Goal: Task Accomplishment & Management: Manage account settings

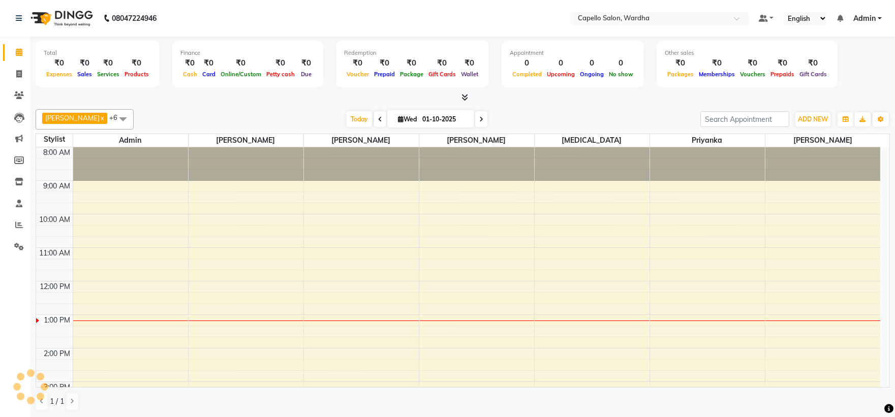
click at [236, 271] on div "8:00 AM 9:00 AM 10:00 AM 11:00 AM 12:00 PM 1:00 PM 2:00 PM 3:00 PM 4:00 PM 5:00…" at bounding box center [458, 364] width 844 height 435
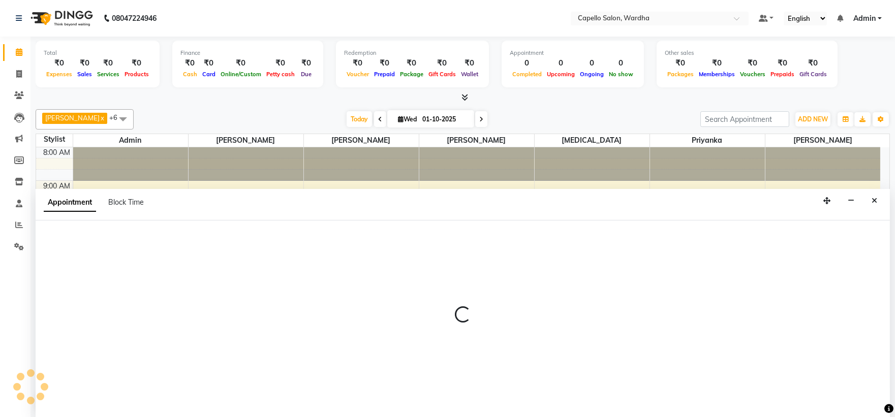
select select "80545"
select select "tentative"
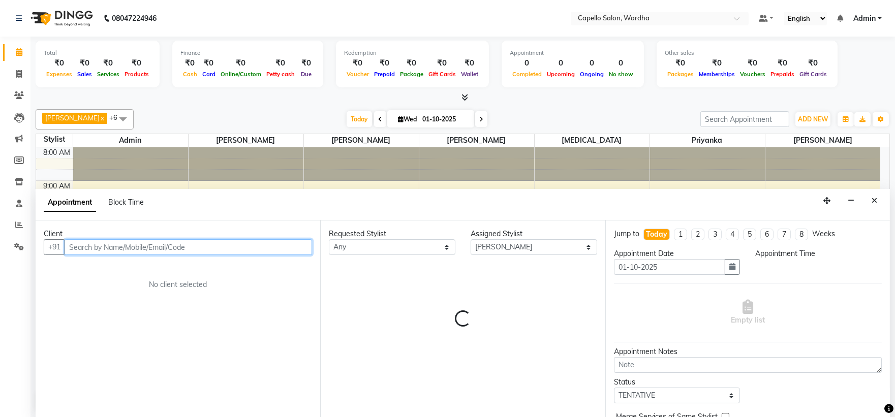
click at [99, 243] on input "text" at bounding box center [188, 247] width 247 height 16
select select "705"
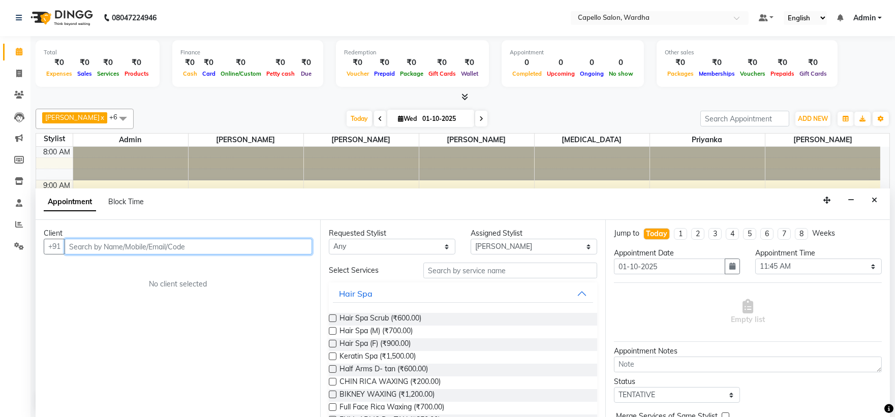
scroll to position [0, 0]
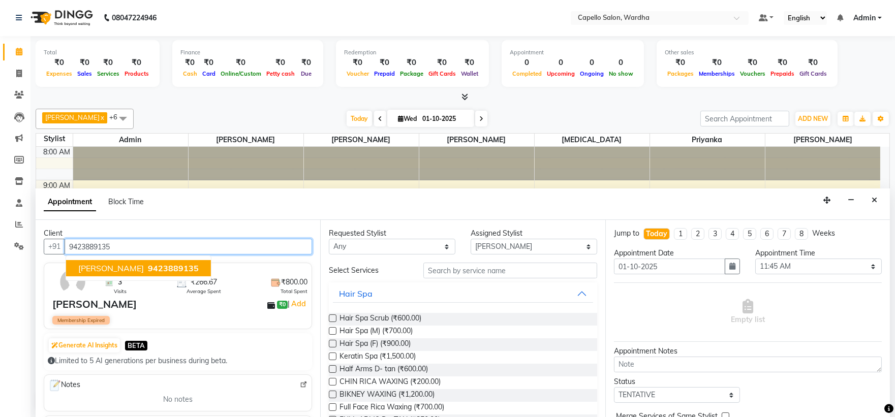
type input "9423889135"
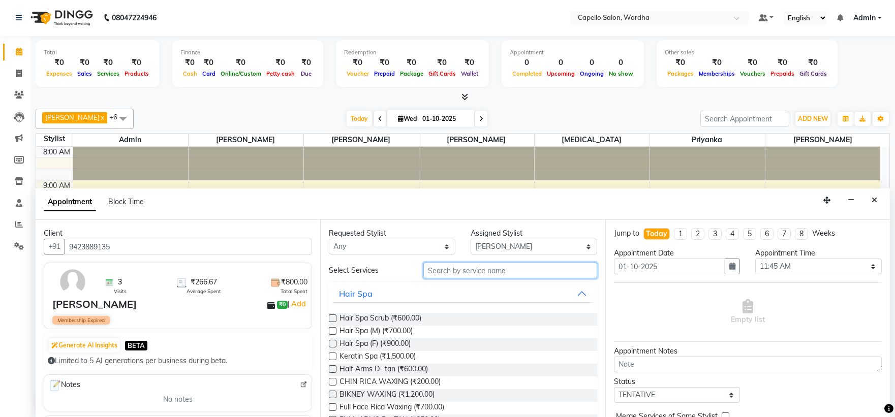
click at [461, 276] on input "text" at bounding box center [510, 271] width 174 height 16
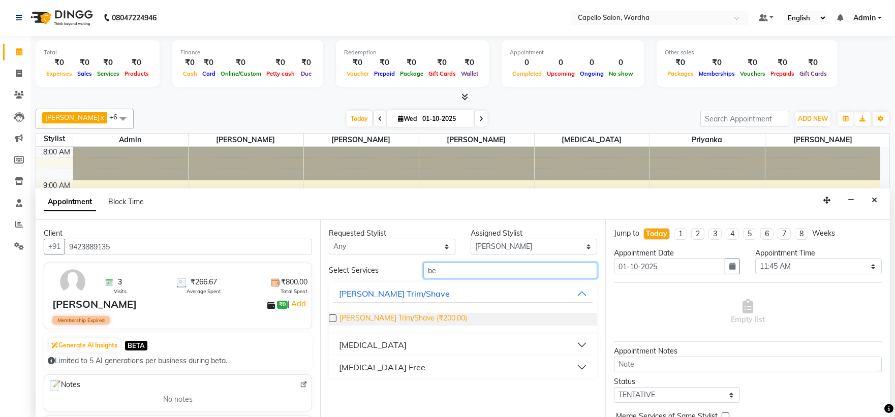
type input "be"
click at [369, 321] on span "[PERSON_NAME] Trim/Shave (₹200.00)" at bounding box center [403, 319] width 128 height 13
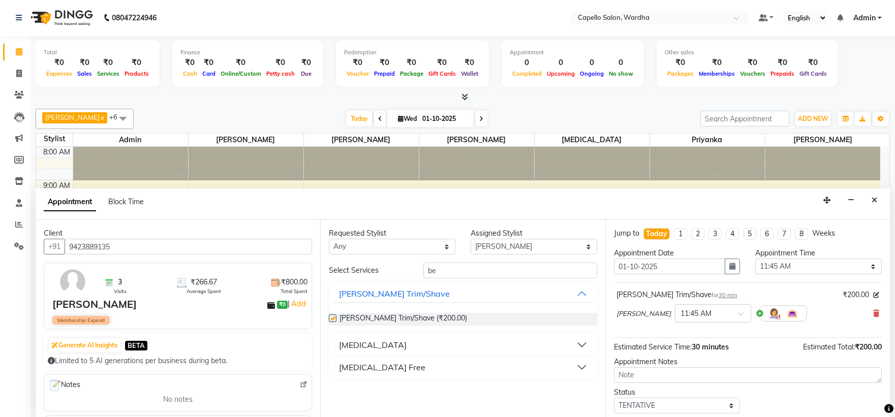
checkbox input "false"
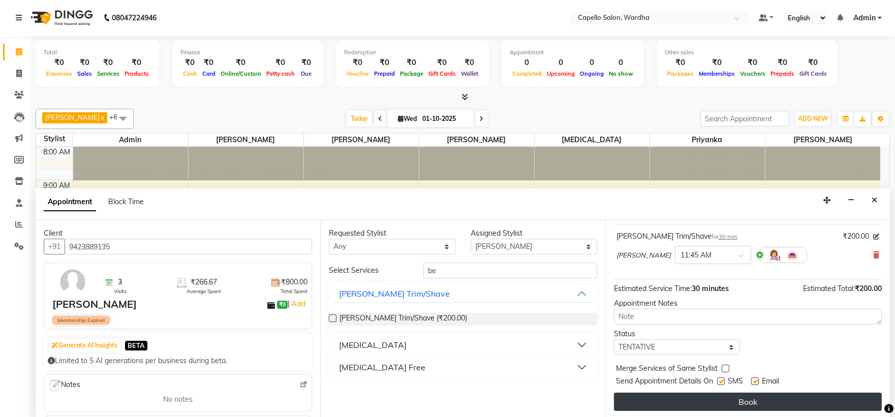
scroll to position [60, 0]
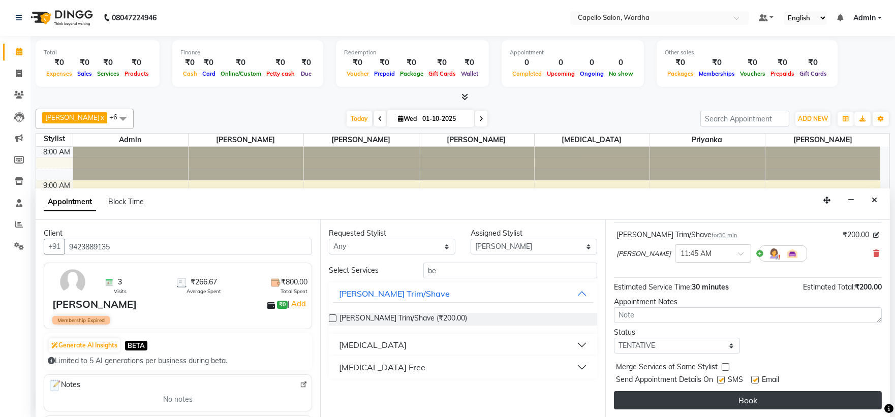
click at [705, 404] on button "Book" at bounding box center [748, 400] width 268 height 18
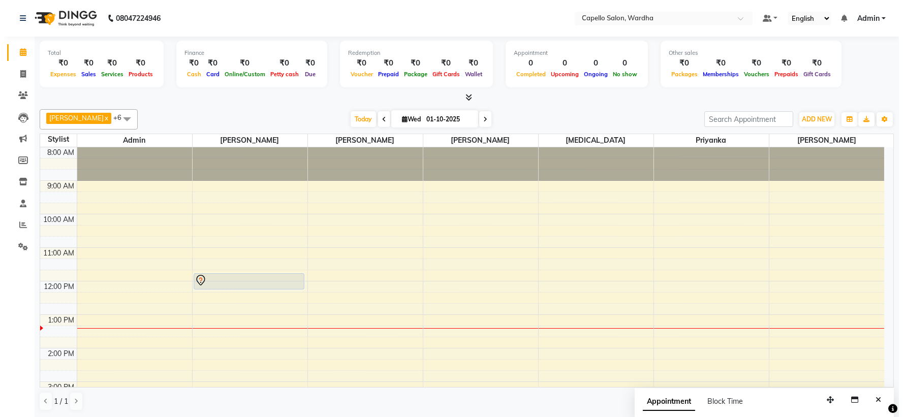
scroll to position [1, 0]
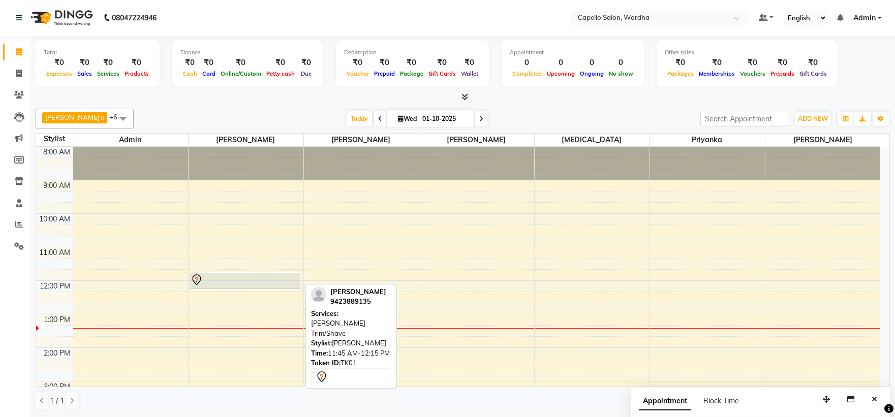
click at [235, 287] on div at bounding box center [245, 289] width 110 height 4
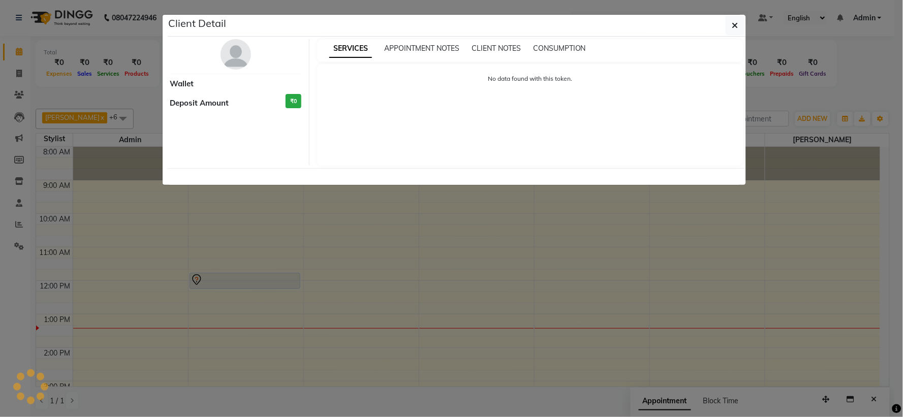
select select "7"
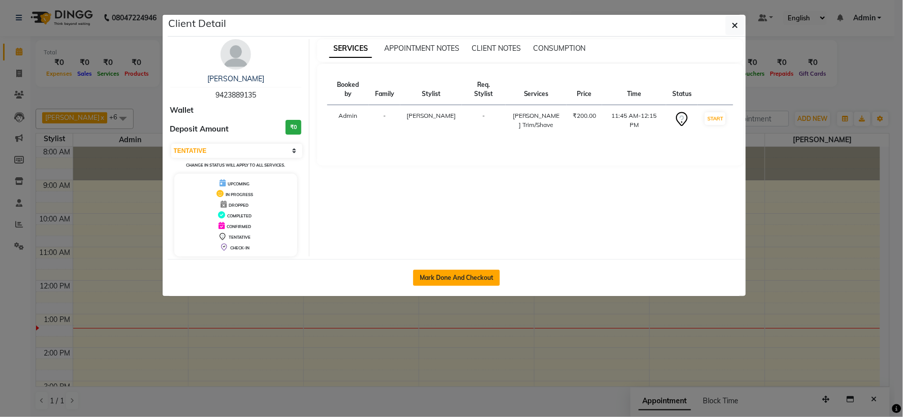
click at [462, 274] on button "Mark Done And Checkout" at bounding box center [456, 278] width 87 height 16
select select "service"
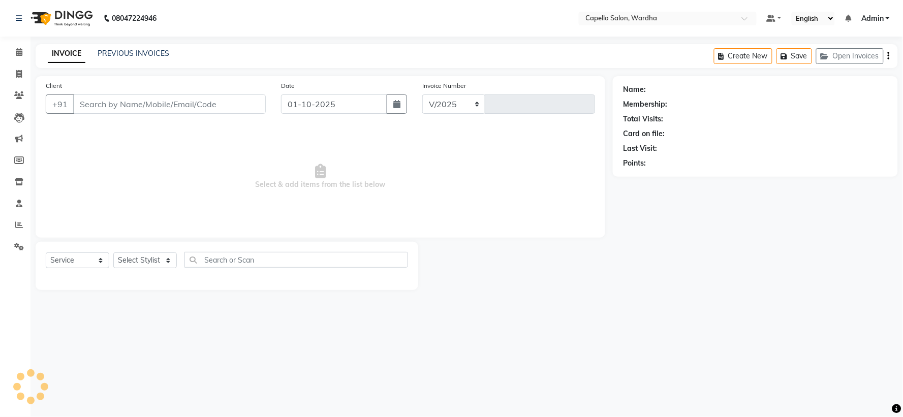
select select "4620"
type input "2473"
type input "9423889135"
select select "80545"
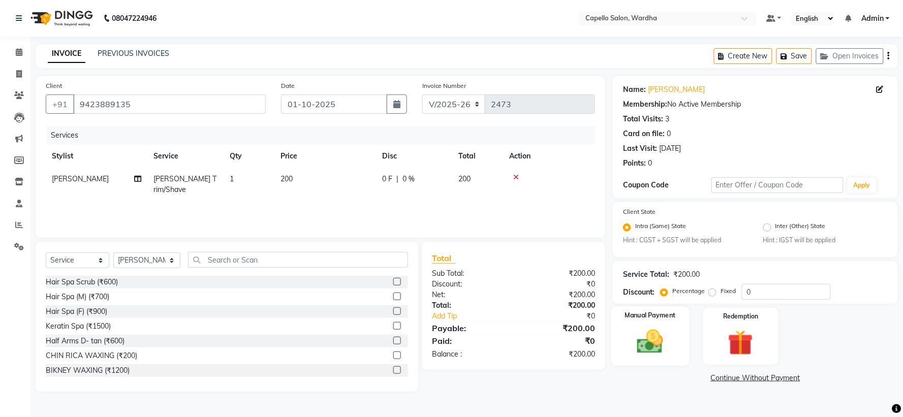
click at [675, 356] on div "Manual Payment" at bounding box center [650, 336] width 78 height 59
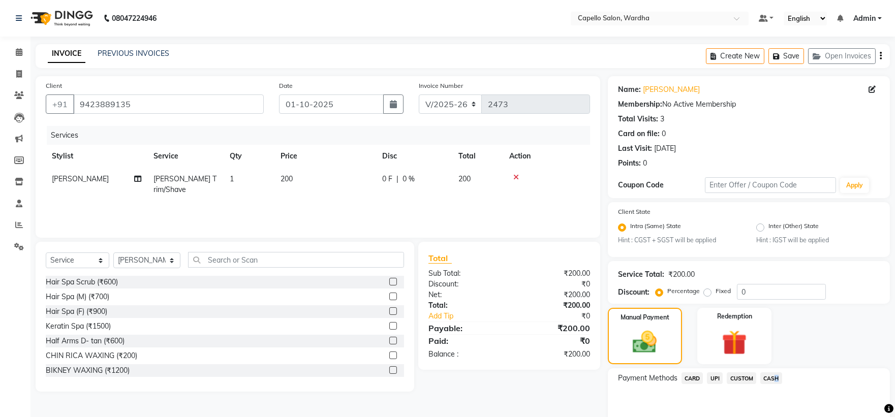
click at [773, 377] on span "CASH" at bounding box center [771, 378] width 22 height 12
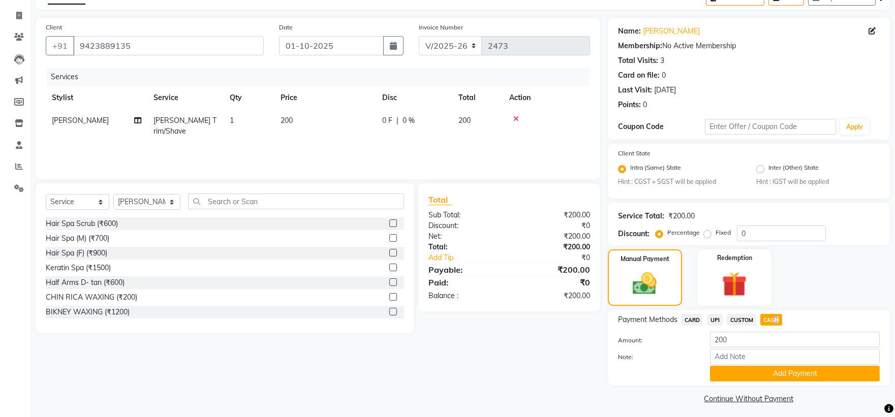
scroll to position [64, 0]
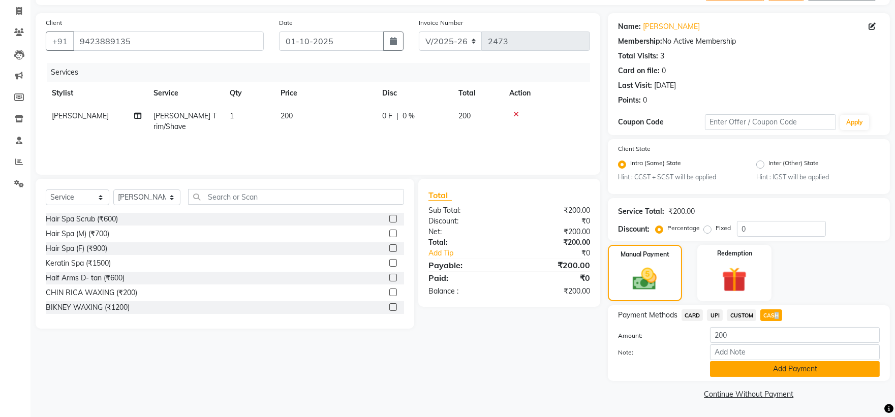
click at [770, 368] on button "Add Payment" at bounding box center [795, 369] width 170 height 16
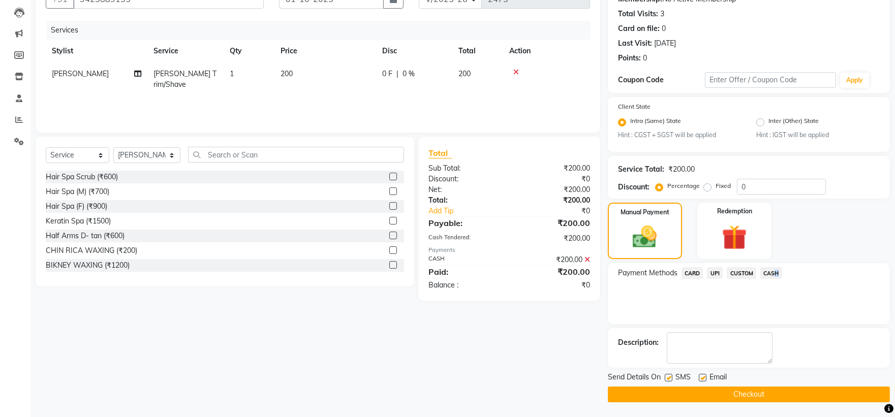
scroll to position [106, 0]
click at [700, 390] on button "Checkout" at bounding box center [749, 394] width 282 height 16
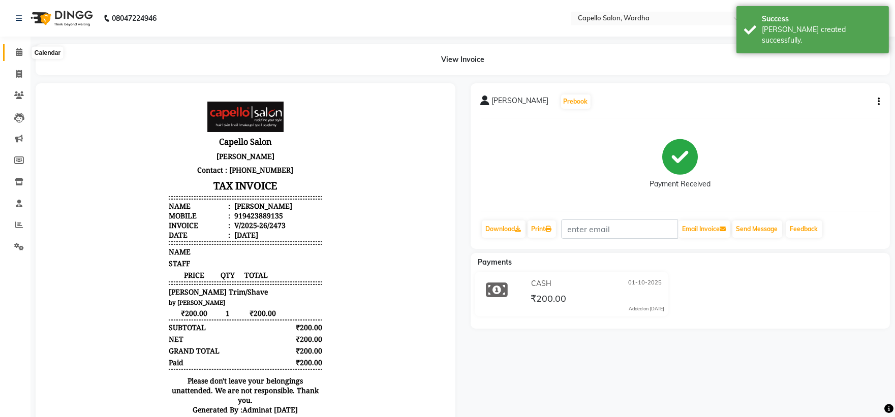
click at [18, 51] on icon at bounding box center [19, 52] width 7 height 8
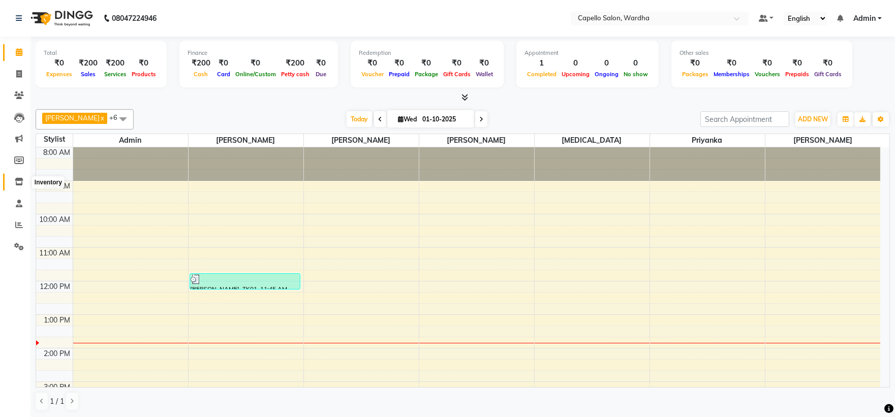
click at [21, 182] on icon at bounding box center [19, 182] width 9 height 8
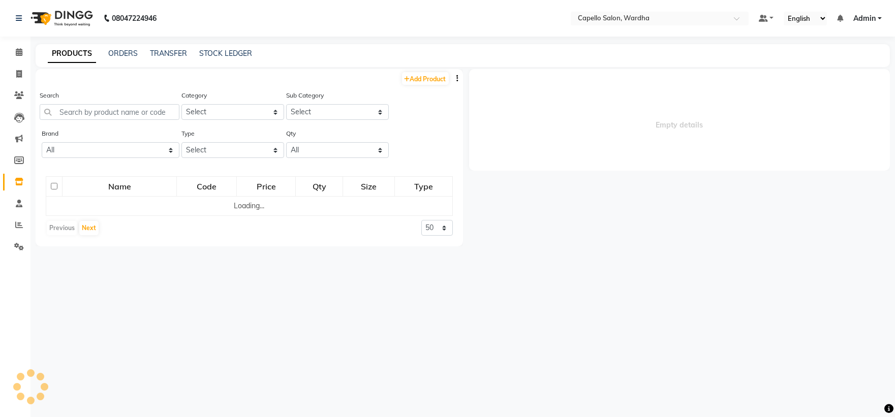
select select
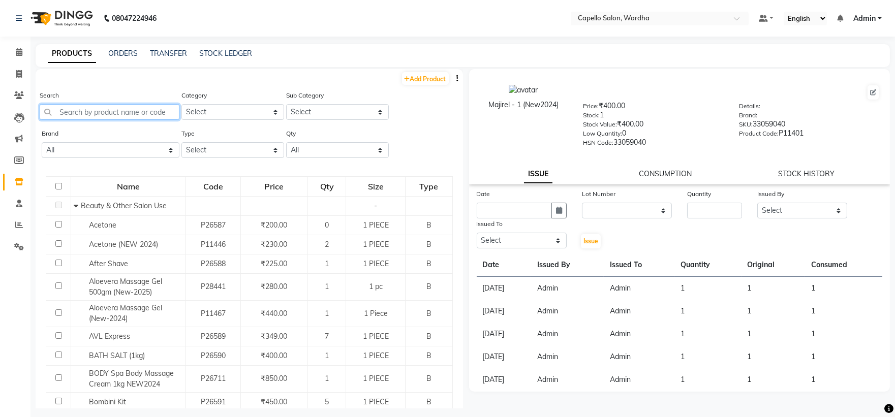
click at [89, 108] on input "text" at bounding box center [110, 112] width 140 height 16
type input "c"
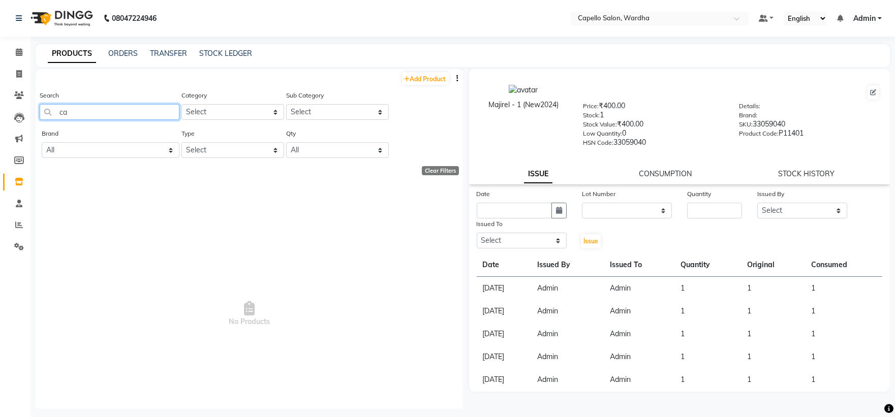
type input "c"
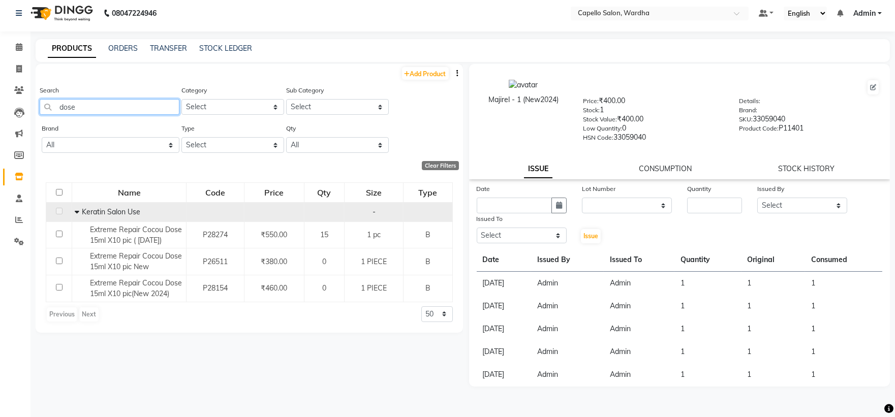
scroll to position [7, 0]
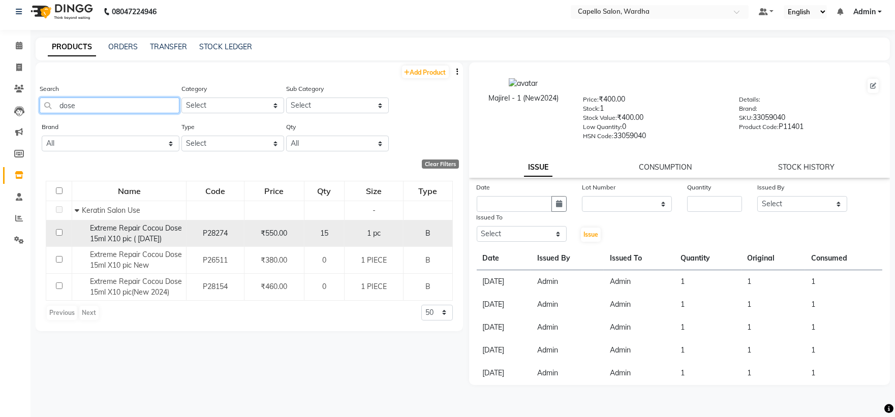
type input "dose"
click at [120, 236] on span "Extreme Repair Cocou Dose 15ml X10 pic ( [DATE])" at bounding box center [136, 234] width 92 height 20
select select
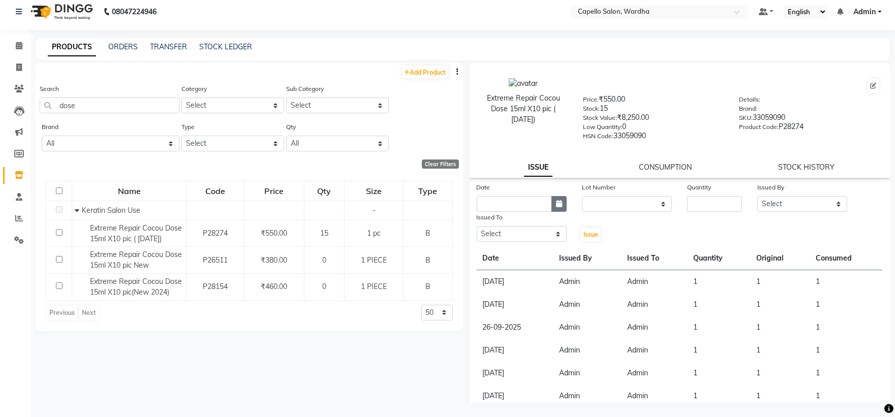
click at [556, 207] on icon "button" at bounding box center [559, 203] width 6 height 7
select select "10"
select select "2025"
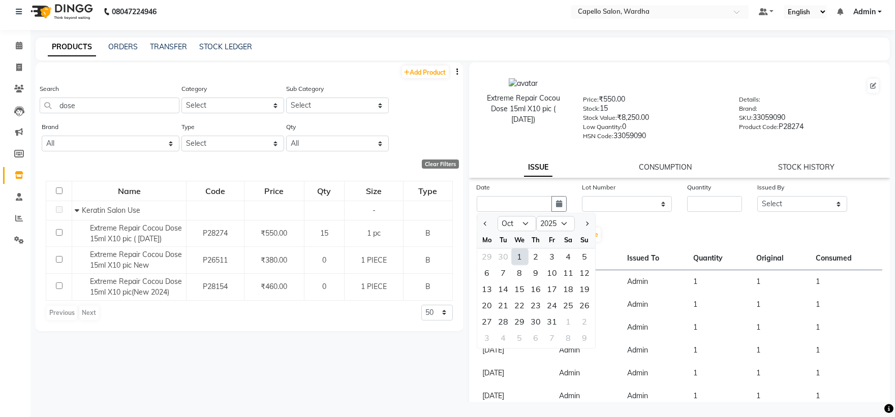
click at [519, 255] on div "1" at bounding box center [520, 256] width 16 height 16
type input "01-10-2025"
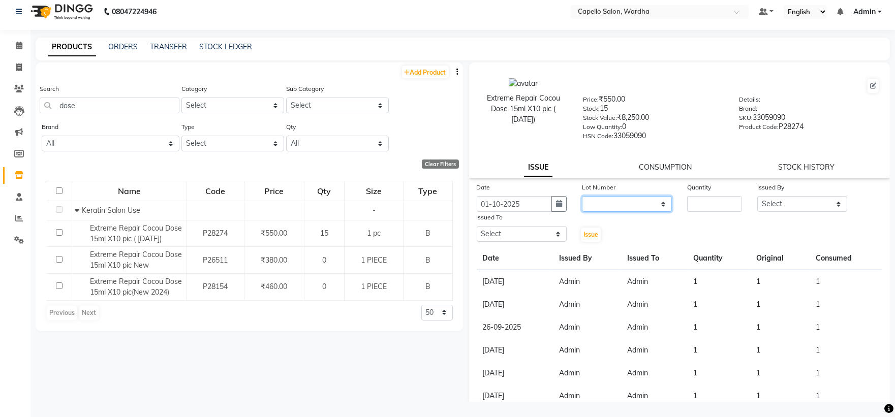
click at [617, 207] on select "None" at bounding box center [627, 204] width 90 height 16
select select "0: null"
click at [582, 196] on select "None" at bounding box center [627, 204] width 90 height 16
click at [705, 206] on input "number" at bounding box center [714, 204] width 55 height 16
type input "1"
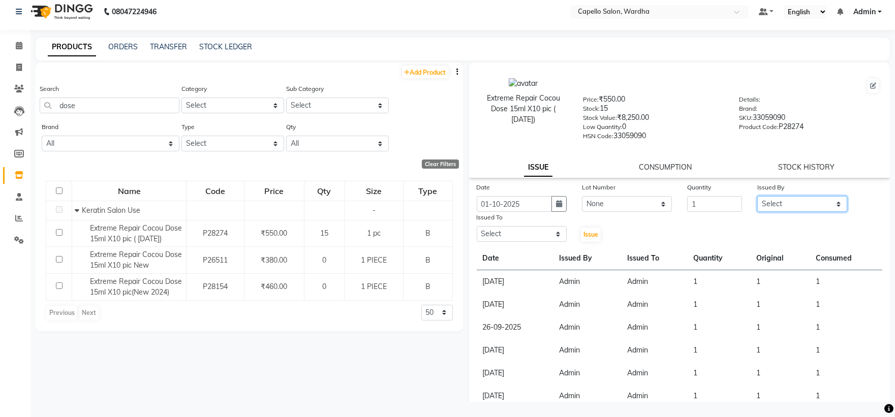
click at [775, 202] on select "Select Admin [PERSON_NAME] [PERSON_NAME] nitim [PERSON_NAME] [PERSON_NAME] maha…" at bounding box center [802, 204] width 90 height 16
select select "26829"
click at [757, 196] on select "Select Admin [PERSON_NAME] [PERSON_NAME] nitim [PERSON_NAME] [PERSON_NAME] maha…" at bounding box center [802, 204] width 90 height 16
click at [502, 237] on select "Select Admin [PERSON_NAME] [PERSON_NAME] nitim [PERSON_NAME] [PERSON_NAME] maha…" at bounding box center [522, 234] width 90 height 16
select select "26829"
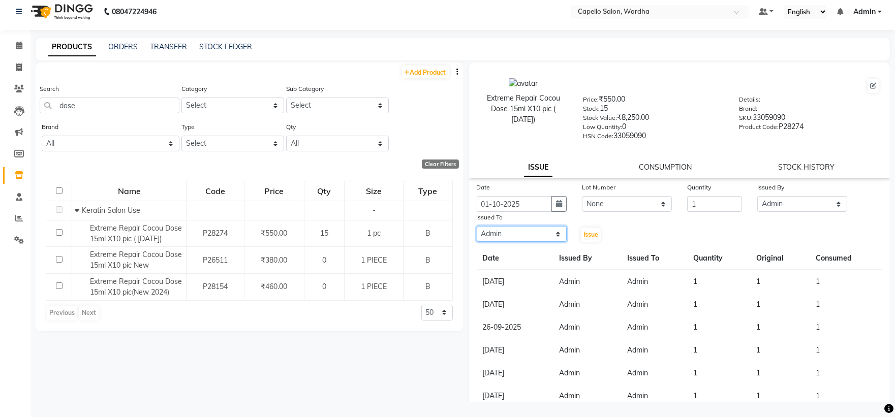
click at [477, 227] on select "Select Admin [PERSON_NAME] [PERSON_NAME] nitim [PERSON_NAME] [PERSON_NAME] maha…" at bounding box center [522, 234] width 90 height 16
click at [592, 229] on button "Issue" at bounding box center [591, 235] width 20 height 14
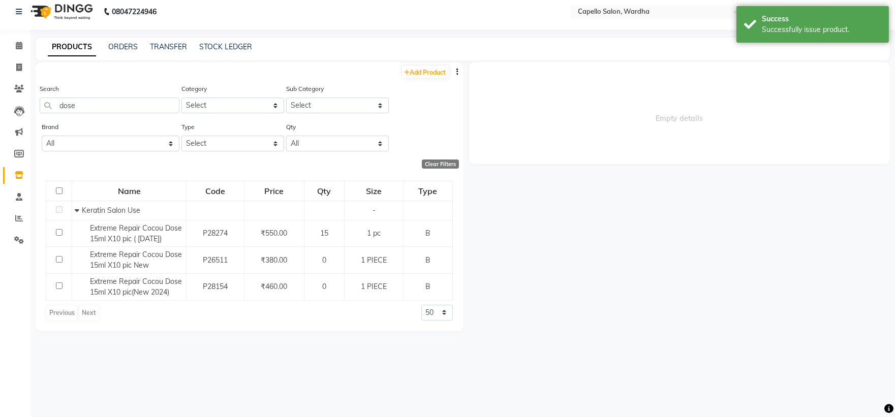
select select
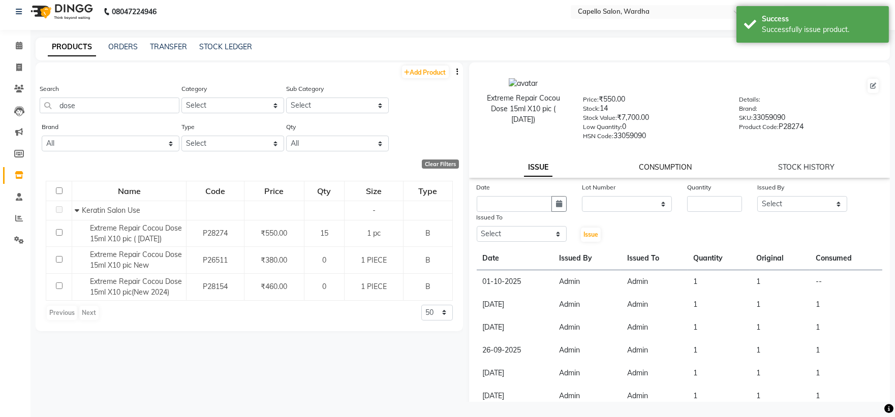
click at [664, 169] on link "CONSUMPTION" at bounding box center [665, 167] width 53 height 9
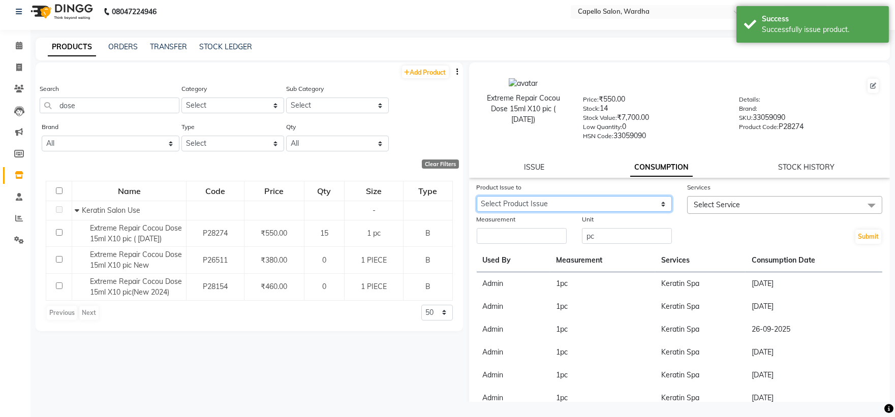
click at [526, 202] on select "Select Product Issue [DATE], Issued to: Admin, Balance: 1" at bounding box center [574, 204] width 195 height 16
select select "1276682"
click at [477, 196] on select "Select Product Issue [DATE], Issued to: Admin, Balance: 1" at bounding box center [574, 204] width 195 height 16
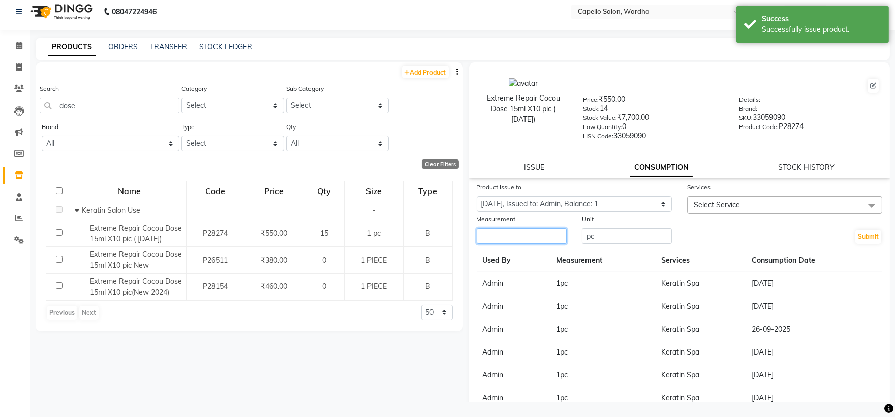
click at [524, 234] on input "number" at bounding box center [522, 236] width 90 height 16
type input "1"
click at [790, 204] on span "Select Service" at bounding box center [784, 205] width 195 height 18
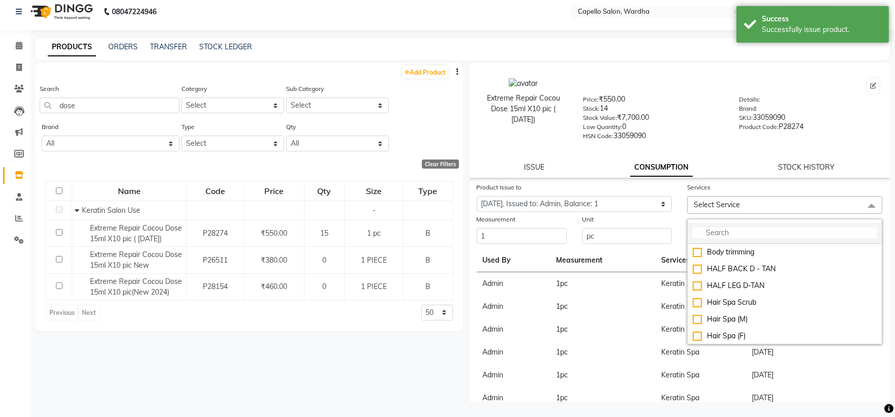
click at [710, 237] on input "multiselect-search" at bounding box center [785, 233] width 184 height 11
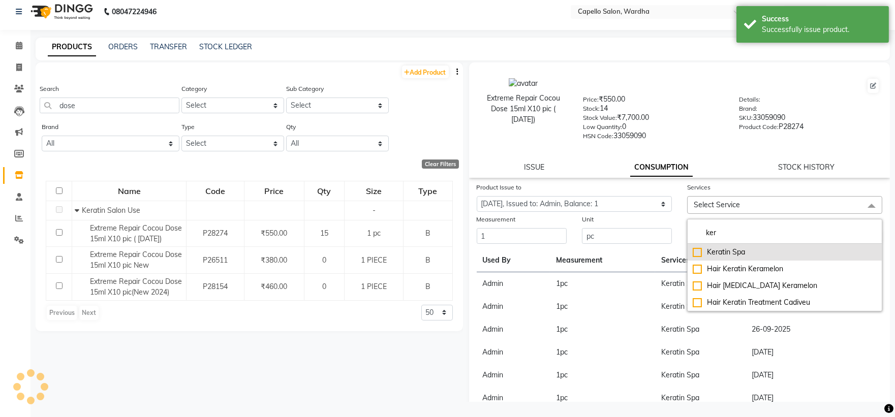
type input "ker"
click at [724, 252] on div "Keratin Spa" at bounding box center [785, 252] width 184 height 11
checkbox input "true"
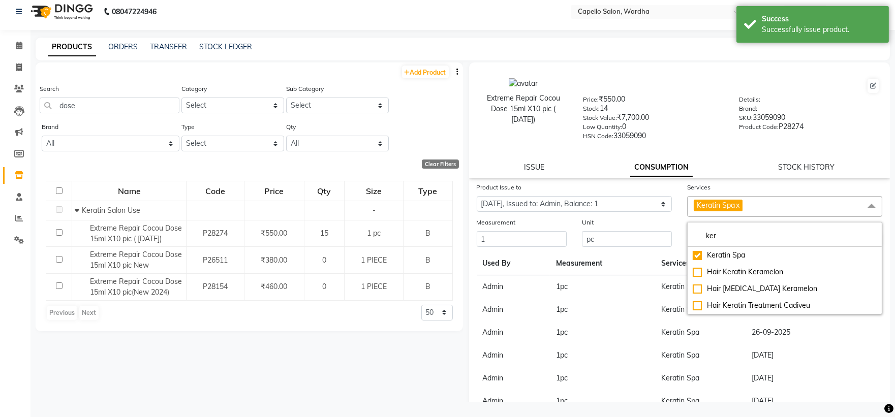
click at [711, 138] on div "HSN Code: 33059090" at bounding box center [653, 138] width 141 height 14
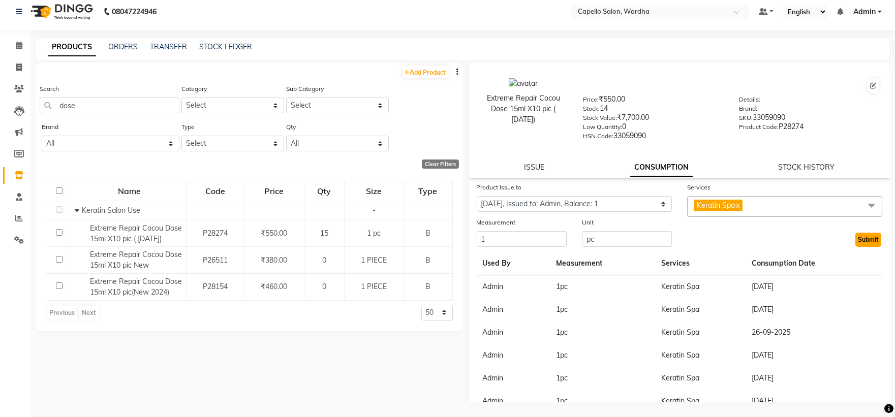
click at [855, 239] on button "Submit" at bounding box center [868, 240] width 26 height 14
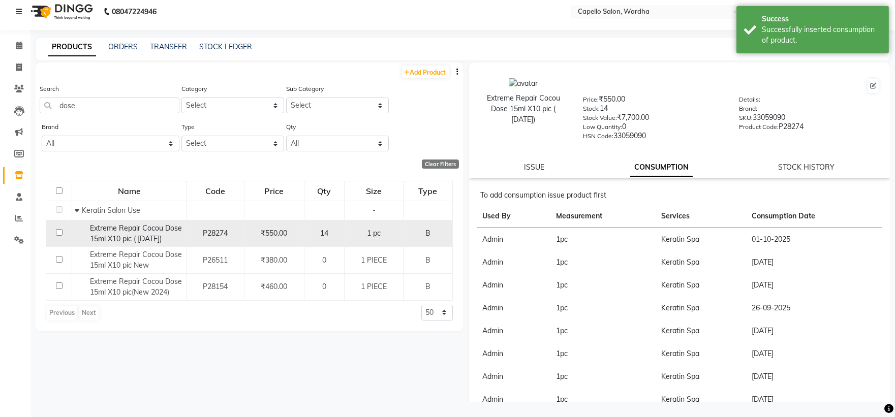
click at [155, 239] on span "Extreme Repair Cocou Dose 15ml X10 pic ( [DATE])" at bounding box center [136, 234] width 92 height 20
click at [155, 235] on span "Extreme Repair Cocou Dose 15ml X10 pic ( [DATE])" at bounding box center [136, 234] width 92 height 20
click at [146, 230] on span "Extreme Repair Cocou Dose 15ml X10 pic ( [DATE])" at bounding box center [136, 234] width 92 height 20
click at [140, 227] on span "Extreme Repair Cocou Dose 15ml X10 pic ( [DATE])" at bounding box center [136, 234] width 92 height 20
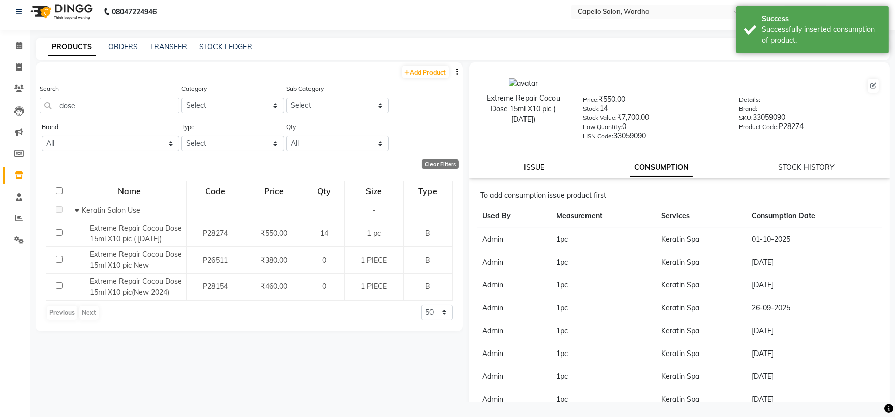
click at [530, 168] on link "ISSUE" at bounding box center [534, 167] width 20 height 9
select select
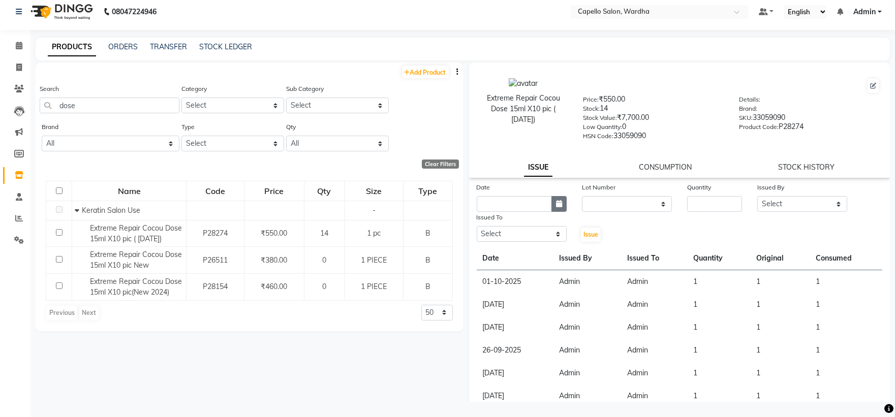
click at [556, 200] on button "button" at bounding box center [558, 204] width 15 height 16
select select "10"
select select "2025"
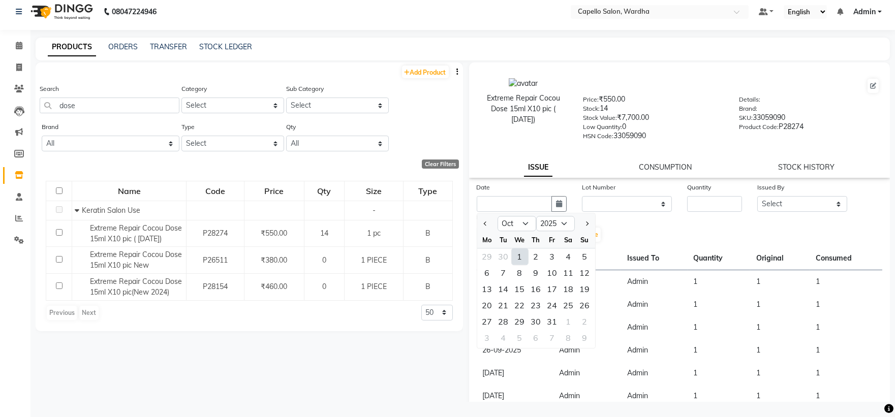
click at [519, 256] on div "1" at bounding box center [520, 256] width 16 height 16
type input "01-10-2025"
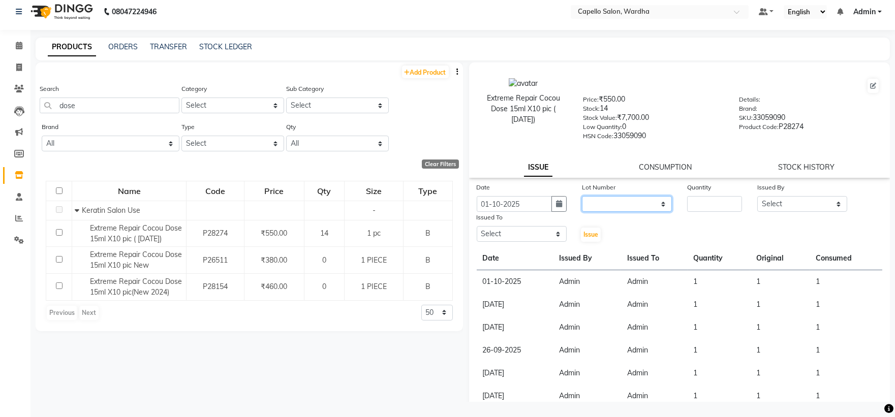
drag, startPoint x: 628, startPoint y: 205, endPoint x: 621, endPoint y: 210, distance: 8.5
click at [628, 205] on select "None" at bounding box center [627, 204] width 90 height 16
select select "0: null"
click at [582, 196] on select "None" at bounding box center [627, 204] width 90 height 16
click at [687, 209] on input "number" at bounding box center [714, 204] width 55 height 16
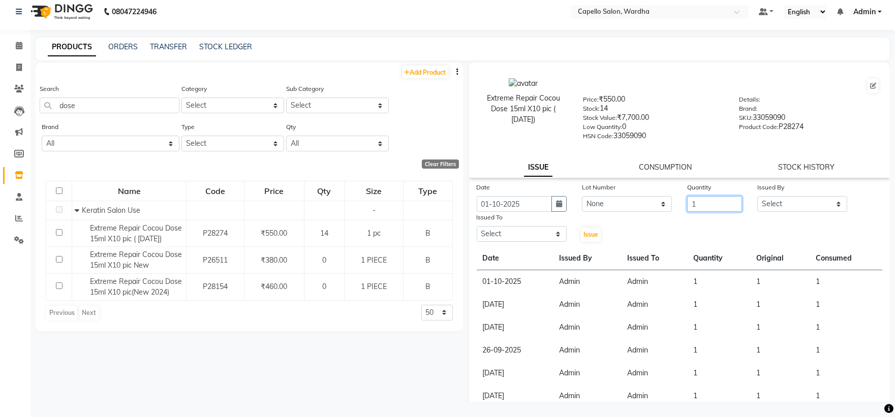
type input "1"
click at [796, 206] on select "Select Admin [PERSON_NAME] [PERSON_NAME] nitim [PERSON_NAME] [PERSON_NAME] maha…" at bounding box center [802, 204] width 90 height 16
select select "26829"
click at [757, 196] on select "Select Admin [PERSON_NAME] [PERSON_NAME] nitim [PERSON_NAME] [PERSON_NAME] maha…" at bounding box center [802, 204] width 90 height 16
click at [503, 239] on select "Select Admin [PERSON_NAME] [PERSON_NAME] nitim [PERSON_NAME] [PERSON_NAME] maha…" at bounding box center [522, 234] width 90 height 16
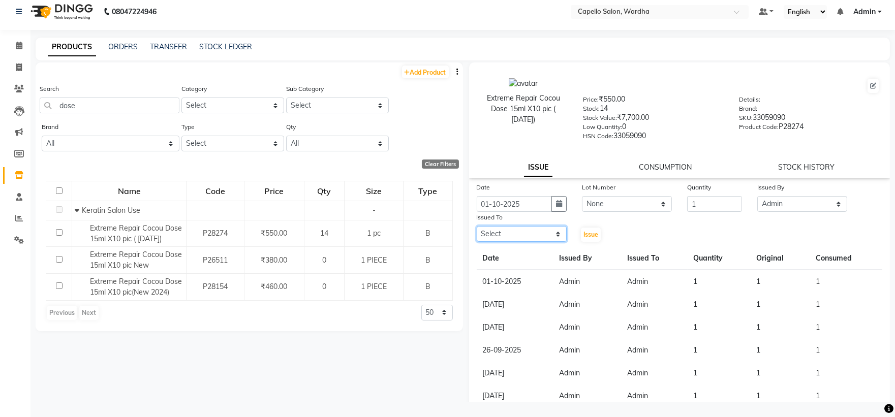
select select "26829"
click at [477, 227] on select "Select Admin [PERSON_NAME] [PERSON_NAME] nitim [PERSON_NAME] [PERSON_NAME] maha…" at bounding box center [522, 234] width 90 height 16
click at [584, 240] on button "Issue" at bounding box center [591, 235] width 20 height 14
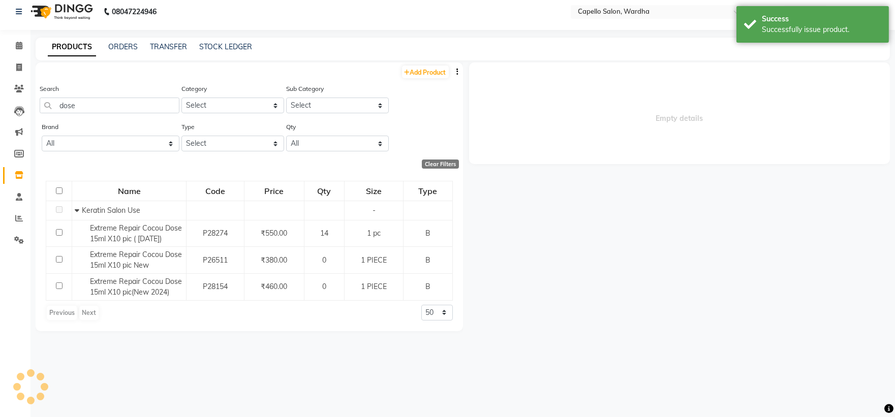
select select
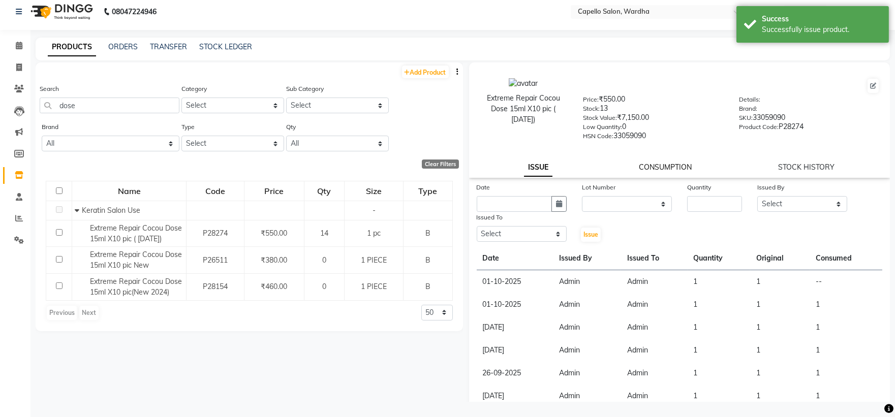
click at [664, 169] on link "CONSUMPTION" at bounding box center [665, 167] width 53 height 9
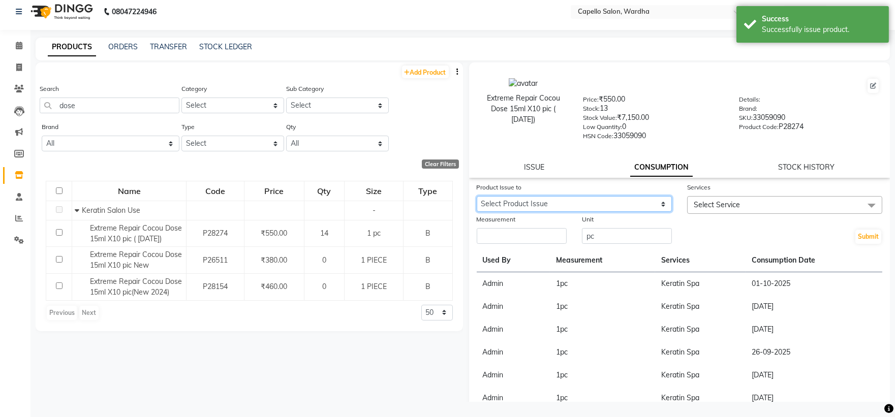
click at [514, 206] on select "Select Product Issue [DATE], Issued to: Admin, Balance: 1" at bounding box center [574, 204] width 195 height 16
select select "1276684"
click at [477, 196] on select "Select Product Issue [DATE], Issued to: Admin, Balance: 1" at bounding box center [574, 204] width 195 height 16
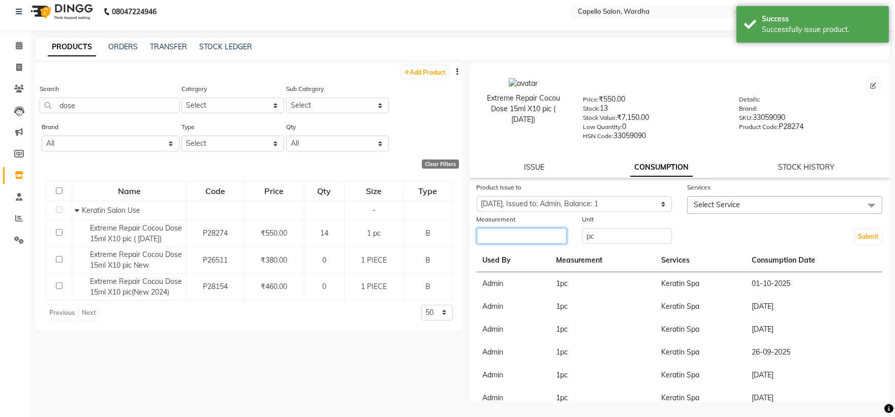
click at [510, 239] on input "number" at bounding box center [522, 236] width 90 height 16
type input "1"
click at [722, 201] on span "Select Service" at bounding box center [717, 204] width 46 height 9
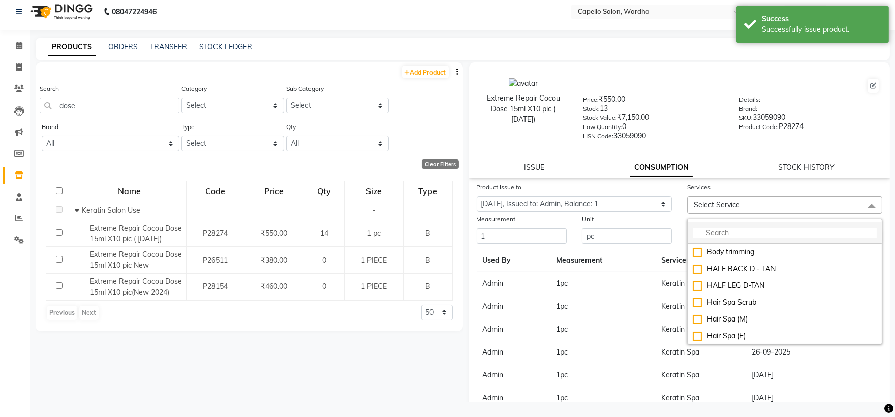
click at [708, 231] on input "multiselect-search" at bounding box center [785, 233] width 184 height 11
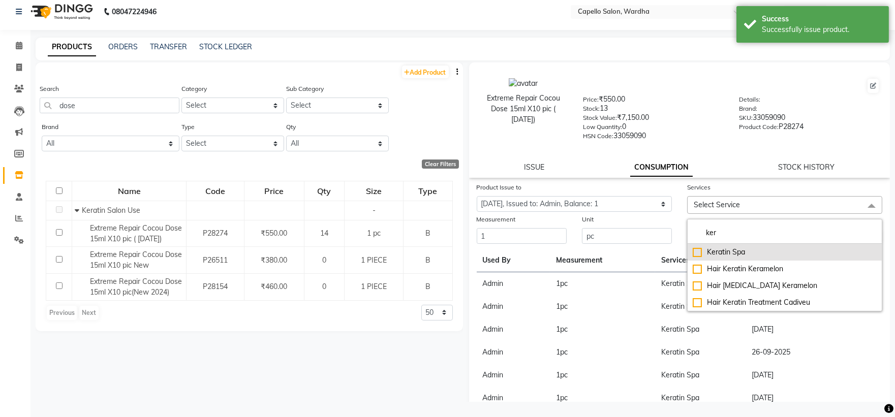
type input "ker"
click at [724, 250] on div "Keratin Spa" at bounding box center [785, 252] width 184 height 11
checkbox input "true"
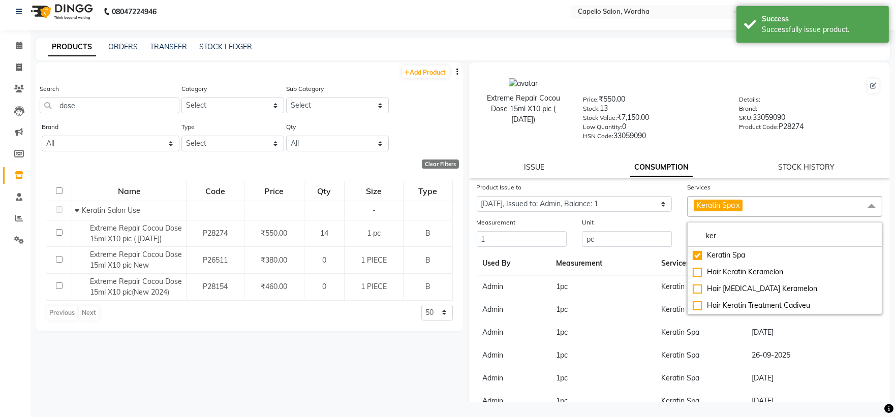
click at [739, 97] on label "Details:" at bounding box center [749, 99] width 21 height 9
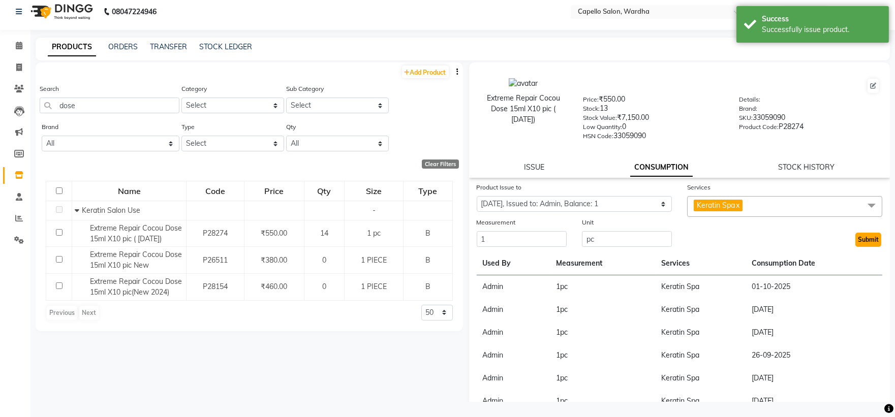
click at [855, 240] on button "Submit" at bounding box center [868, 240] width 26 height 14
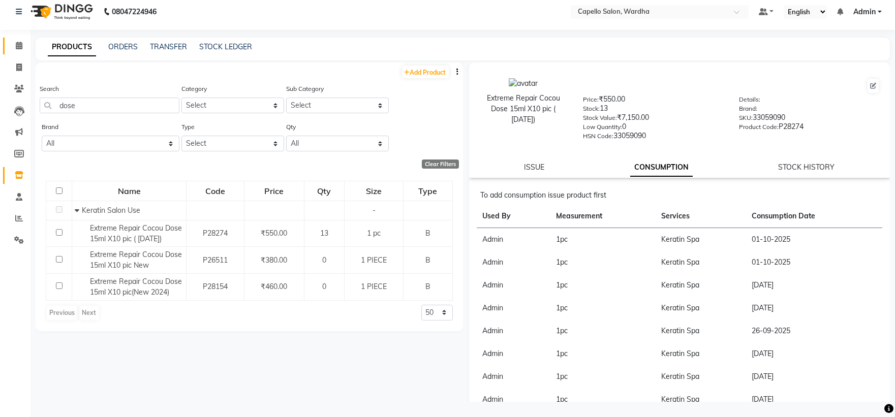
click at [13, 52] on link "Calendar" at bounding box center [15, 46] width 24 height 17
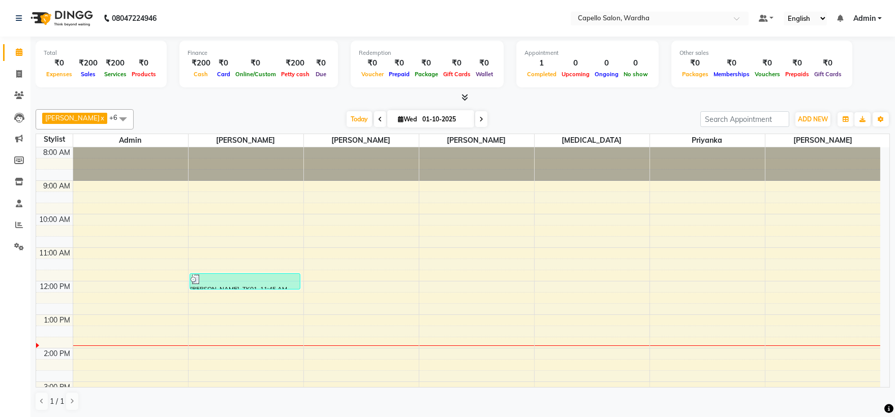
click at [570, 286] on div "8:00 AM 9:00 AM 10:00 AM 11:00 AM 12:00 PM 1:00 PM 2:00 PM 3:00 PM 4:00 PM 5:00…" at bounding box center [458, 364] width 844 height 435
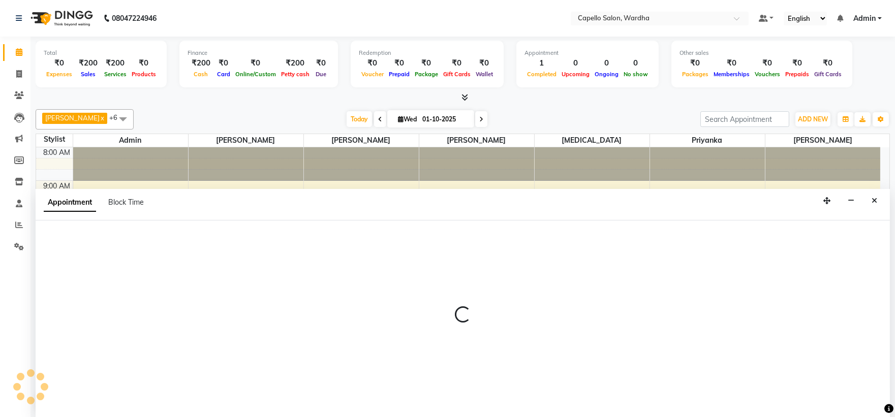
scroll to position [1, 0]
select select "48634"
select select "720"
select select "tentative"
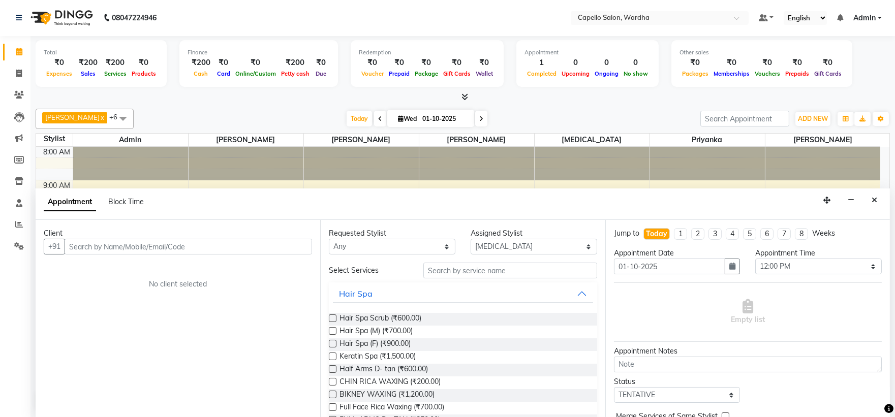
click at [154, 245] on input "text" at bounding box center [188, 247] width 247 height 16
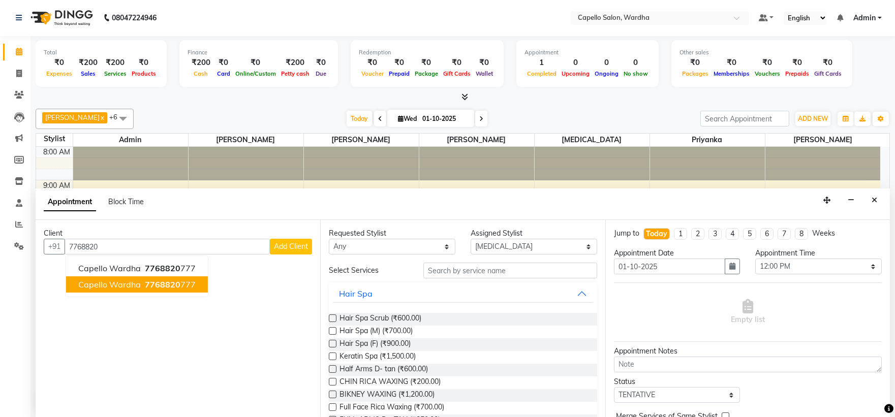
click at [148, 281] on span "7768820" at bounding box center [163, 284] width 36 height 10
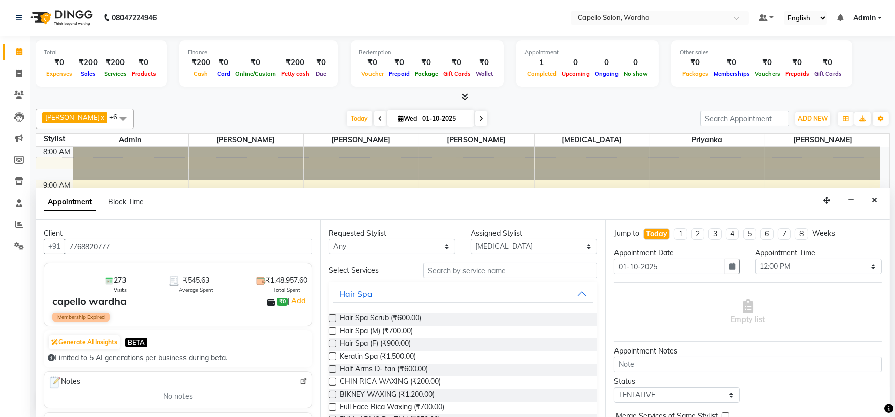
type input "7768820777"
click at [444, 270] on input "text" at bounding box center [510, 271] width 174 height 16
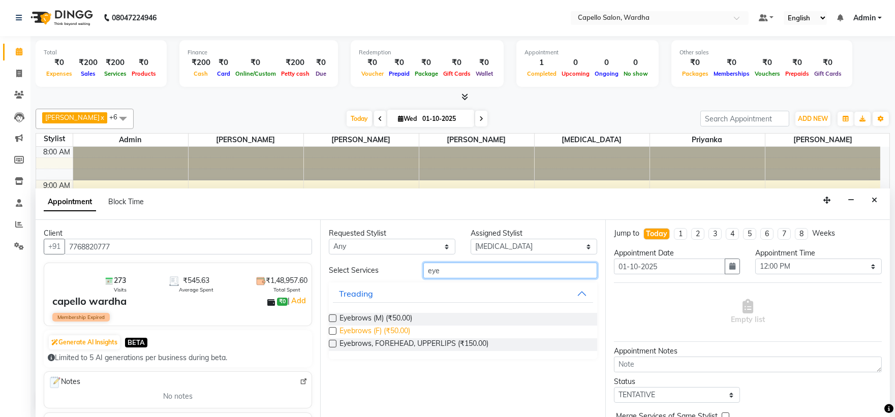
type input "eye"
click at [381, 327] on span "Eyebrows (F) (₹50.00)" at bounding box center [374, 332] width 71 height 13
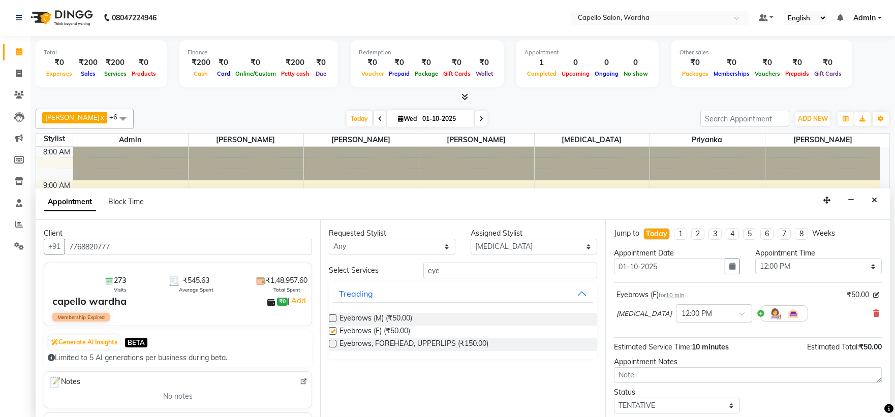
checkbox input "false"
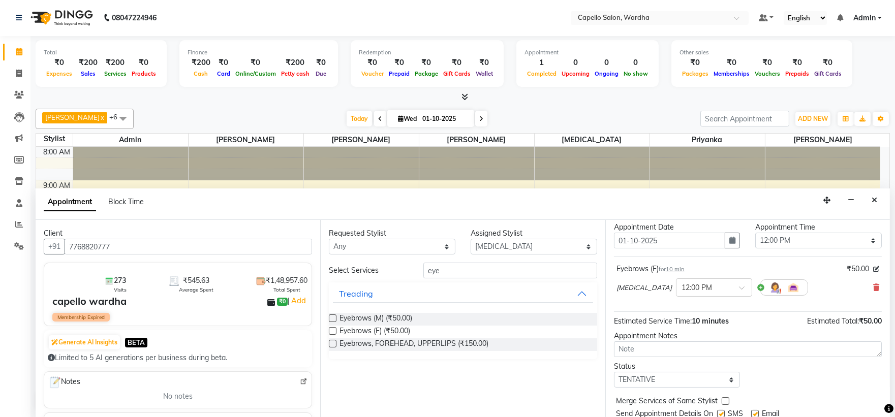
scroll to position [60, 0]
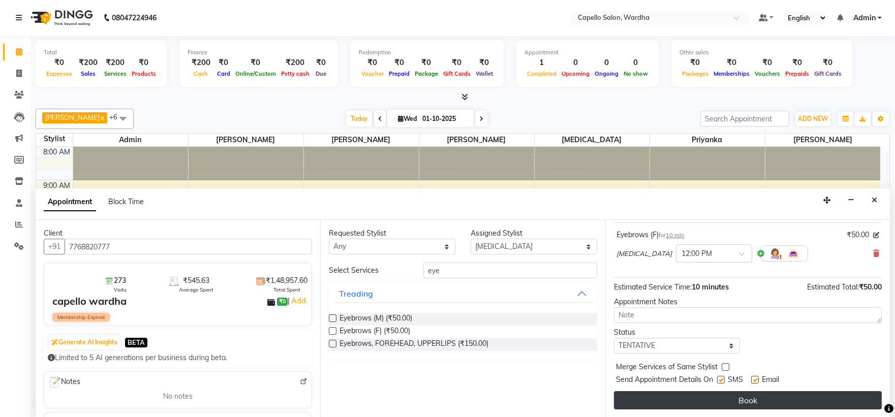
click at [688, 394] on button "Book" at bounding box center [748, 400] width 268 height 18
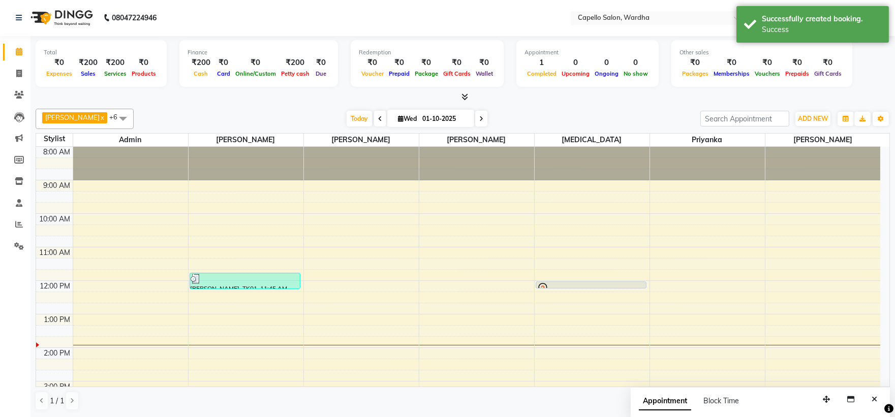
scroll to position [0, 0]
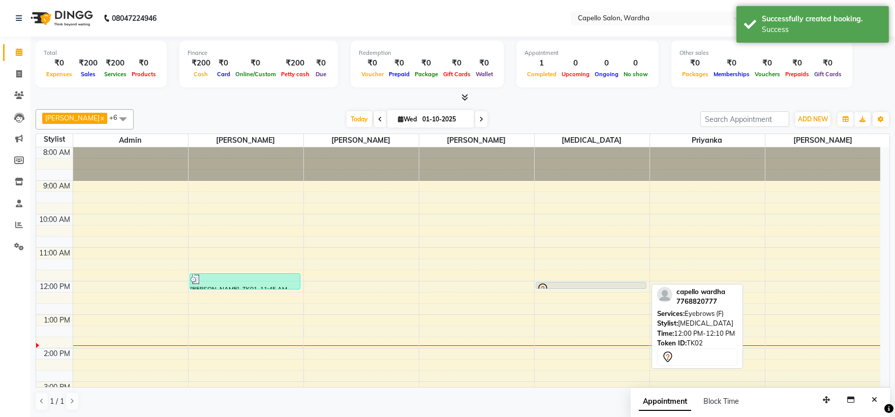
click at [580, 287] on div at bounding box center [591, 289] width 110 height 4
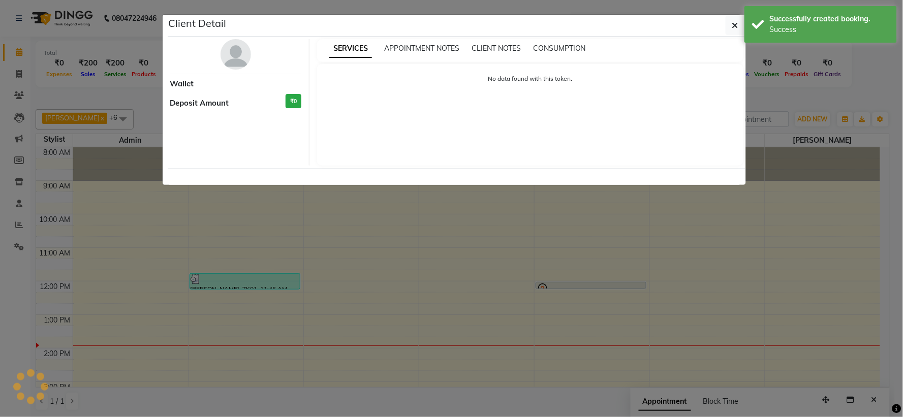
select select "7"
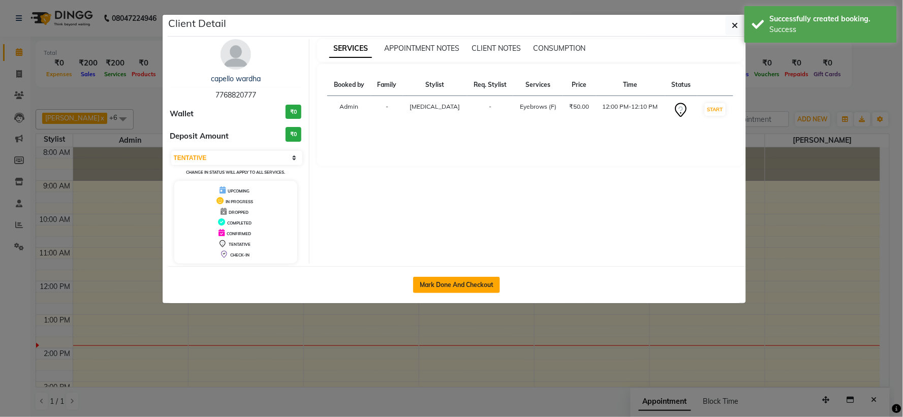
click at [443, 287] on button "Mark Done And Checkout" at bounding box center [456, 285] width 87 height 16
select select "service"
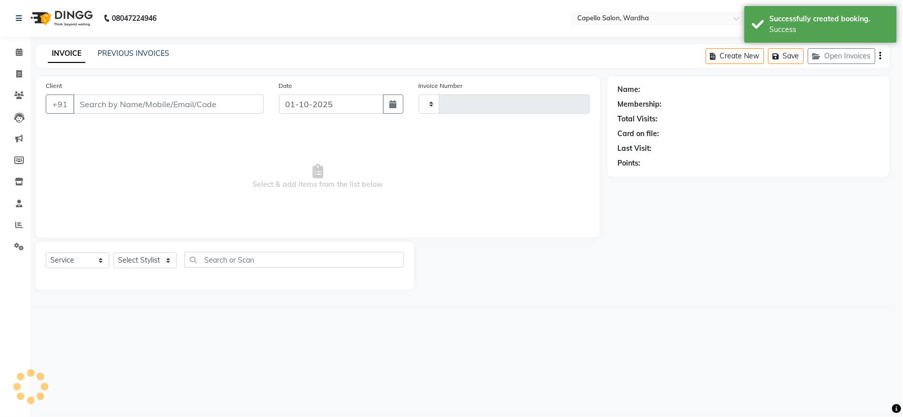
type input "2474"
select select "4620"
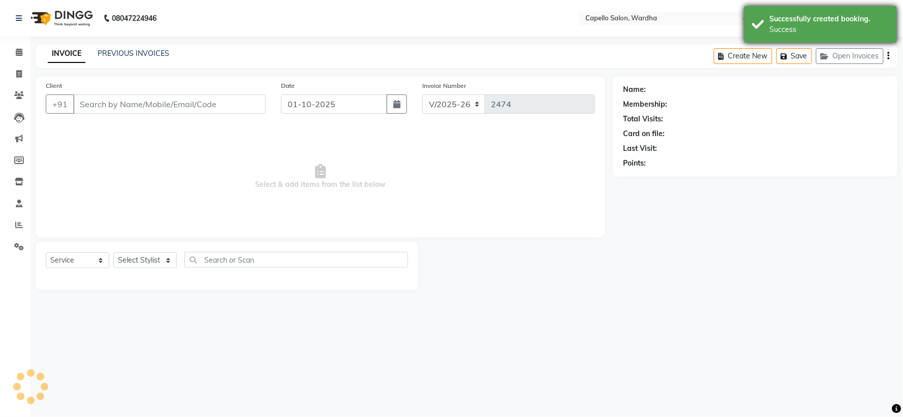
type input "7768820777"
select select "48634"
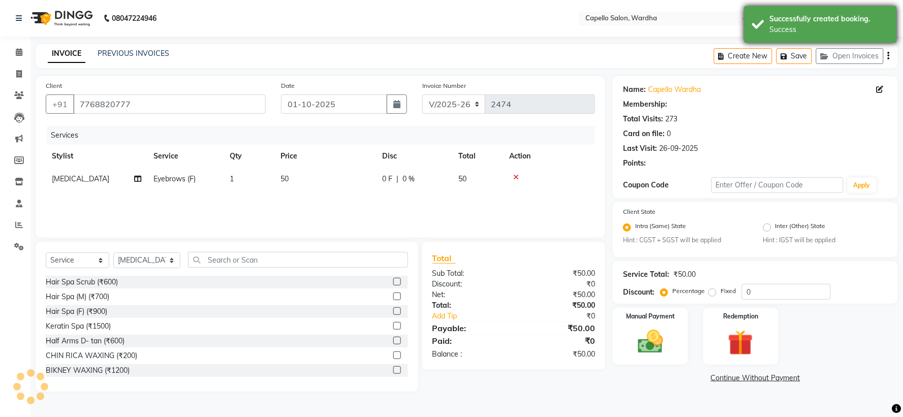
click at [821, 19] on div "Successfully created booking." at bounding box center [829, 19] width 119 height 11
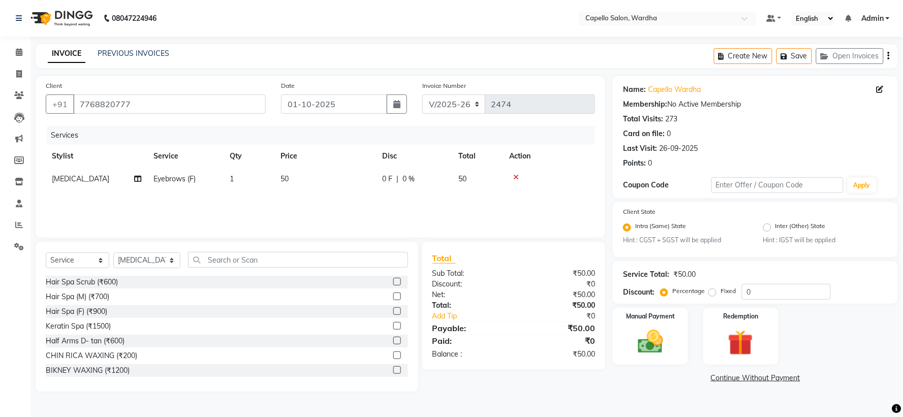
drag, startPoint x: 283, startPoint y: 243, endPoint x: 278, endPoint y: 249, distance: 7.9
click at [283, 243] on div "Select Service Product Membership Package Voucher Prepaid Gift Card Select Styl…" at bounding box center [227, 317] width 383 height 150
click at [277, 252] on input "text" at bounding box center [298, 260] width 220 height 16
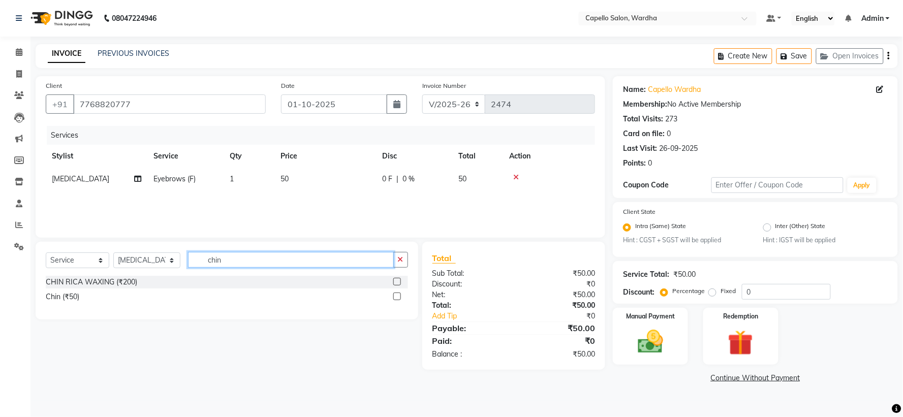
type input "chin"
click at [395, 295] on label at bounding box center [397, 297] width 8 height 8
click at [395, 295] on input "checkbox" at bounding box center [396, 297] width 7 height 7
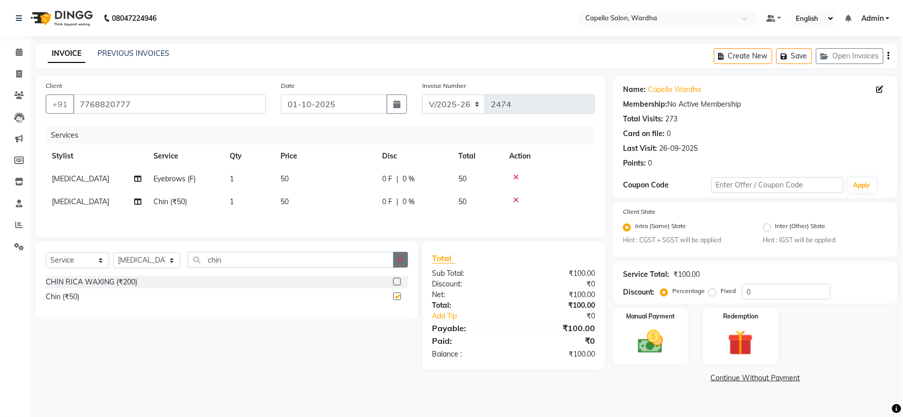
checkbox input "false"
click at [401, 263] on icon "button" at bounding box center [401, 259] width 6 height 7
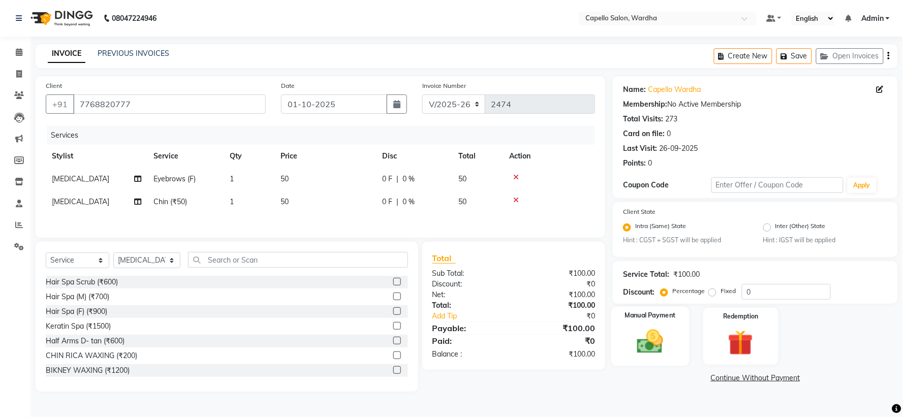
click at [644, 317] on label "Manual Payment" at bounding box center [650, 316] width 51 height 10
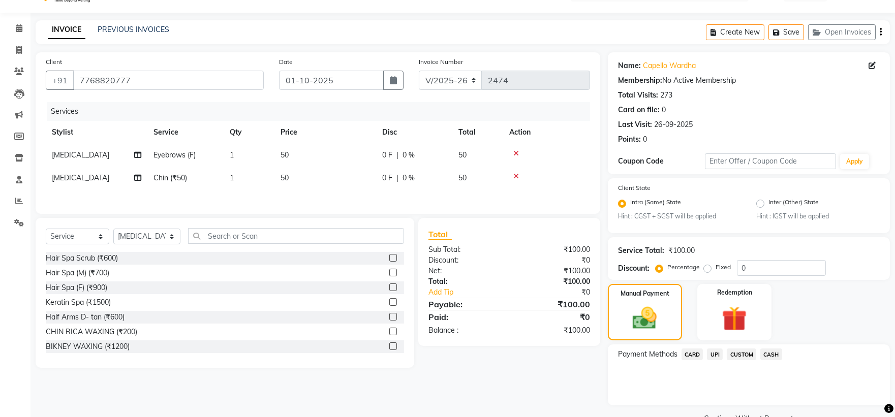
scroll to position [48, 0]
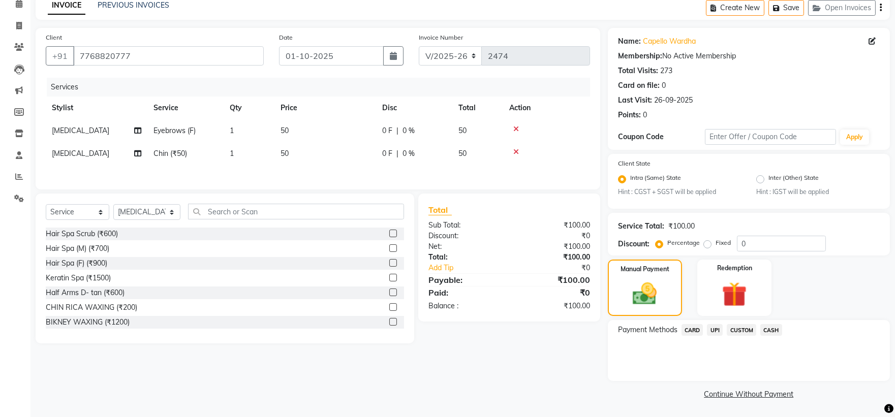
click at [775, 327] on span "CASH" at bounding box center [771, 330] width 22 height 12
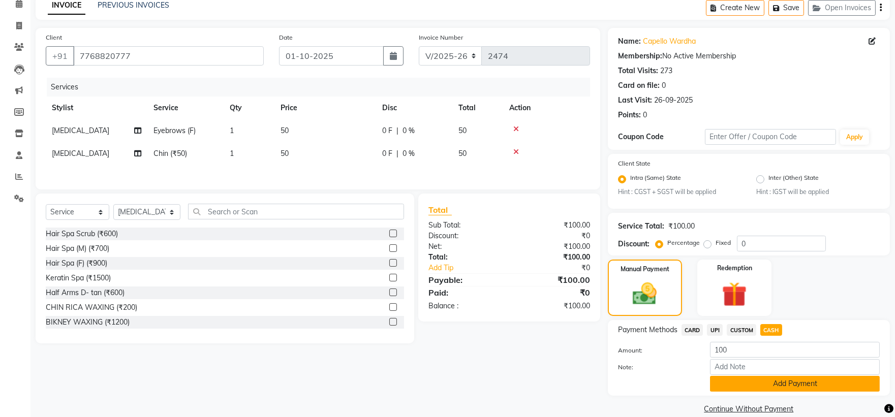
click at [769, 379] on button "Add Payment" at bounding box center [795, 384] width 170 height 16
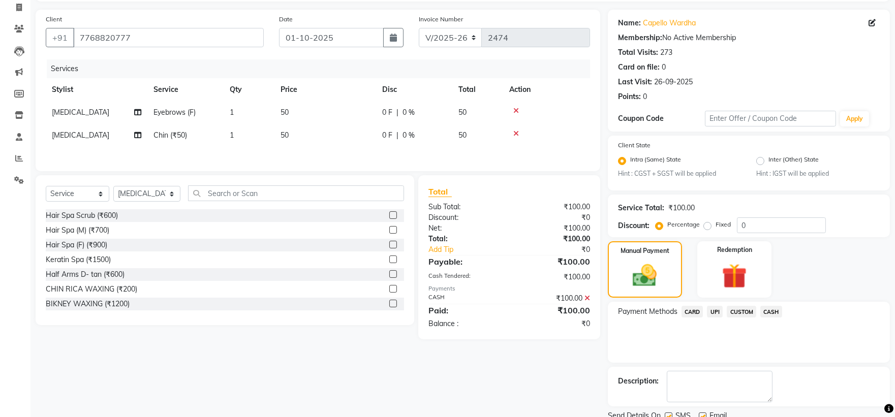
scroll to position [106, 0]
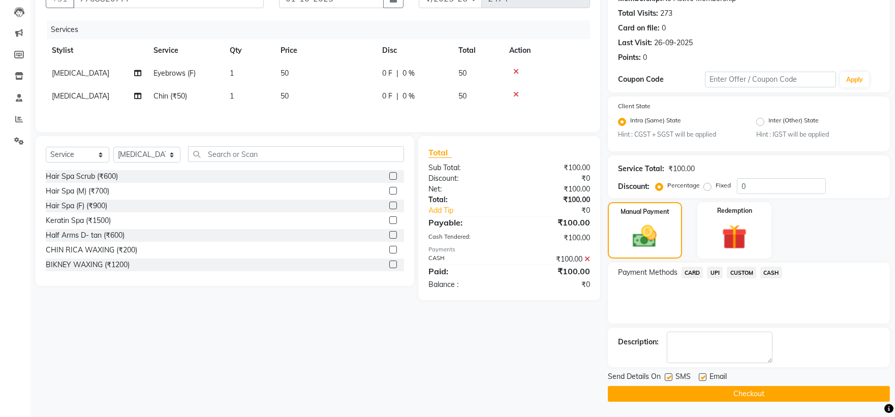
click at [708, 399] on button "Checkout" at bounding box center [749, 394] width 282 height 16
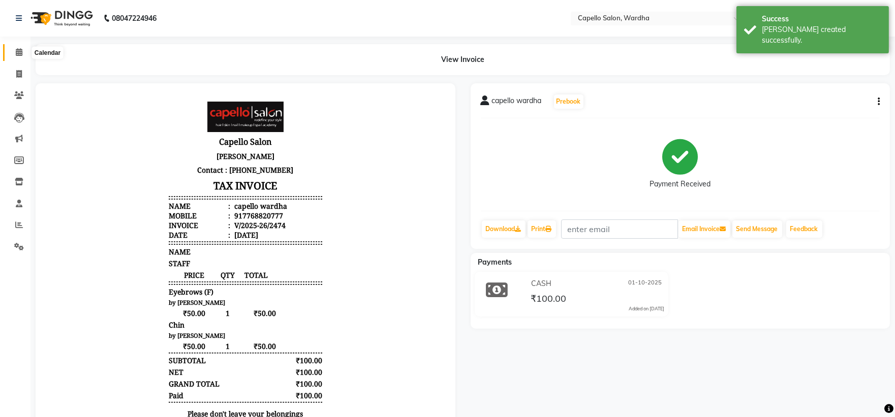
click at [18, 52] on icon at bounding box center [19, 52] width 7 height 8
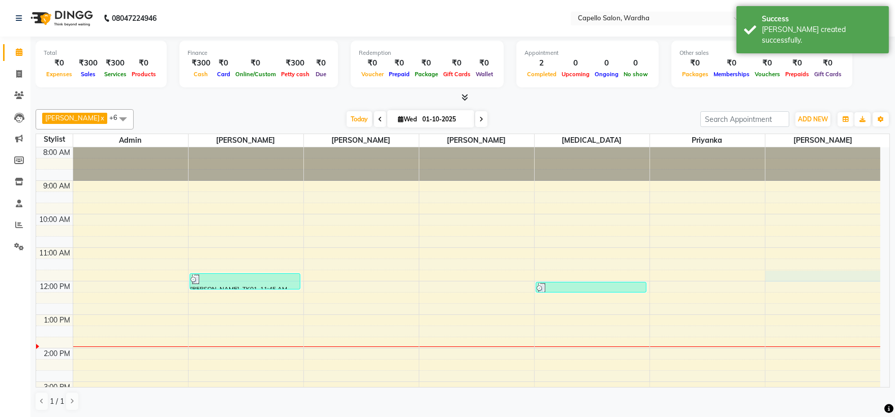
click at [786, 273] on div "8:00 AM 9:00 AM 10:00 AM 11:00 AM 12:00 PM 1:00 PM 2:00 PM 3:00 PM 4:00 PM 5:00…" at bounding box center [458, 364] width 844 height 435
select select "61287"
select select "tentative"
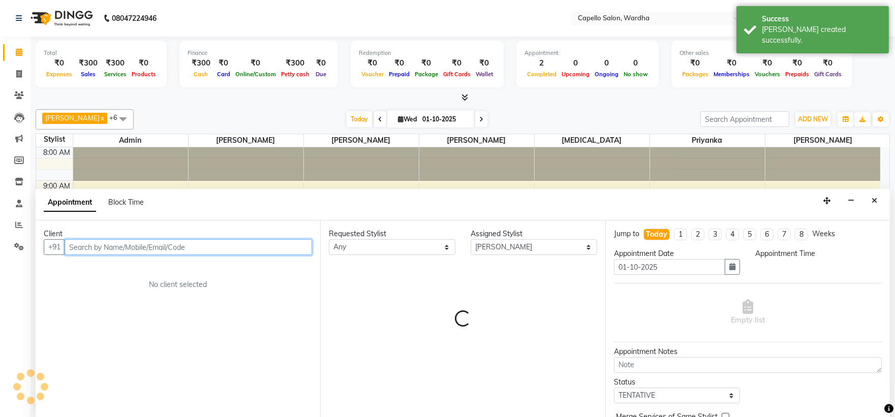
select select "705"
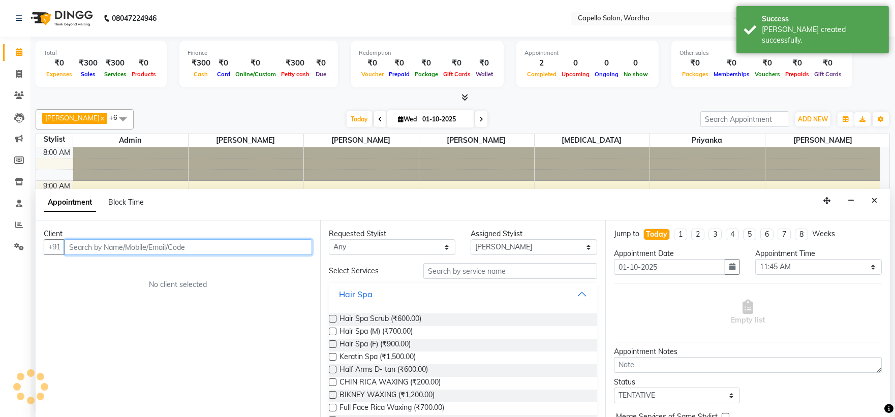
scroll to position [1, 0]
click at [103, 249] on input "text" at bounding box center [188, 247] width 247 height 16
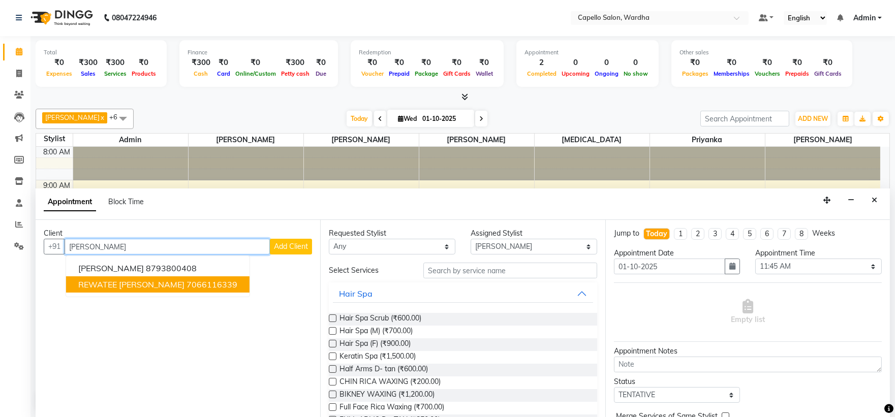
click at [147, 280] on span "REWATEE [PERSON_NAME]" at bounding box center [131, 284] width 106 height 10
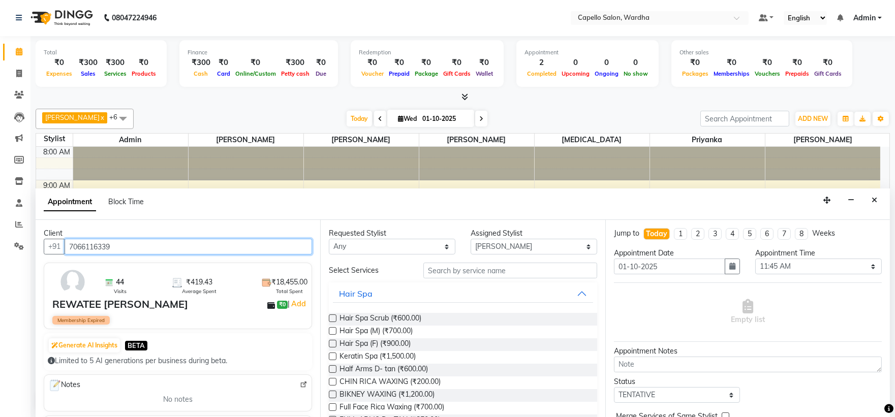
type input "7066116339"
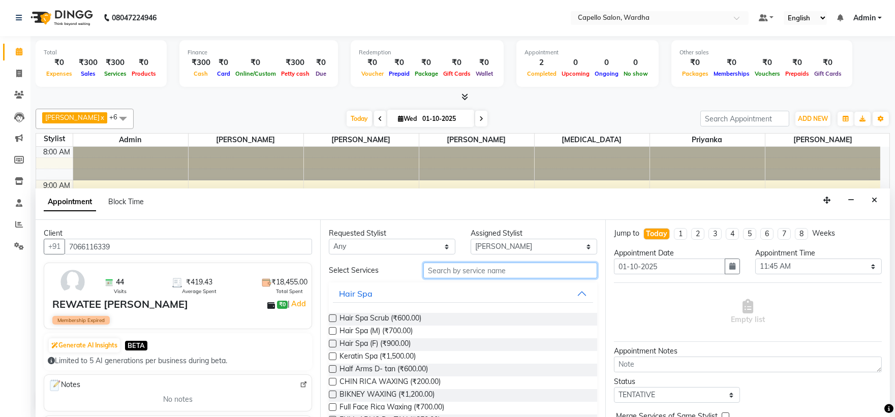
click at [460, 273] on input "text" at bounding box center [510, 271] width 174 height 16
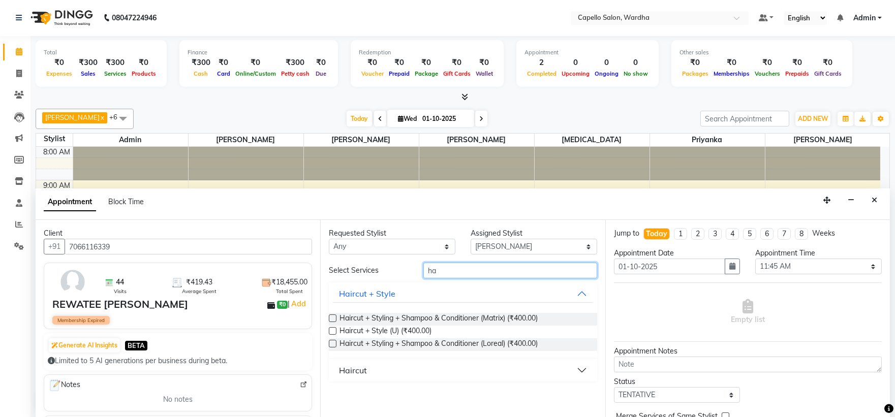
type input "h"
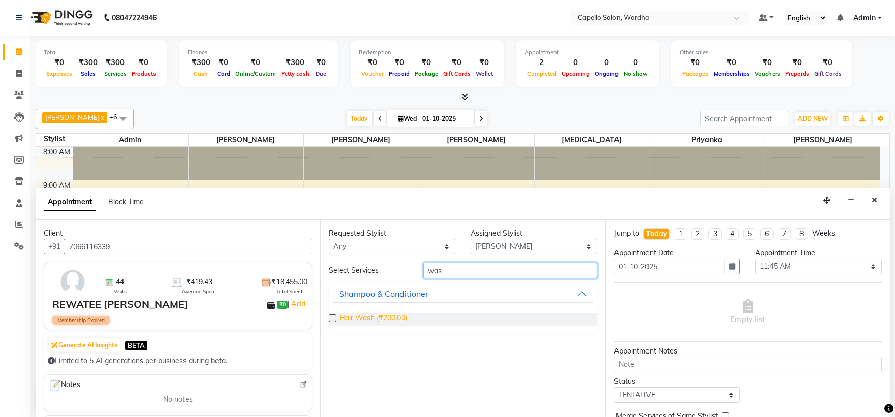
type input "was"
click at [377, 319] on span "Hair Wash (₹200.00)" at bounding box center [373, 319] width 68 height 13
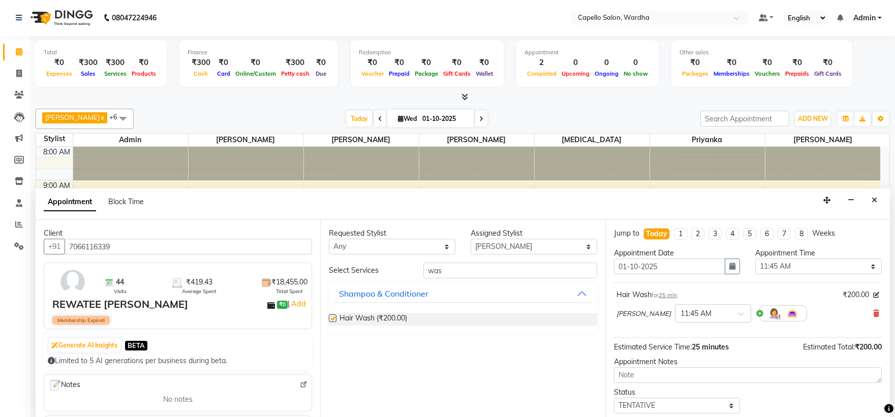
checkbox input "false"
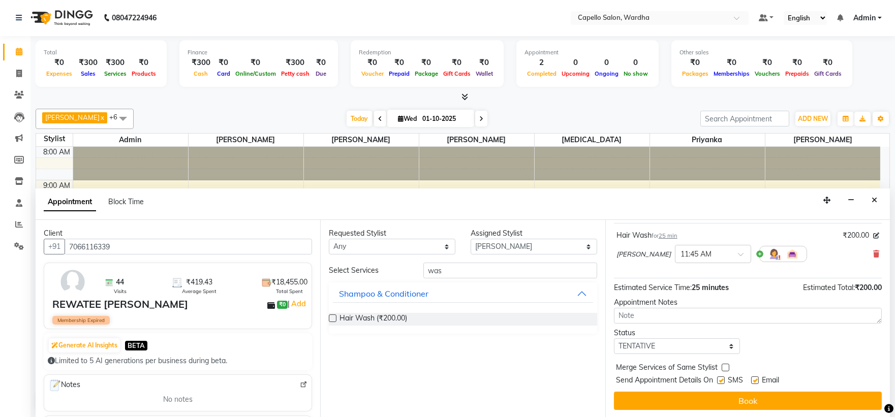
scroll to position [60, 0]
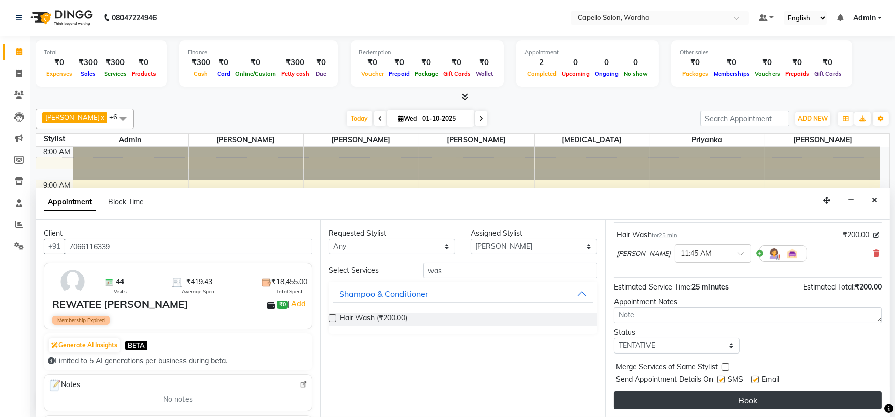
click at [716, 407] on button "Book" at bounding box center [748, 400] width 268 height 18
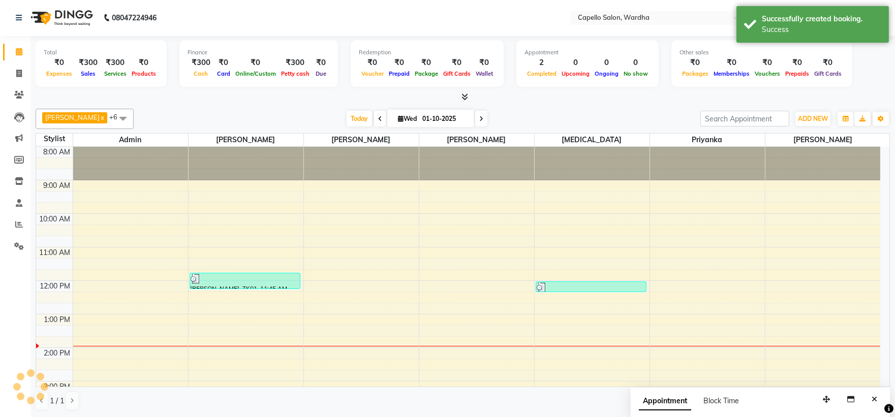
scroll to position [0, 0]
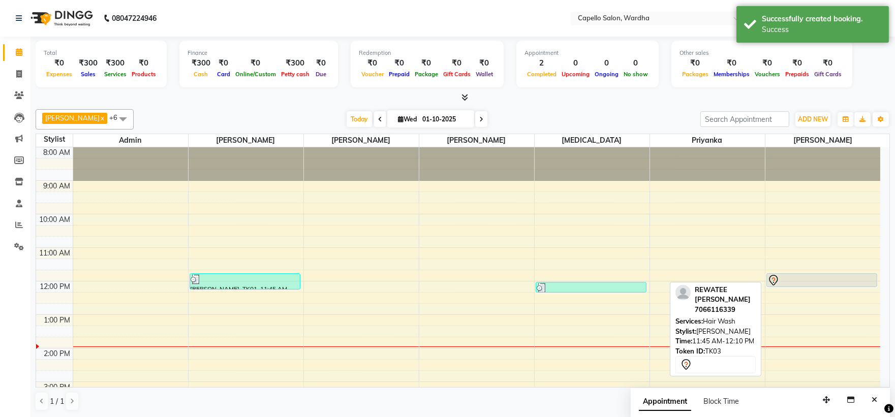
click at [789, 279] on div at bounding box center [821, 280] width 109 height 12
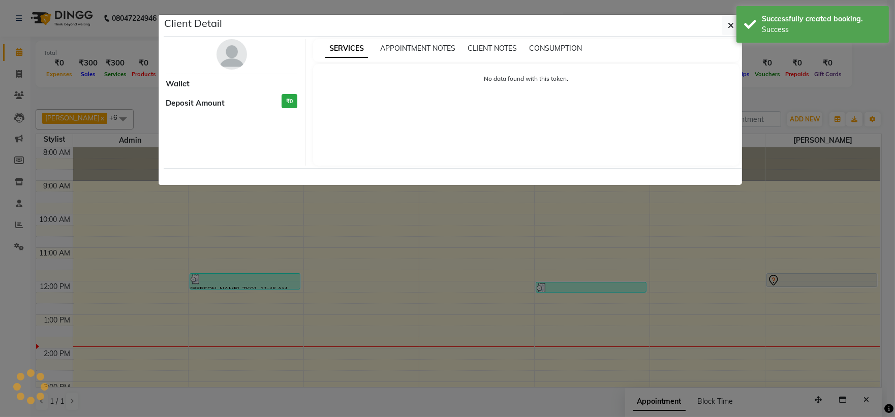
select select "7"
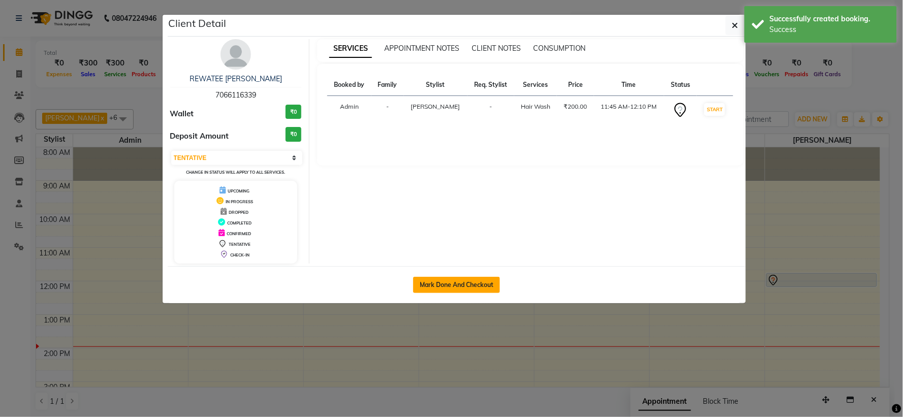
click at [474, 282] on button "Mark Done And Checkout" at bounding box center [456, 285] width 87 height 16
select select "service"
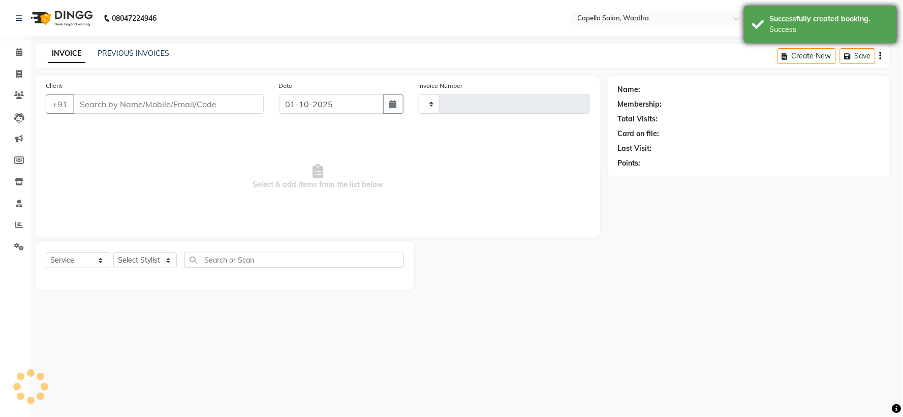
type input "2475"
select select "4620"
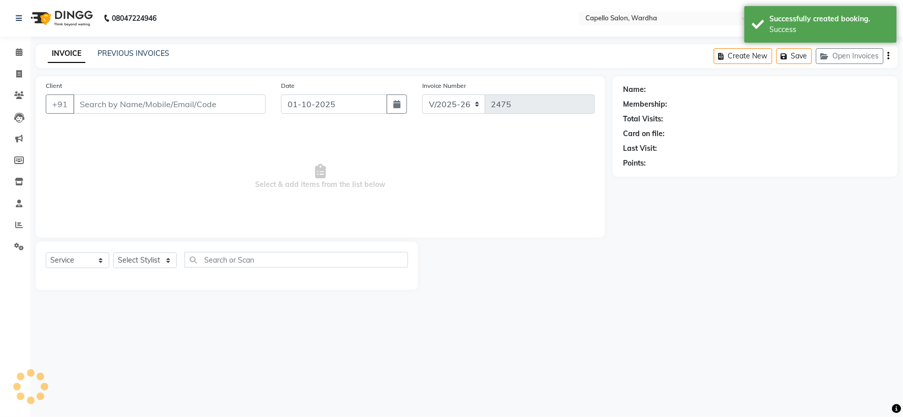
click at [786, 15] on div "Successfully created booking." at bounding box center [829, 19] width 119 height 11
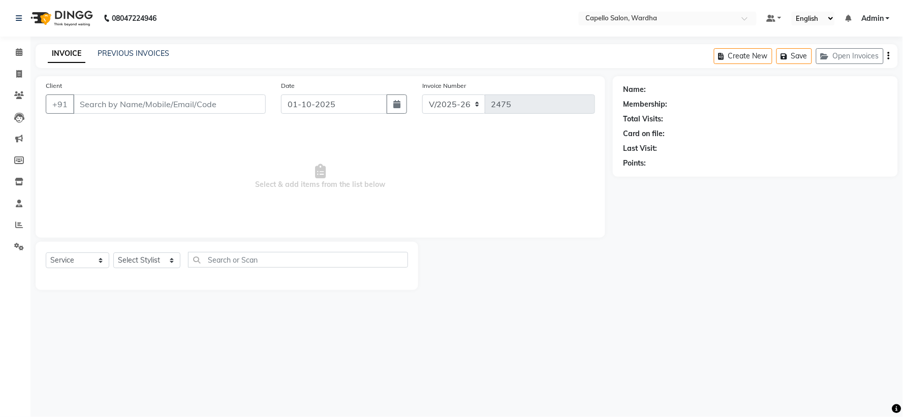
type input "7066116339"
select select "61287"
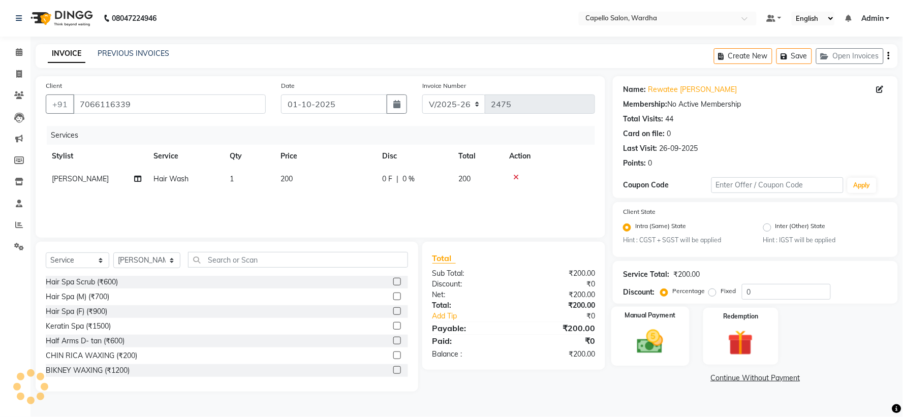
click at [656, 312] on label "Manual Payment" at bounding box center [650, 316] width 51 height 10
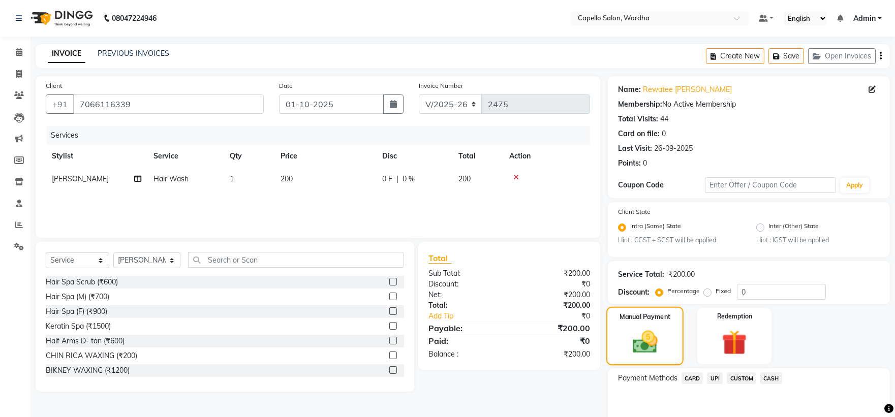
scroll to position [48, 0]
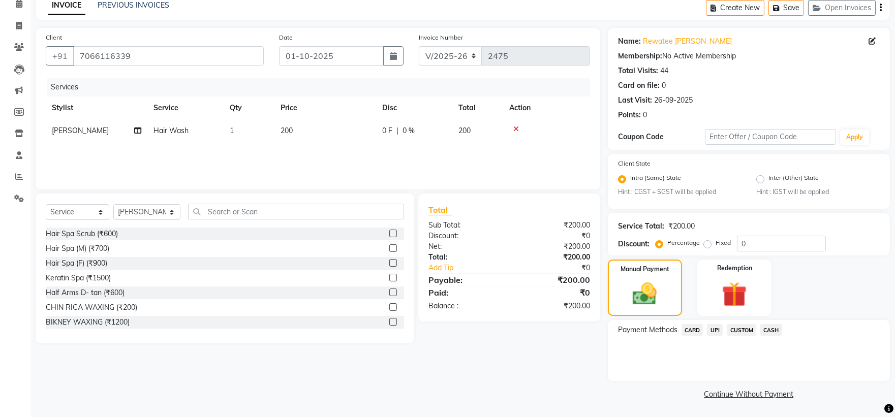
click at [771, 329] on span "CASH" at bounding box center [771, 330] width 22 height 12
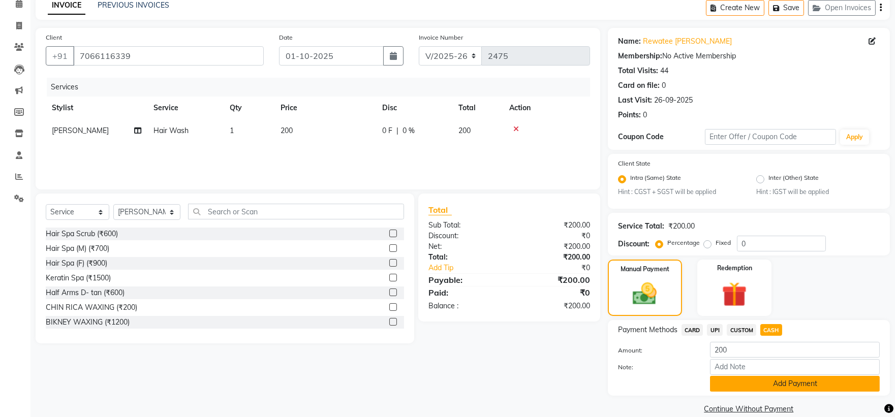
click at [764, 382] on button "Add Payment" at bounding box center [795, 384] width 170 height 16
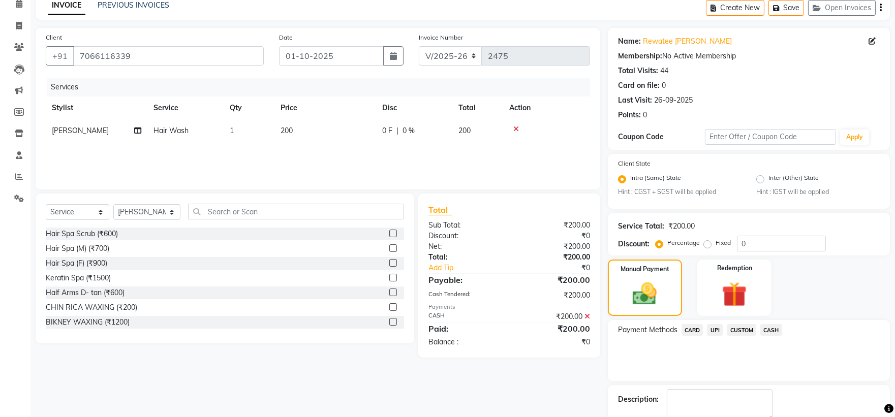
scroll to position [106, 0]
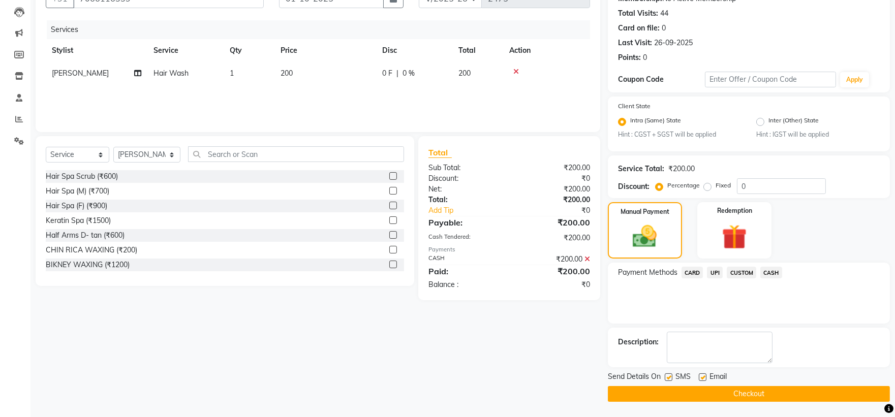
click at [694, 384] on div "Send Details On SMS Email Checkout" at bounding box center [749, 386] width 282 height 30
click at [729, 391] on button "Checkout" at bounding box center [749, 394] width 282 height 16
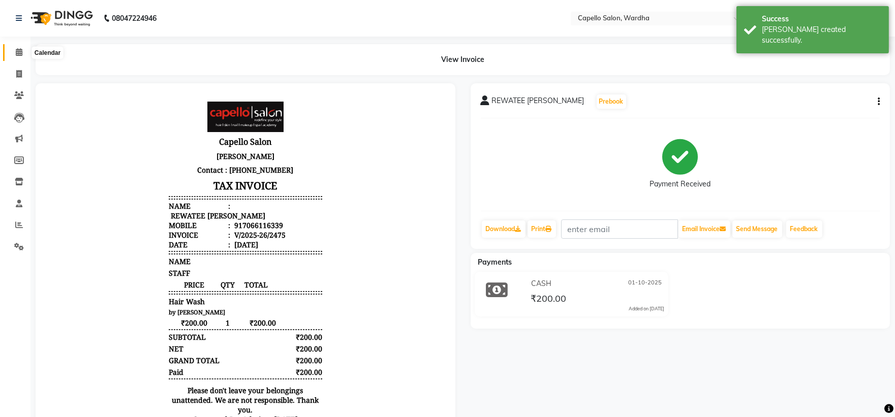
click at [10, 52] on span at bounding box center [19, 53] width 18 height 12
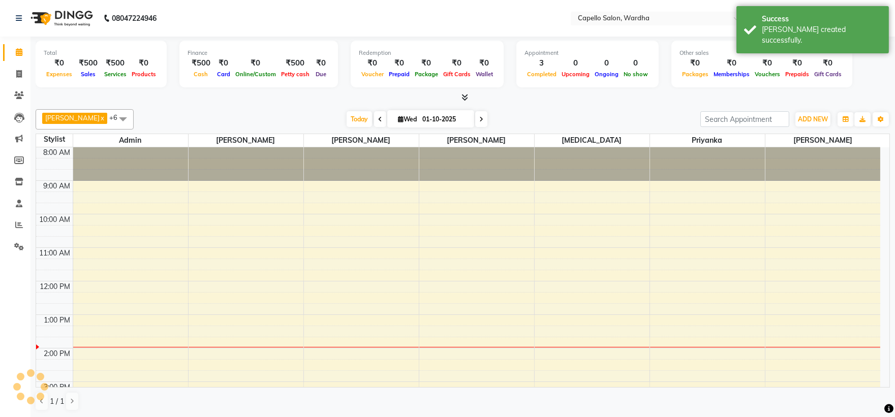
click at [461, 98] on icon at bounding box center [464, 97] width 7 height 8
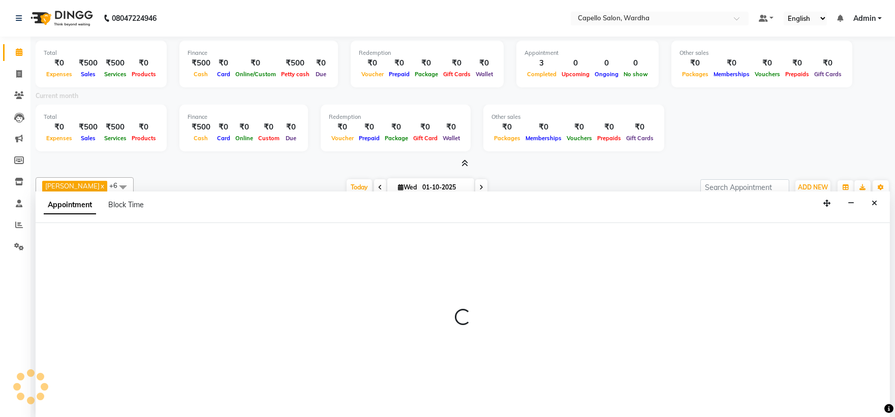
select select "35417"
select select "tentative"
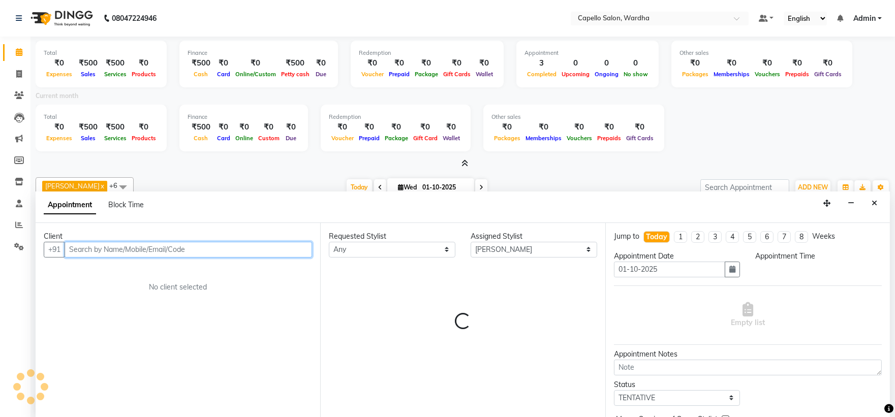
select select "720"
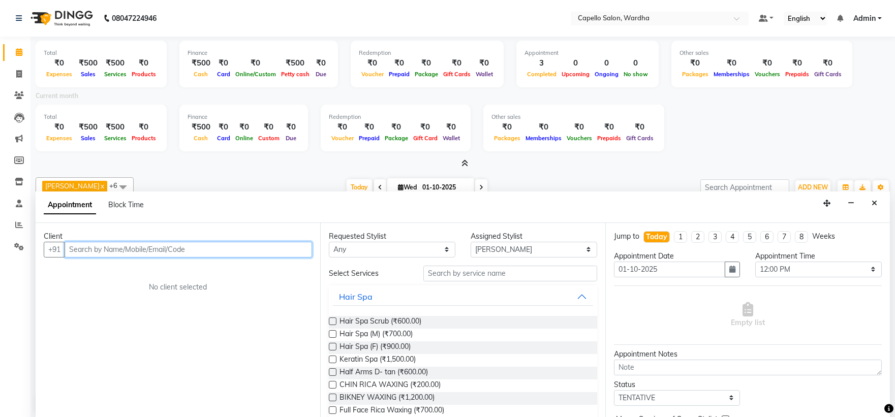
scroll to position [2, 0]
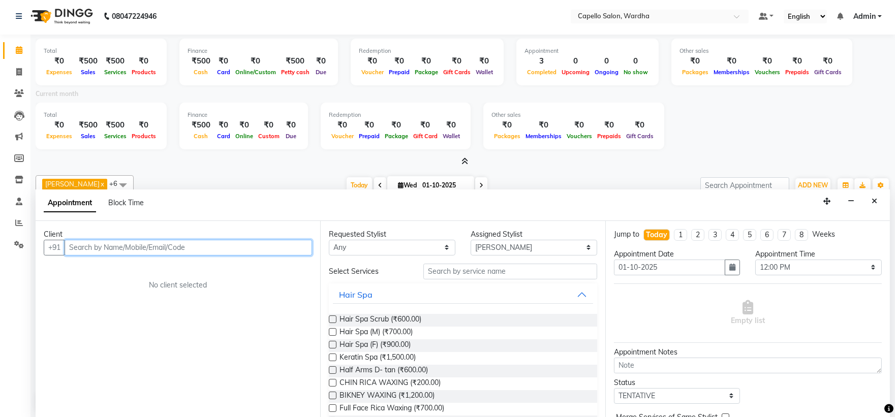
click at [118, 240] on input "text" at bounding box center [188, 248] width 247 height 16
click at [118, 245] on input "text" at bounding box center [188, 248] width 247 height 16
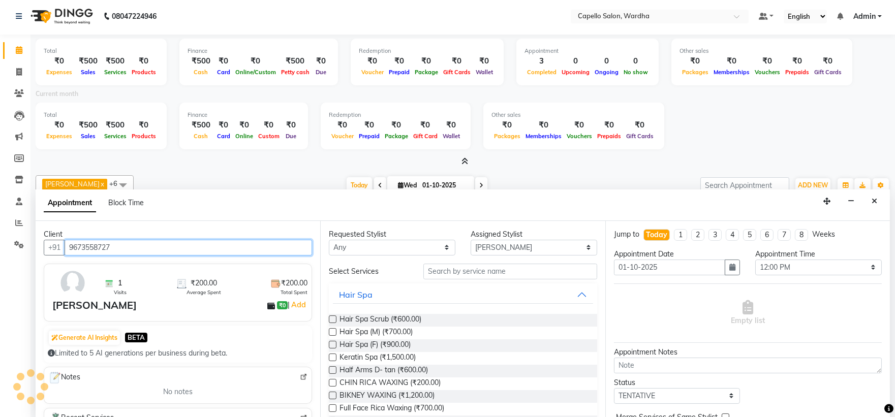
type input "9673558727"
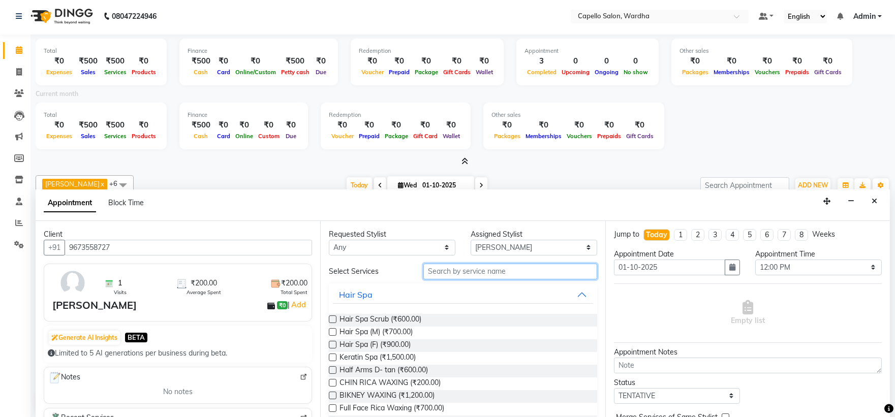
click at [493, 271] on input "text" at bounding box center [510, 272] width 174 height 16
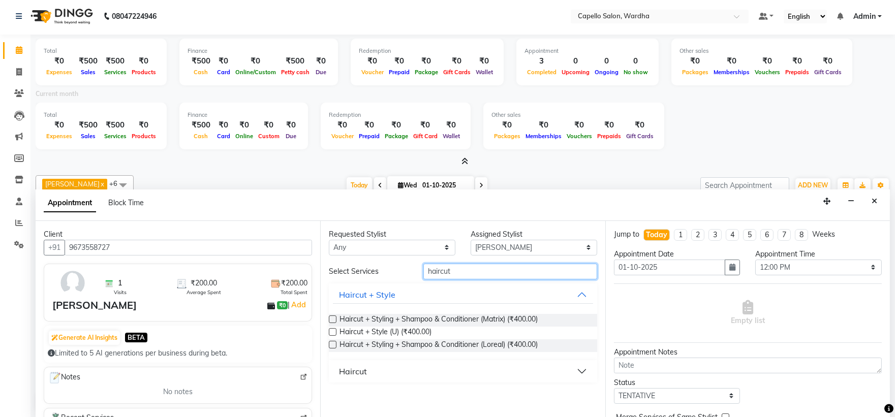
type input "haircut"
click at [350, 367] on div "Haircut" at bounding box center [353, 371] width 28 height 12
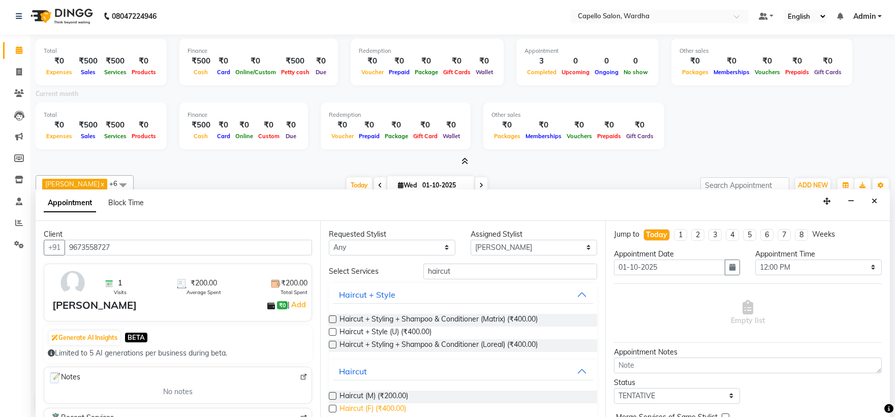
click at [380, 407] on span "Haircut (F) (₹400.00)" at bounding box center [372, 409] width 67 height 13
checkbox input "false"
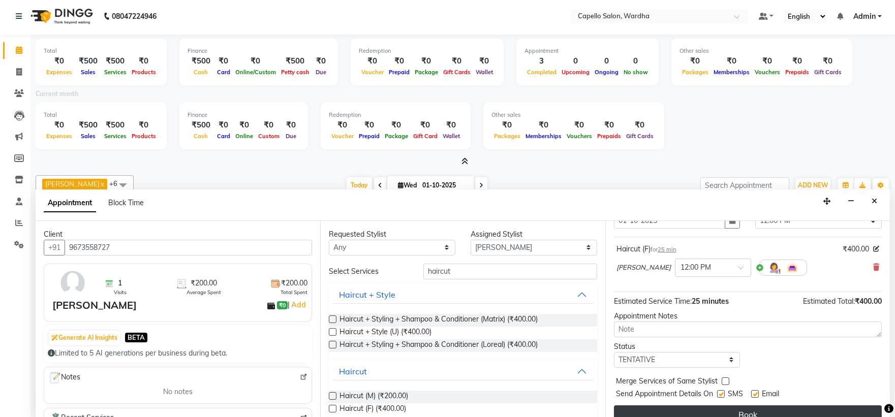
scroll to position [56, 0]
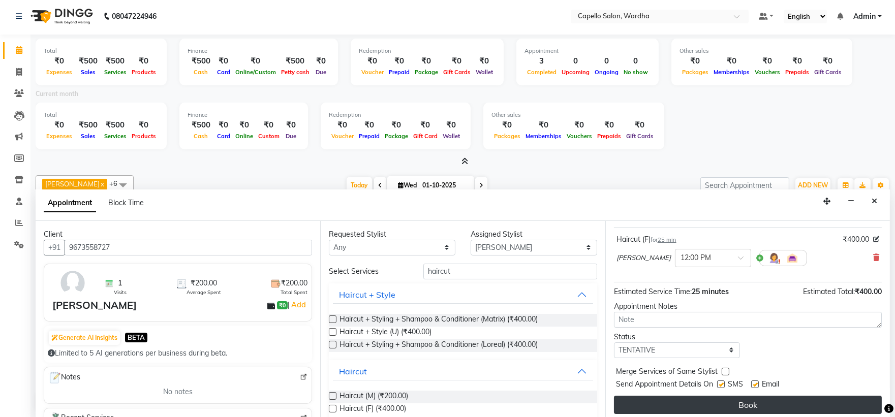
click at [690, 404] on button "Book" at bounding box center [748, 405] width 268 height 18
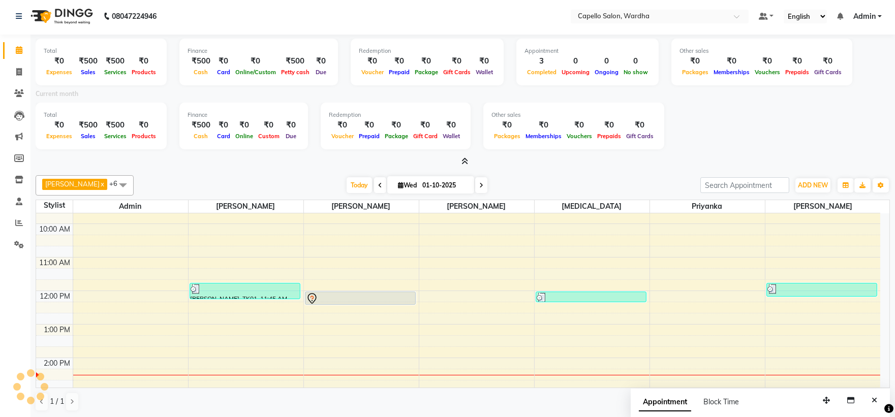
click at [341, 335] on div "8:00 AM 9:00 AM 10:00 AM 11:00 AM 12:00 PM 1:00 PM 2:00 PM 3:00 PM 4:00 PM 5:00…" at bounding box center [458, 374] width 844 height 435
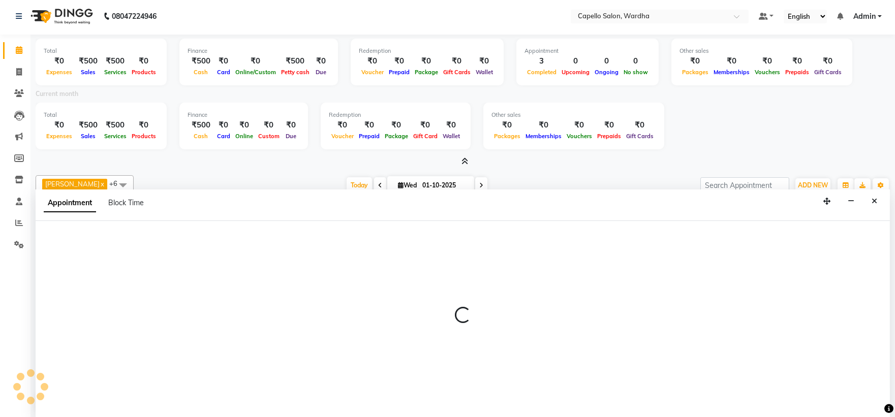
select select "35417"
select select "tentative"
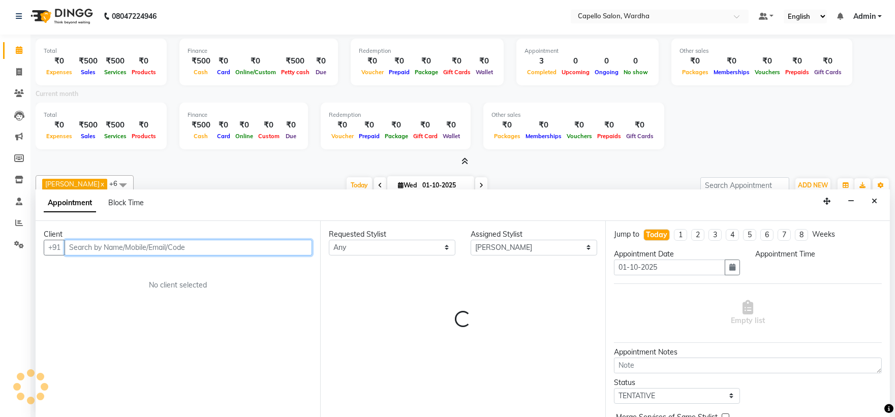
select select "780"
click at [131, 249] on input "text" at bounding box center [188, 248] width 247 height 16
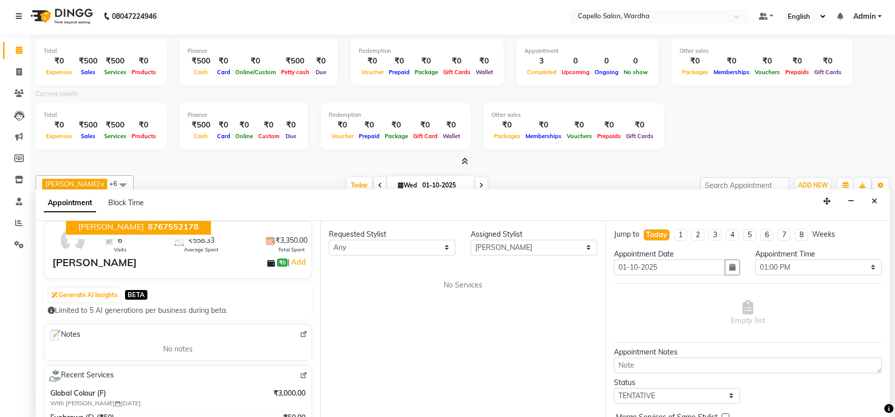
scroll to position [0, 0]
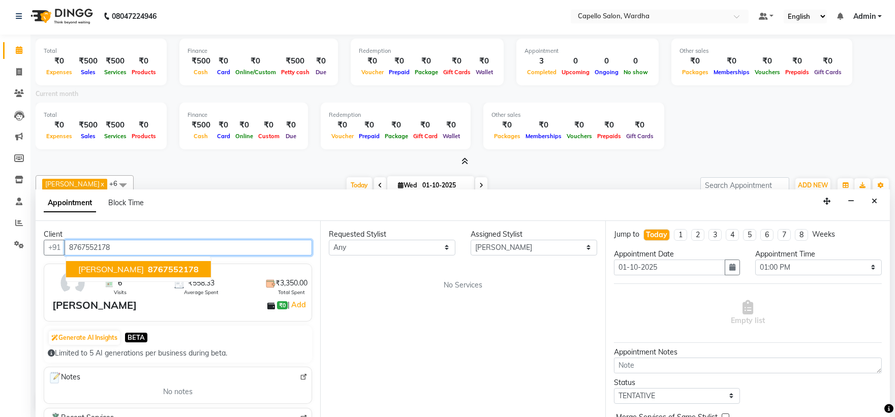
click at [194, 249] on input "8767552178" at bounding box center [188, 248] width 247 height 16
type input "8767552178"
click at [870, 201] on button "Close" at bounding box center [874, 202] width 15 height 16
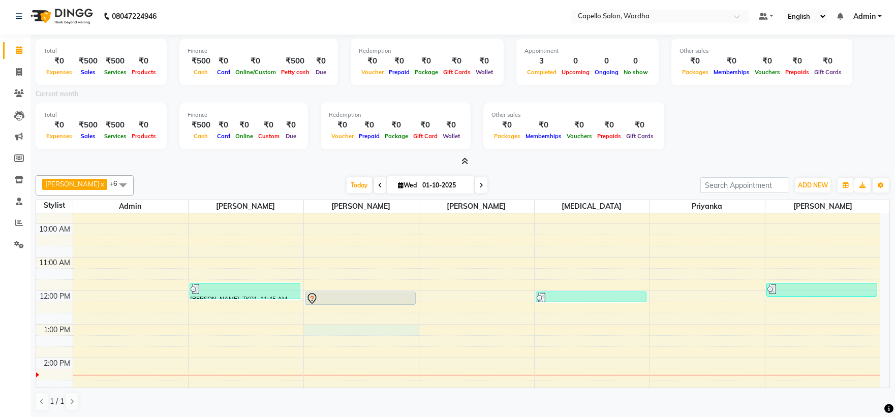
click at [369, 332] on div "8:00 AM 9:00 AM 10:00 AM 11:00 AM 12:00 PM 1:00 PM 2:00 PM 3:00 PM 4:00 PM 5:00…" at bounding box center [458, 374] width 844 height 435
select select "35417"
select select "780"
select select "tentative"
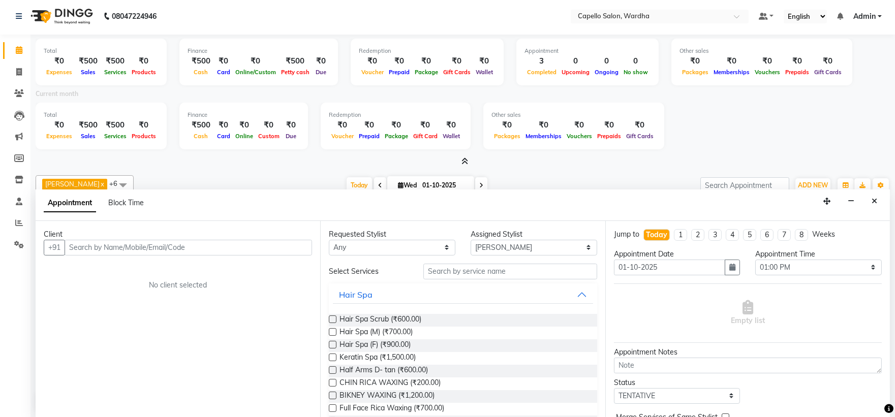
click at [109, 245] on input "text" at bounding box center [188, 248] width 247 height 16
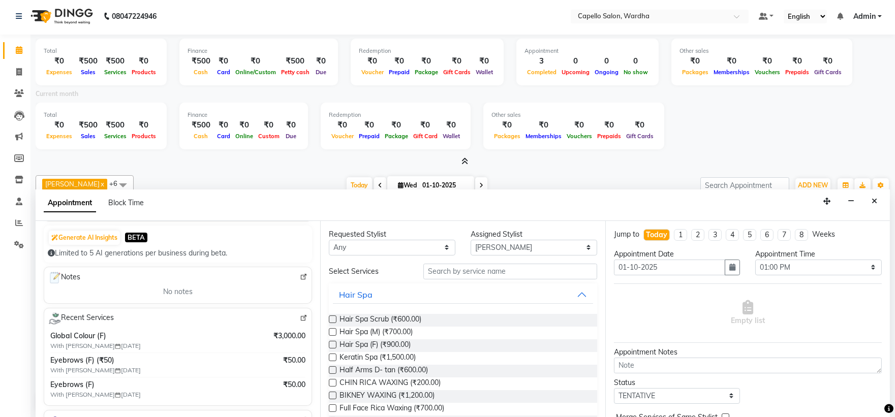
scroll to position [113, 0]
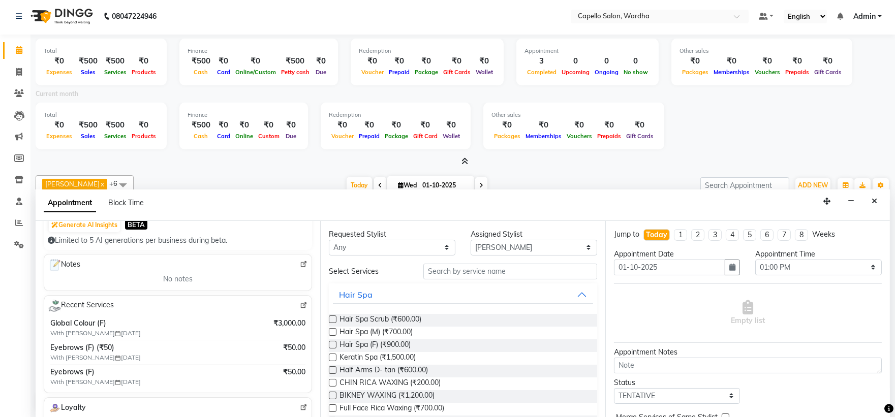
type input "8767552178"
click at [471, 269] on input "text" at bounding box center [510, 272] width 174 height 16
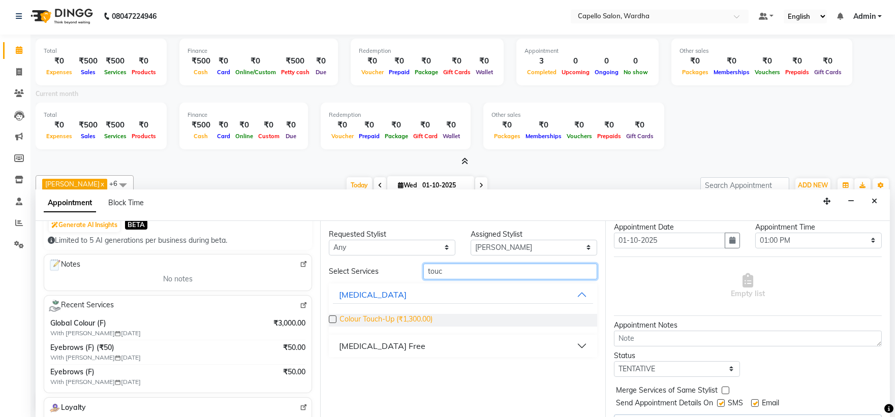
scroll to position [51, 0]
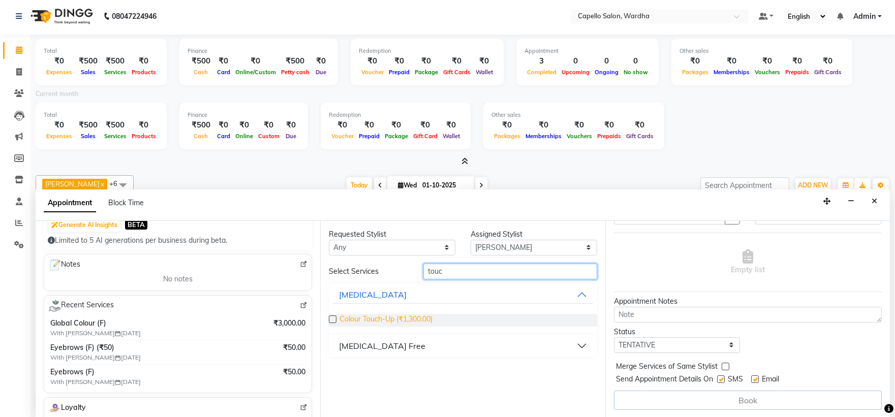
type input "touc"
click at [413, 321] on span "Colour Touch-Up (₹1,300.00)" at bounding box center [385, 320] width 93 height 13
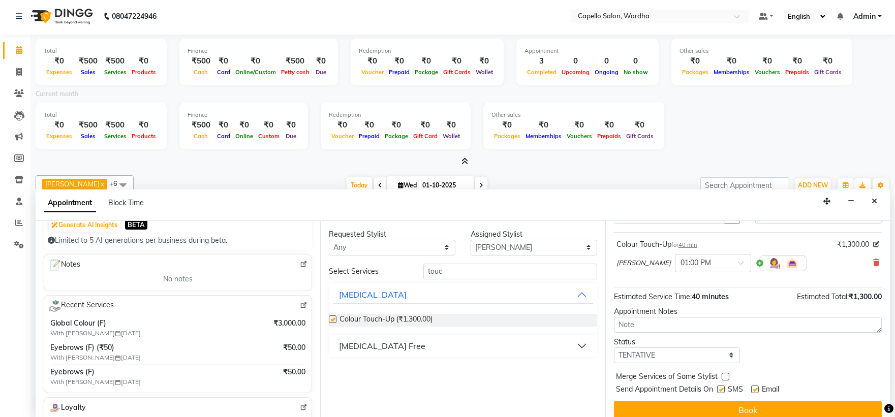
checkbox input "false"
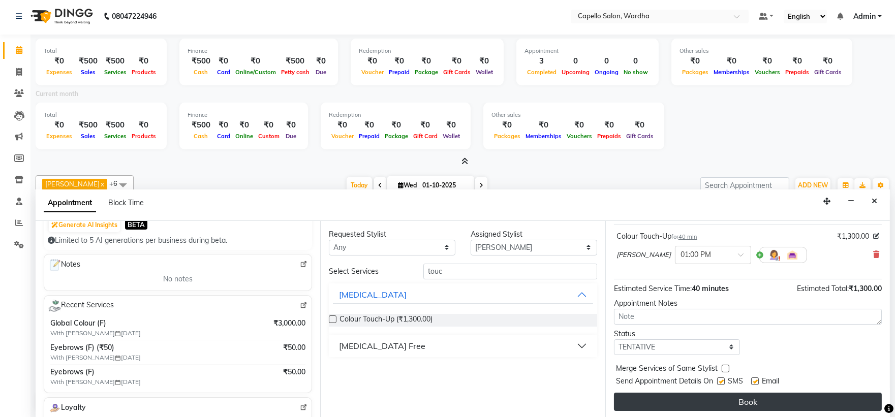
scroll to position [61, 0]
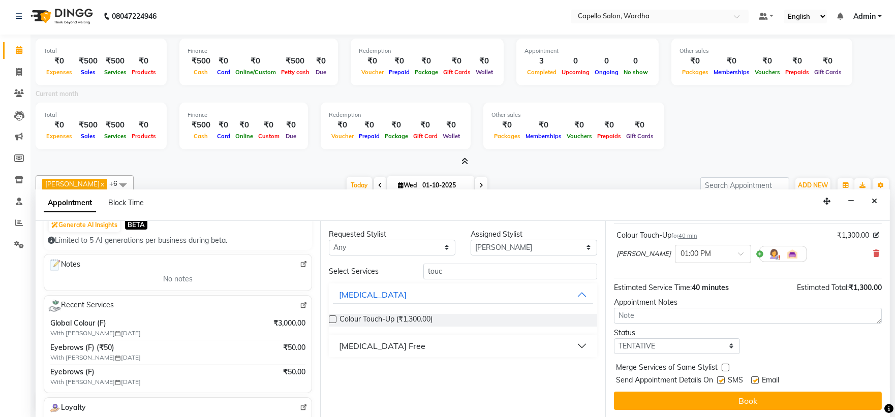
click at [735, 399] on button "Book" at bounding box center [748, 401] width 268 height 18
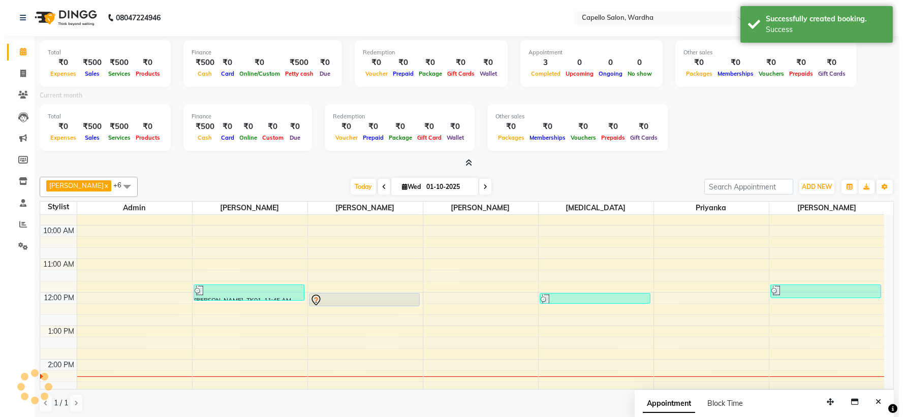
scroll to position [0, 0]
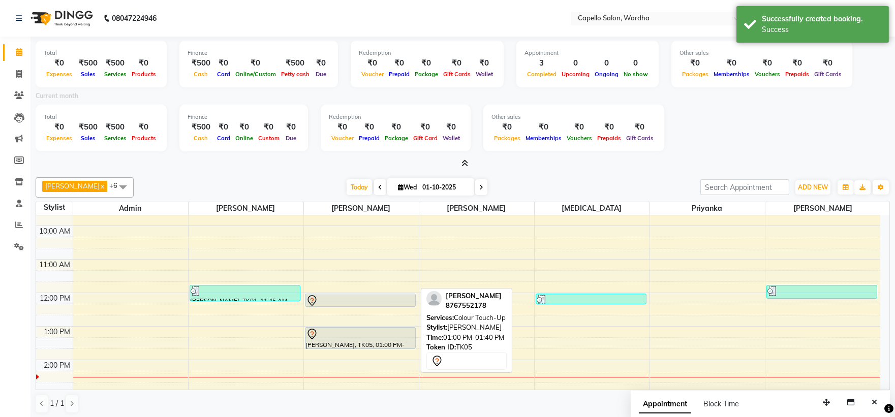
click at [352, 337] on div at bounding box center [360, 334] width 109 height 12
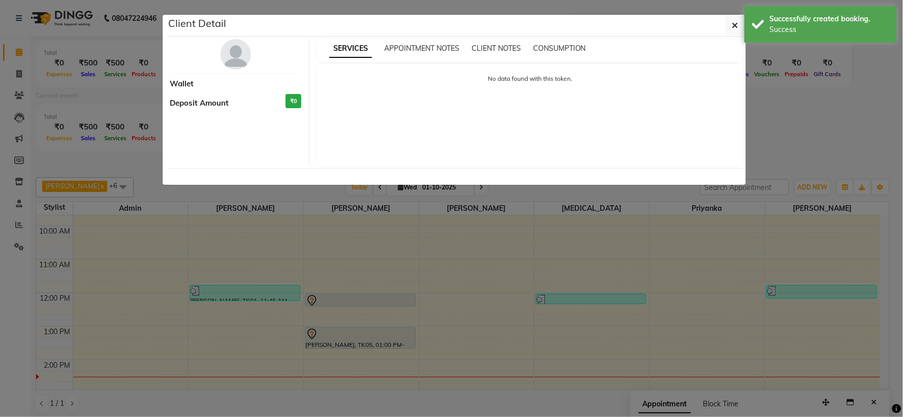
select select "7"
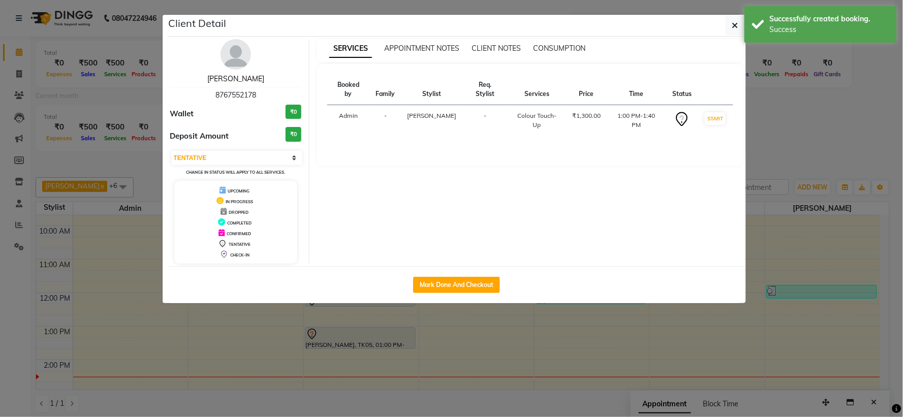
click at [243, 80] on link "[PERSON_NAME]" at bounding box center [235, 78] width 57 height 9
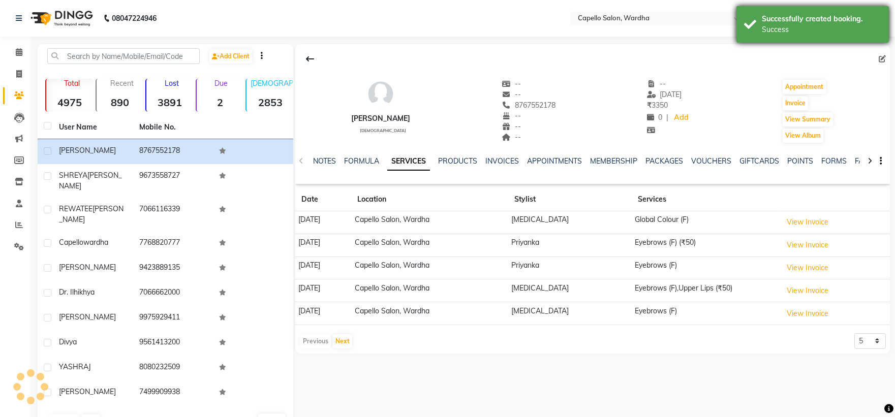
click at [816, 18] on div "Successfully created booking." at bounding box center [821, 19] width 119 height 11
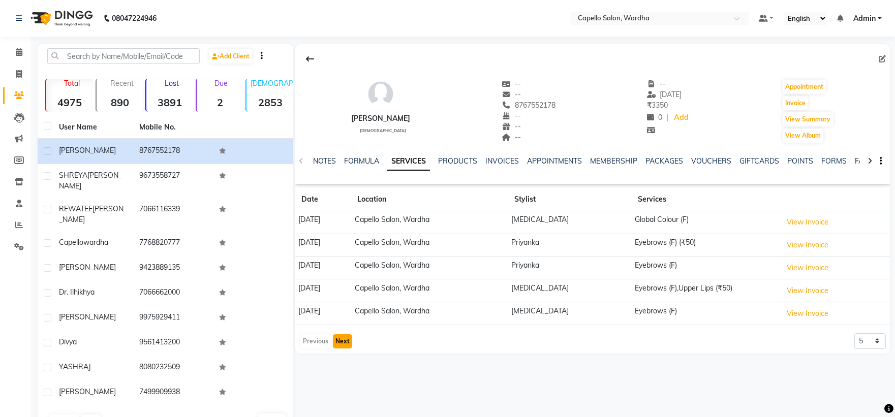
click at [347, 345] on button "Next" at bounding box center [342, 341] width 19 height 14
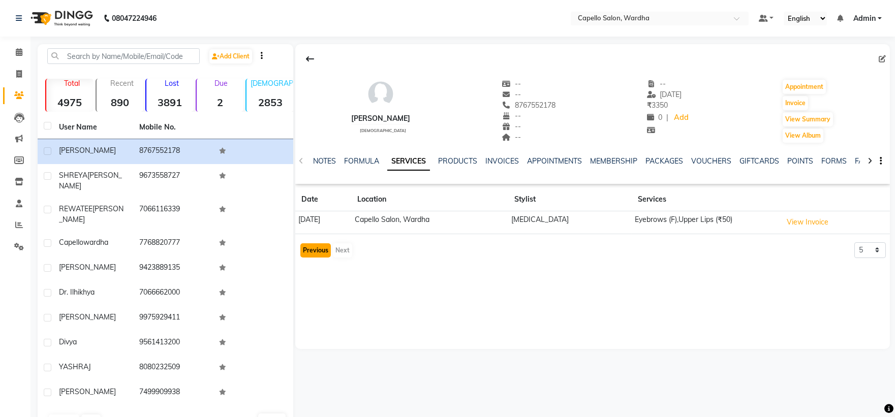
click at [317, 254] on button "Previous" at bounding box center [315, 250] width 30 height 14
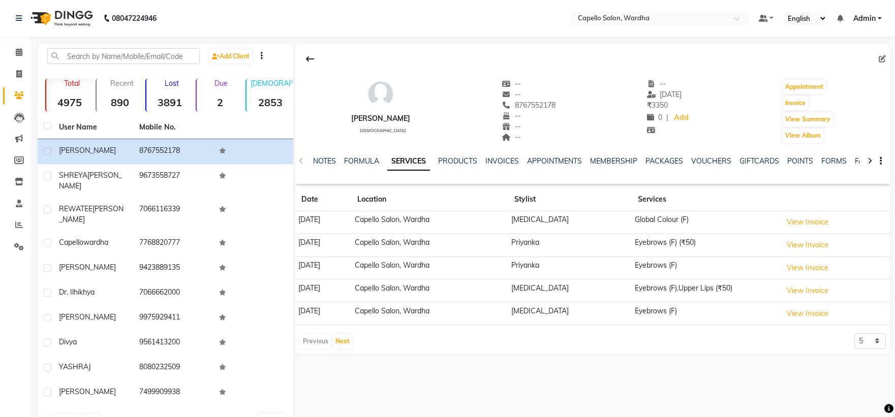
click at [317, 253] on td "[DATE]" at bounding box center [323, 245] width 56 height 23
click at [798, 218] on button "View Invoice" at bounding box center [807, 222] width 51 height 16
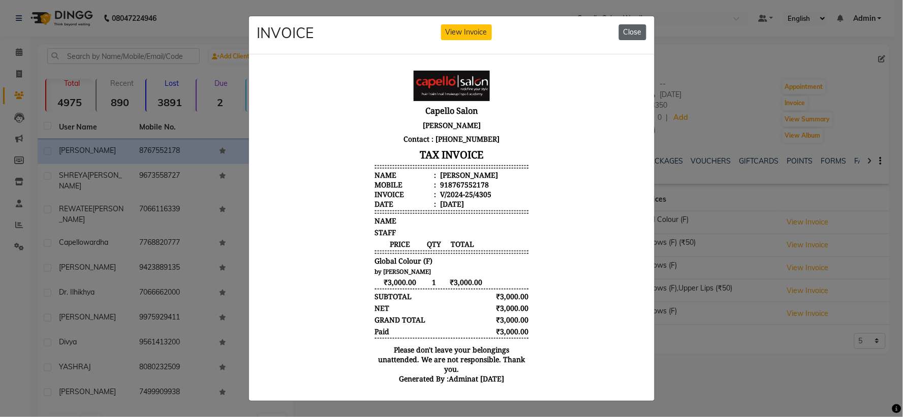
click at [620, 27] on button "Close" at bounding box center [632, 32] width 27 height 16
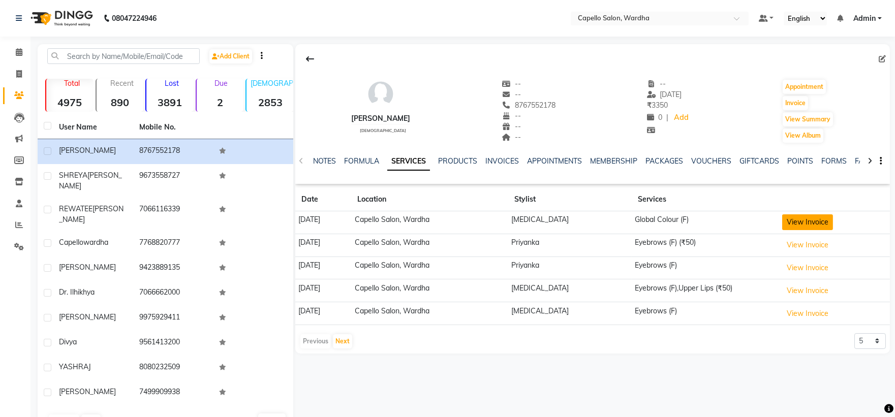
click at [803, 221] on button "View Invoice" at bounding box center [807, 222] width 51 height 16
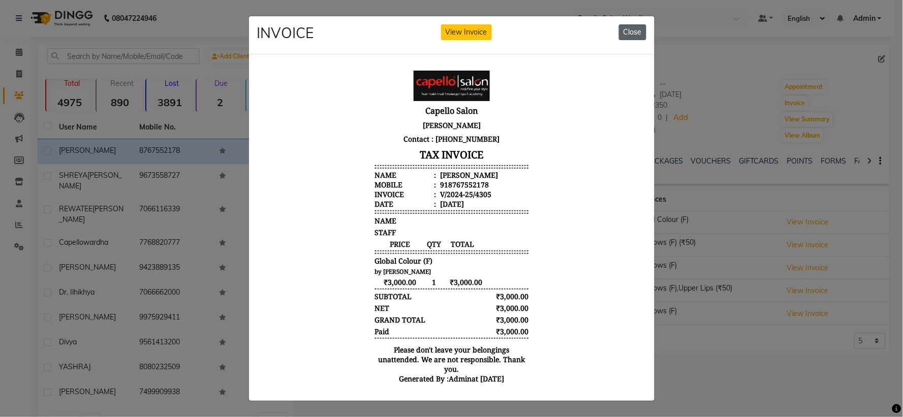
click at [632, 33] on button "Close" at bounding box center [632, 32] width 27 height 16
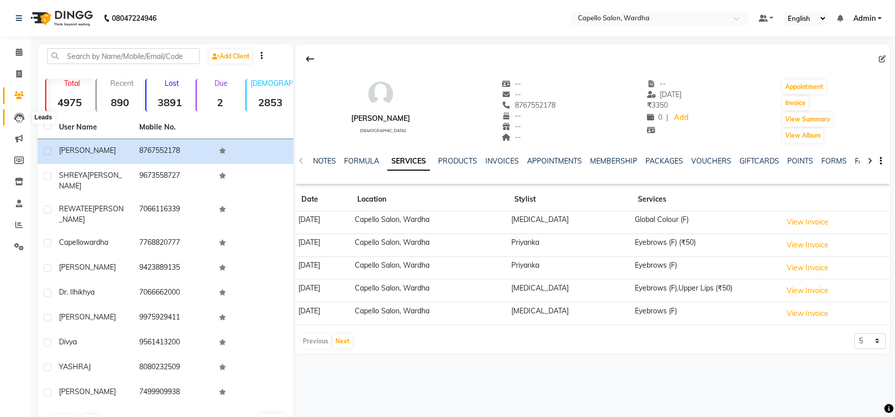
click at [18, 115] on icon at bounding box center [19, 118] width 10 height 10
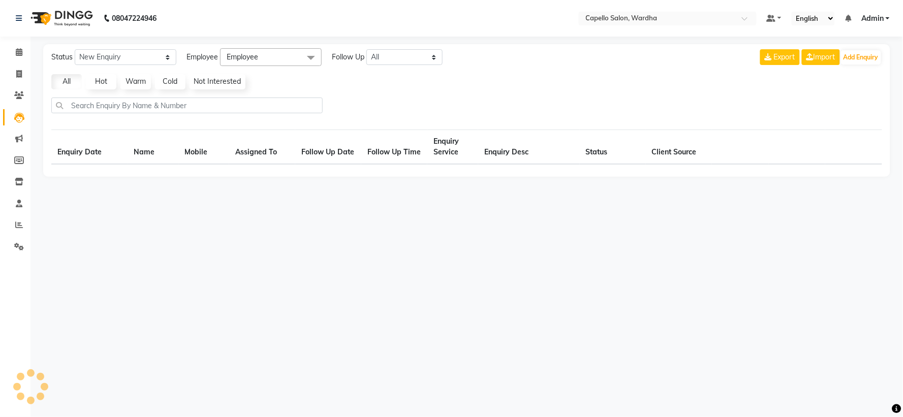
select select "10"
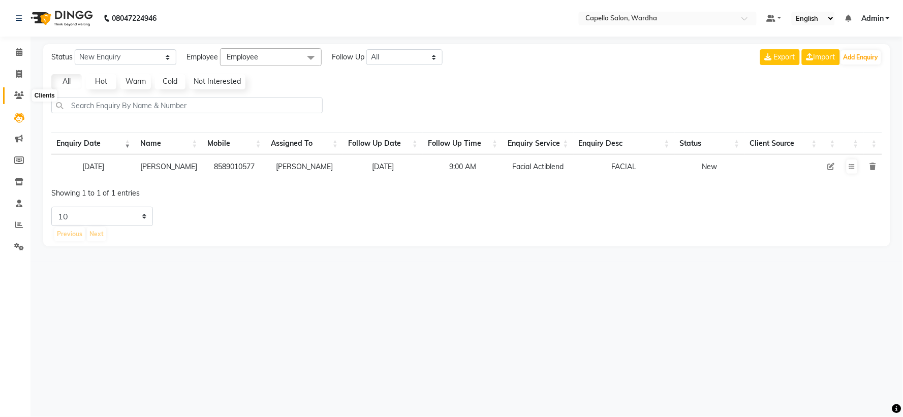
click at [12, 99] on span at bounding box center [19, 96] width 18 height 12
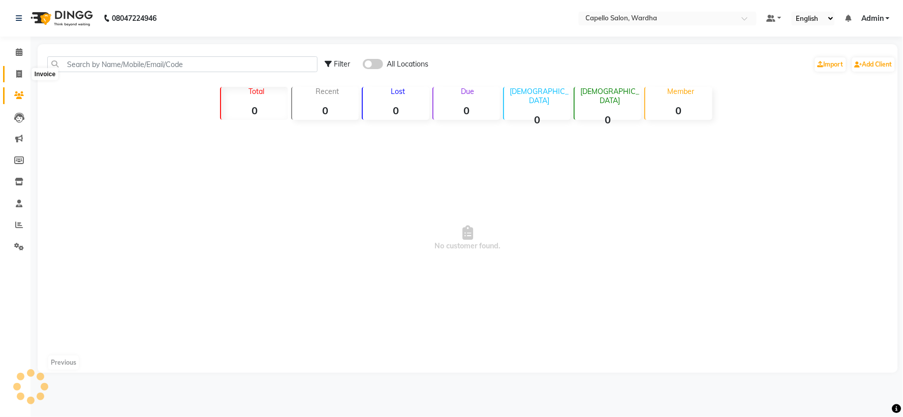
click at [16, 75] on icon at bounding box center [19, 74] width 6 height 8
click at [14, 51] on span at bounding box center [19, 53] width 18 height 12
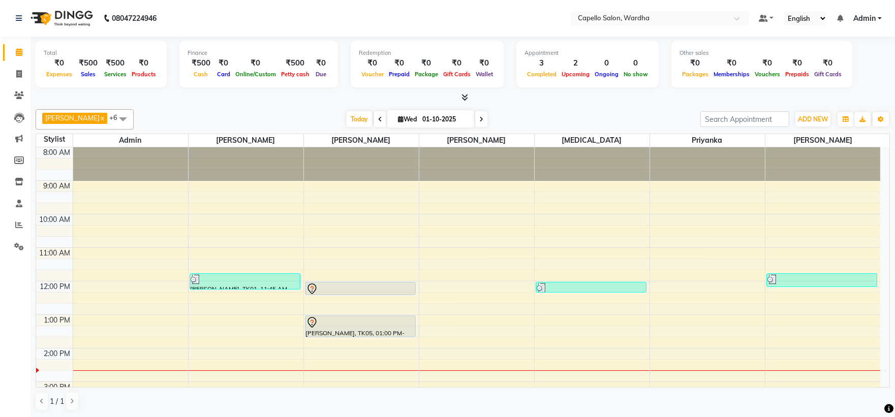
click at [560, 411] on div "1 / 1" at bounding box center [463, 401] width 854 height 19
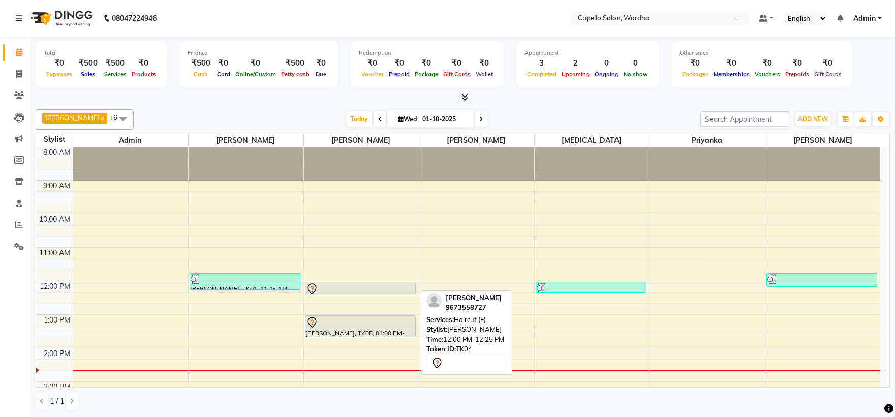
click at [376, 291] on div at bounding box center [360, 289] width 109 height 12
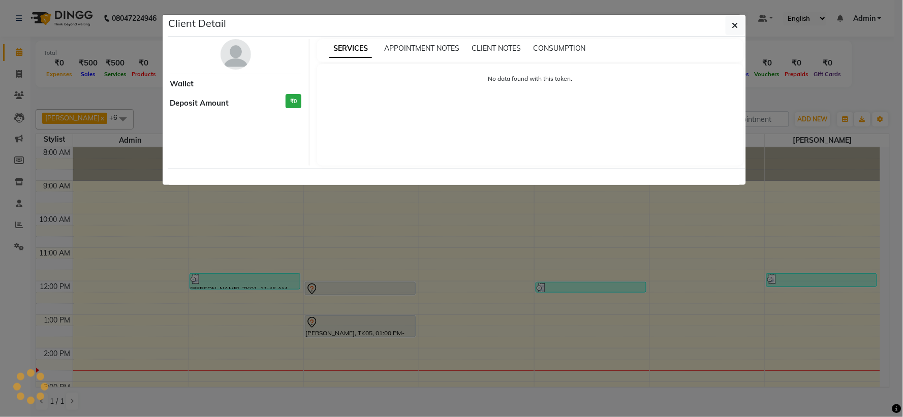
select select "7"
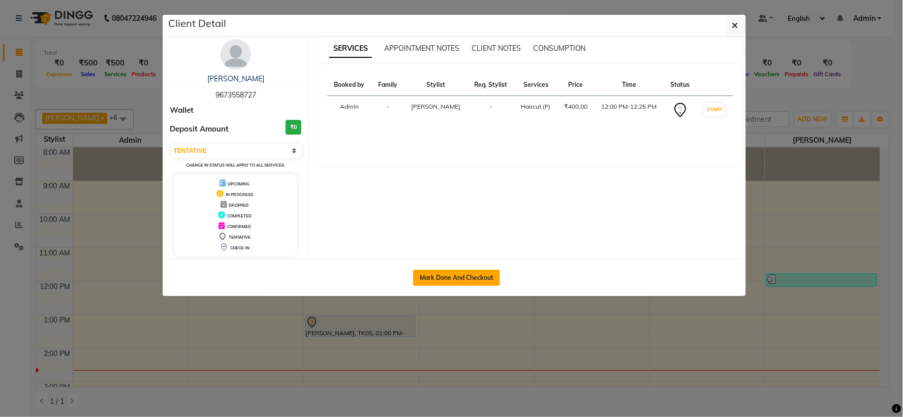
click at [463, 283] on button "Mark Done And Checkout" at bounding box center [456, 278] width 87 height 16
select select "service"
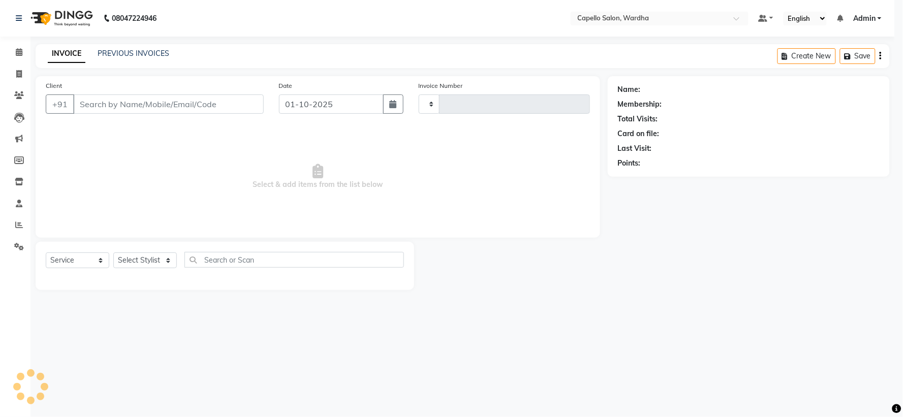
type input "2476"
select select "4620"
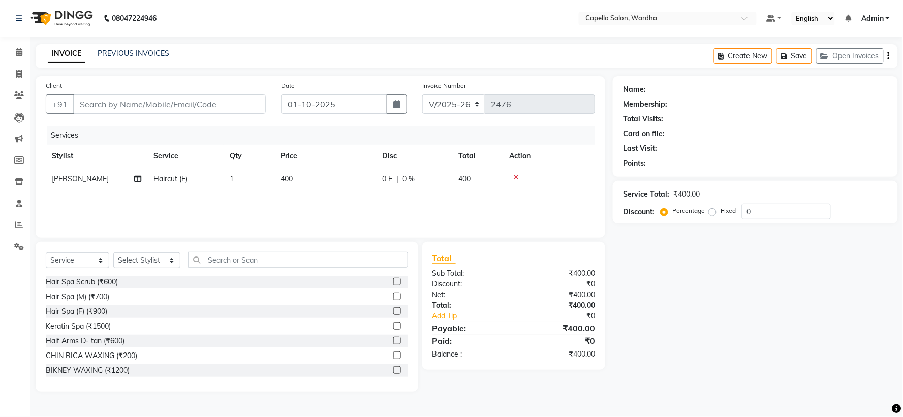
type input "9673558727"
select select "35417"
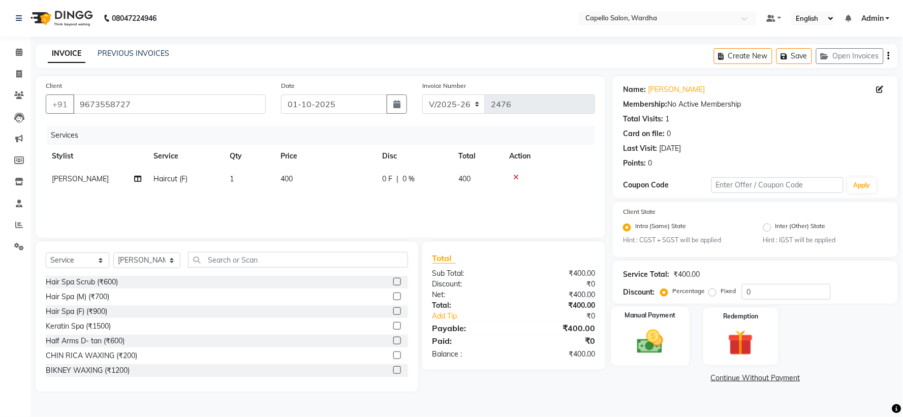
click at [669, 342] on img at bounding box center [650, 342] width 43 height 30
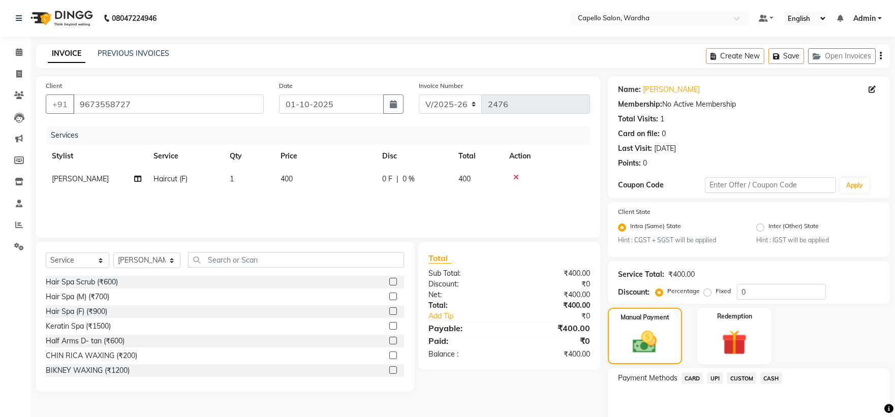
scroll to position [48, 0]
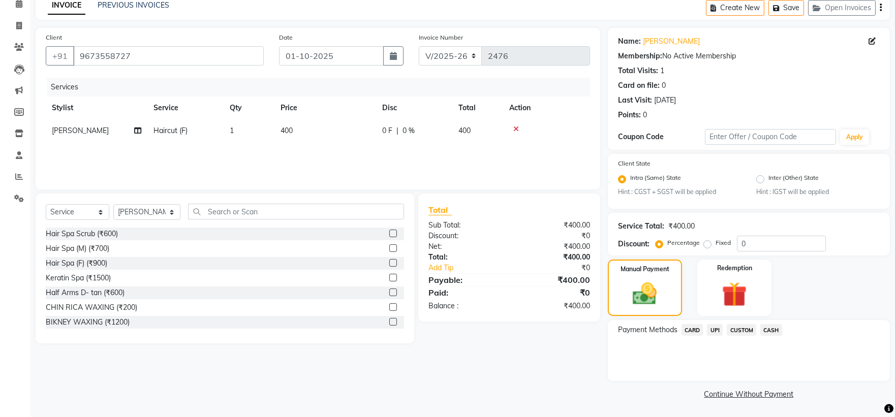
click at [770, 329] on span "CASH" at bounding box center [771, 330] width 22 height 12
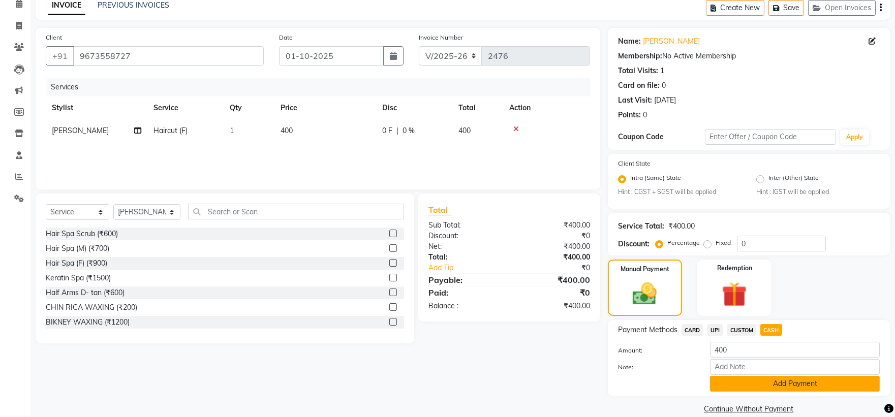
click at [758, 385] on button "Add Payment" at bounding box center [795, 384] width 170 height 16
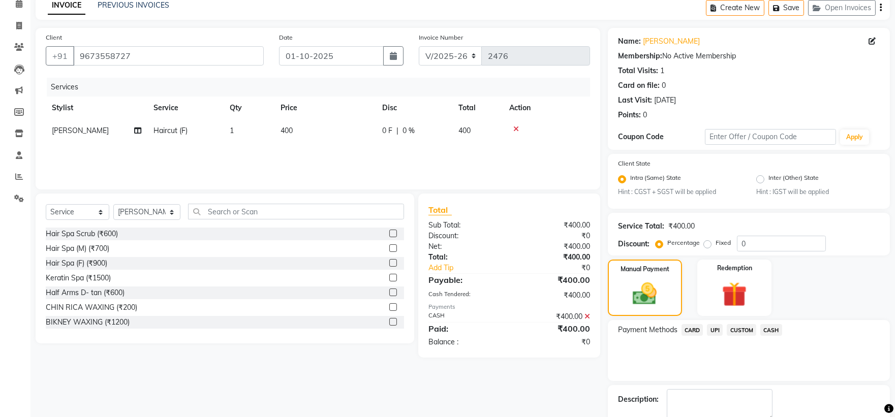
scroll to position [106, 0]
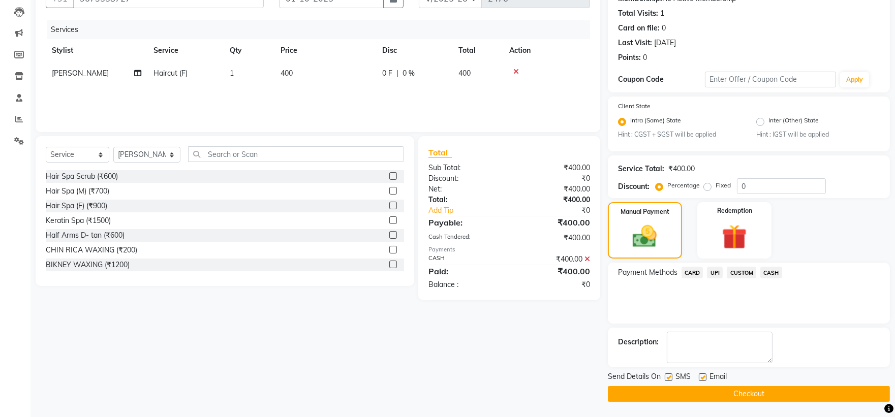
click at [715, 393] on button "Checkout" at bounding box center [749, 394] width 282 height 16
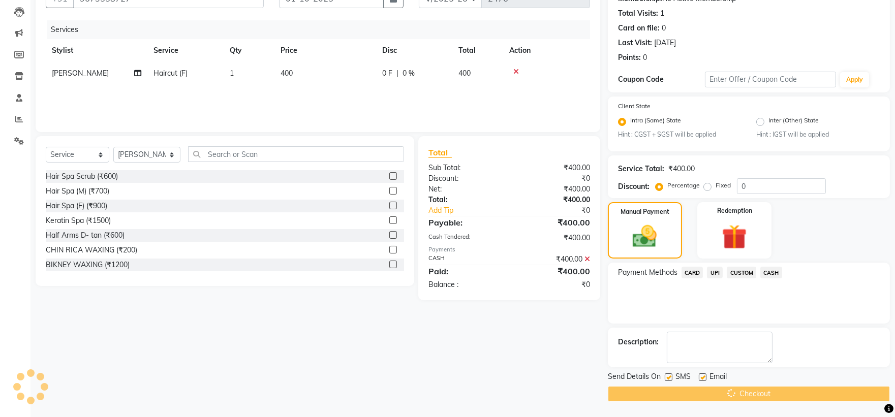
click at [715, 393] on div "Checkout" at bounding box center [749, 394] width 282 height 16
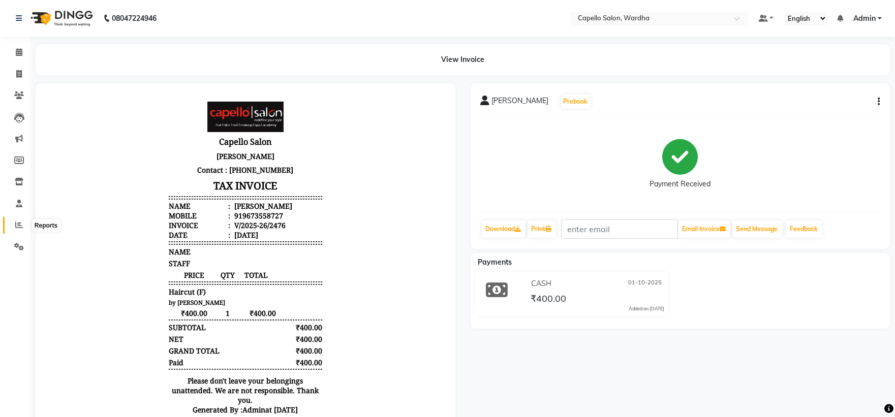
drag, startPoint x: 715, startPoint y: 393, endPoint x: 15, endPoint y: 227, distance: 719.1
click at [15, 227] on icon at bounding box center [19, 225] width 8 height 8
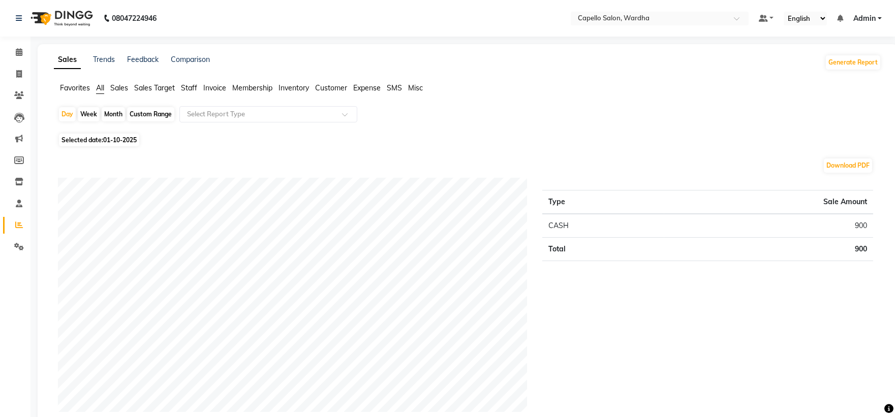
click at [106, 143] on span "01-10-2025" at bounding box center [120, 140] width 34 height 8
select select "10"
select select "2025"
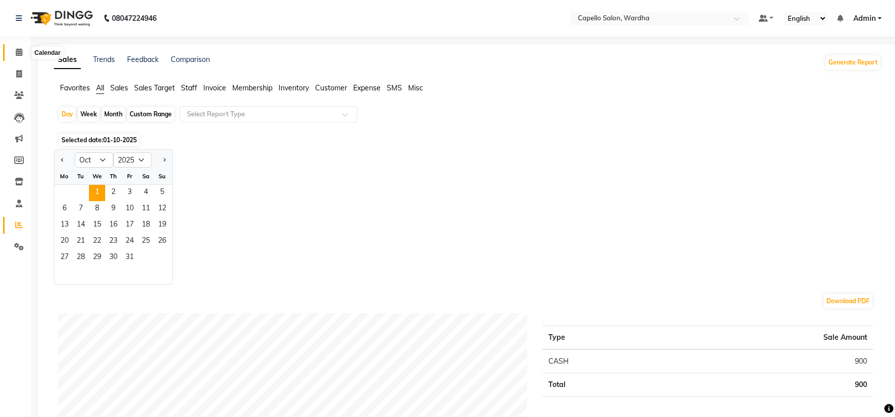
click at [14, 50] on span at bounding box center [19, 53] width 18 height 12
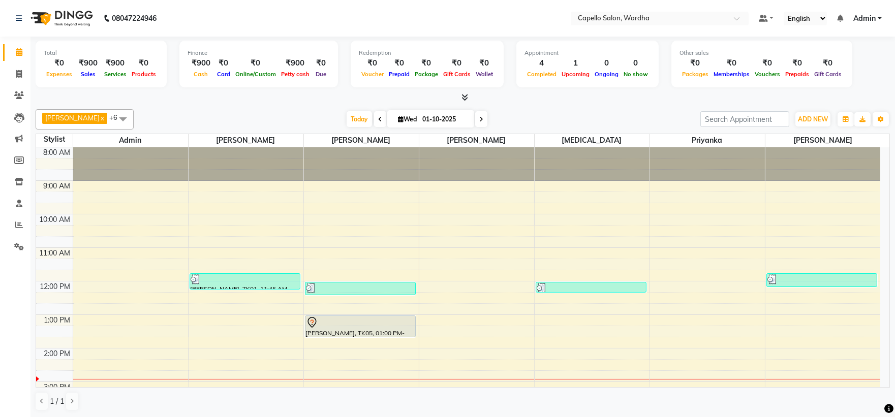
click at [468, 105] on div "[PERSON_NAME] x [PERSON_NAME] x [MEDICAL_DATA] x [PERSON_NAME] x [PERSON_NAME] …" at bounding box center [463, 260] width 854 height 310
click at [469, 95] on div at bounding box center [463, 97] width 854 height 11
click at [461, 100] on icon at bounding box center [464, 97] width 7 height 8
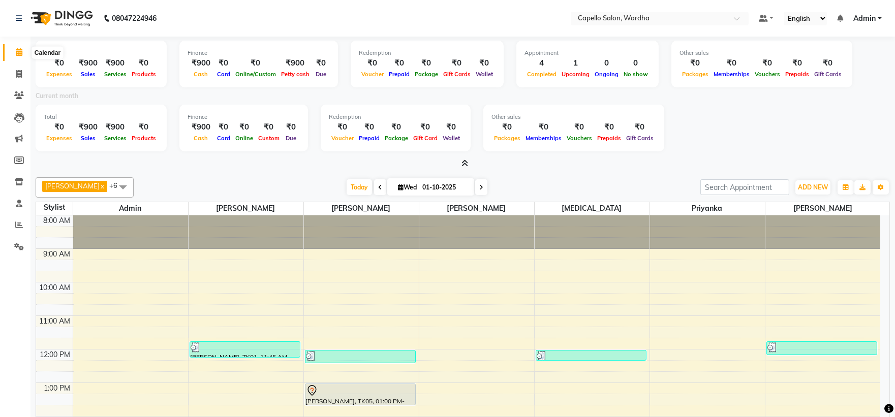
click at [22, 52] on span at bounding box center [19, 53] width 18 height 12
click at [468, 163] on div at bounding box center [463, 164] width 854 height 11
click at [463, 164] on icon at bounding box center [464, 164] width 7 height 8
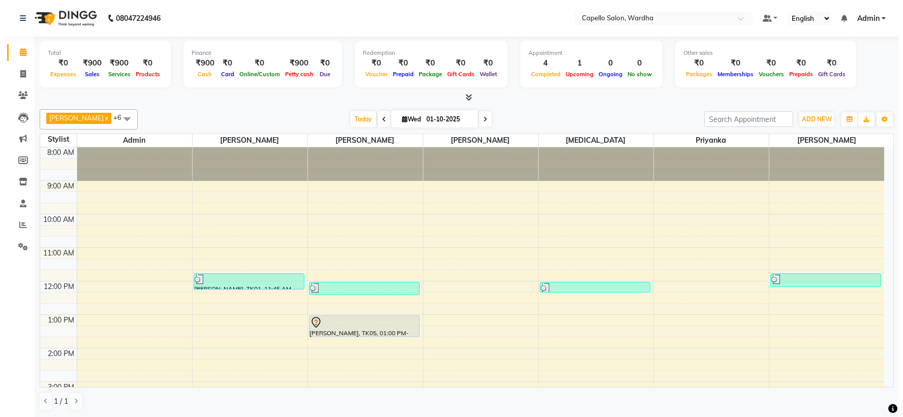
scroll to position [1, 0]
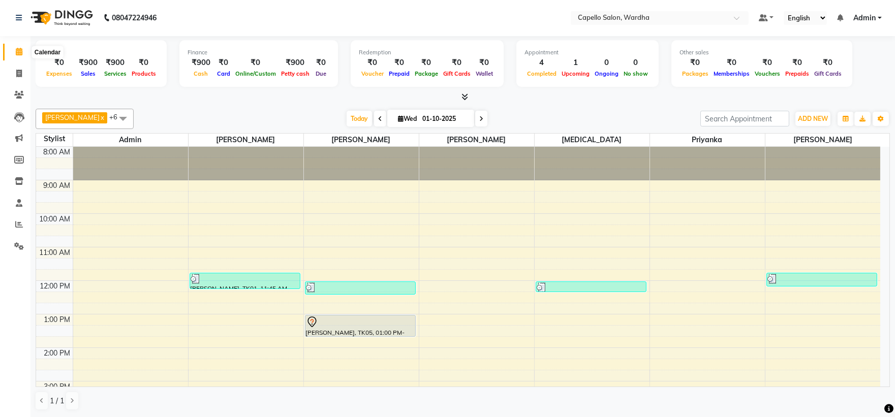
click at [19, 54] on icon at bounding box center [19, 52] width 7 height 8
click at [209, 327] on div "8:00 AM 9:00 AM 10:00 AM 11:00 AM 12:00 PM 1:00 PM 2:00 PM 3:00 PM 4:00 PM 5:00…" at bounding box center [458, 364] width 844 height 435
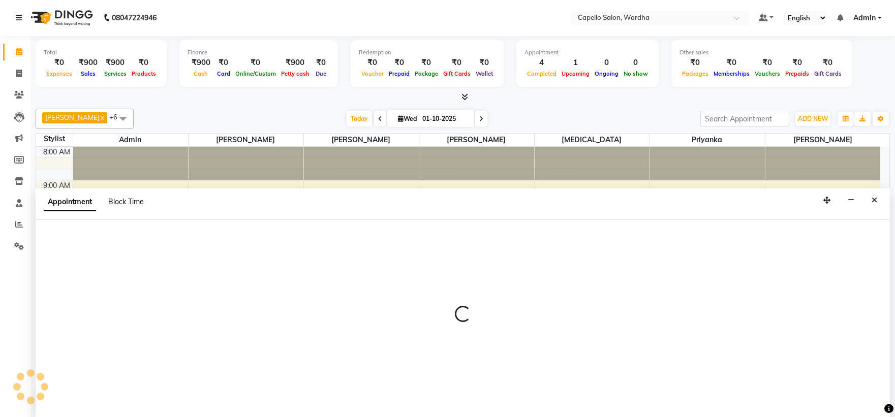
select select "80545"
select select "tentative"
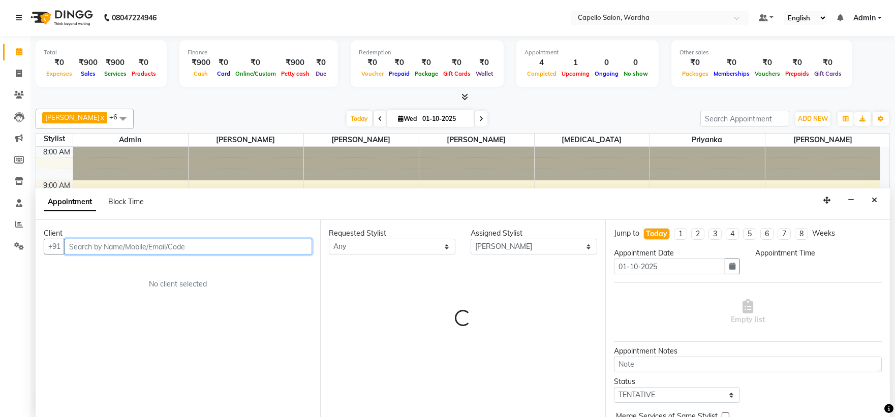
click at [117, 244] on input "text" at bounding box center [188, 247] width 247 height 16
select select "795"
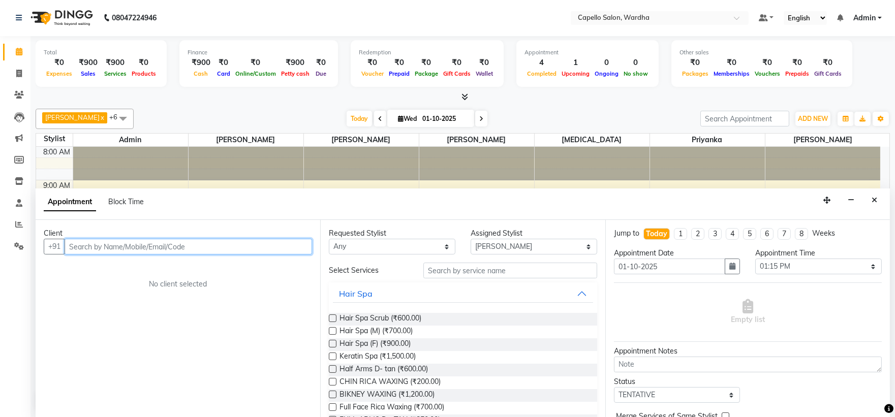
click at [155, 243] on input "text" at bounding box center [188, 247] width 247 height 16
click at [170, 245] on input "text" at bounding box center [188, 247] width 247 height 16
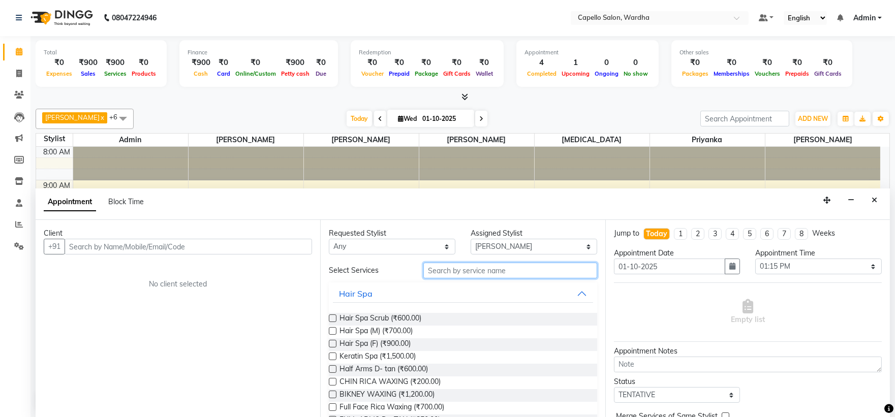
drag, startPoint x: 492, startPoint y: 271, endPoint x: 543, endPoint y: 302, distance: 59.8
click at [493, 270] on input "text" at bounding box center [510, 271] width 174 height 16
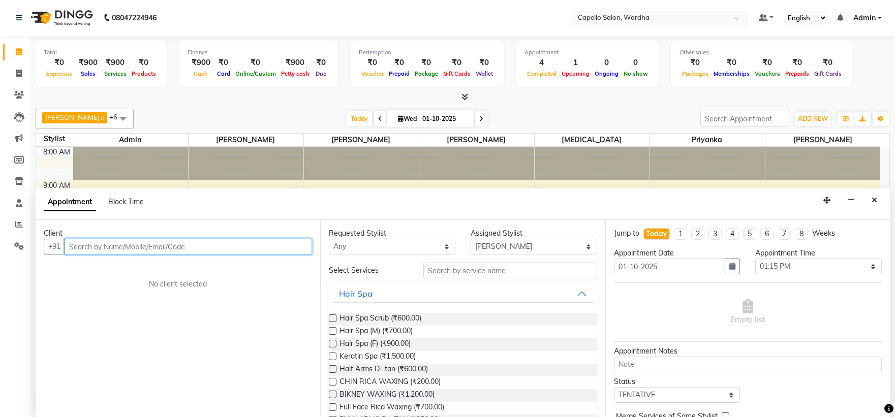
drag, startPoint x: 187, startPoint y: 239, endPoint x: 192, endPoint y: 233, distance: 7.9
click at [188, 237] on div "Client +91 No client selected" at bounding box center [178, 318] width 285 height 197
type input "9664107783"
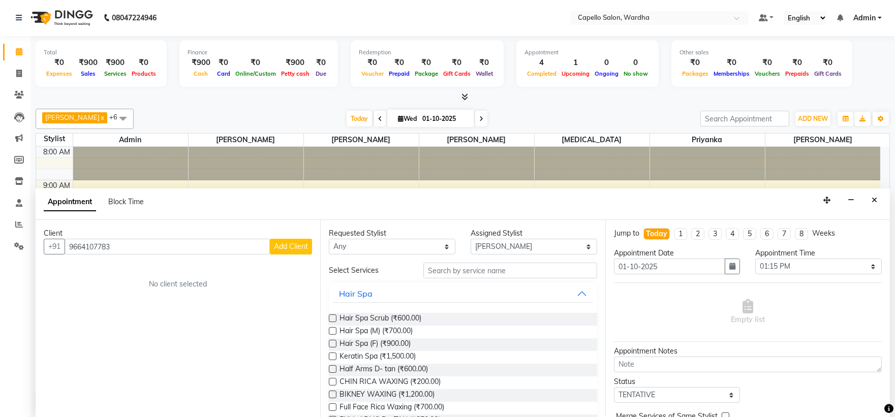
click at [295, 249] on span "Add Client" at bounding box center [291, 246] width 34 height 9
select select "22"
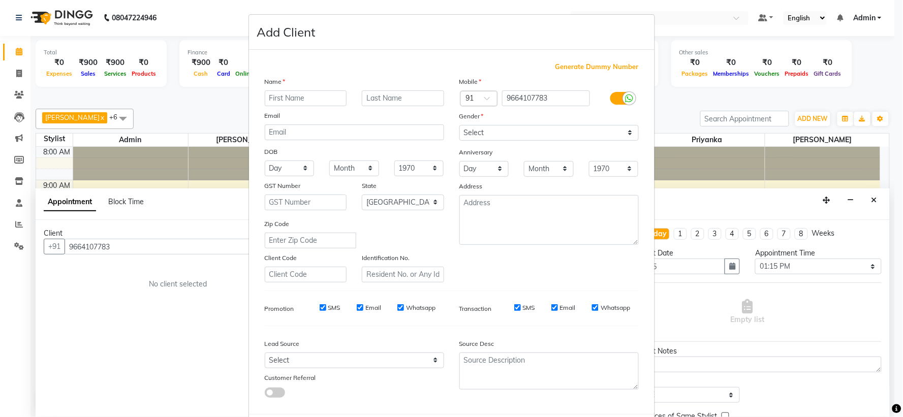
drag, startPoint x: 312, startPoint y: 102, endPoint x: 312, endPoint y: 97, distance: 5.1
click at [312, 101] on input "text" at bounding box center [306, 98] width 82 height 16
drag, startPoint x: 297, startPoint y: 102, endPoint x: 275, endPoint y: 80, distance: 31.3
click at [291, 97] on input "mihiar" at bounding box center [306, 98] width 82 height 16
click at [303, 92] on input "mihiaar" at bounding box center [306, 98] width 82 height 16
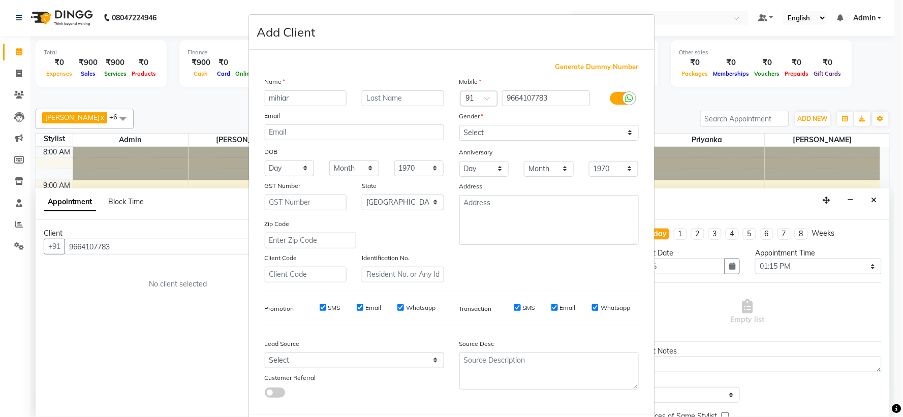
type input "mihiar"
drag, startPoint x: 502, startPoint y: 134, endPoint x: 502, endPoint y: 140, distance: 6.1
click at [502, 134] on select "Select [DEMOGRAPHIC_DATA] [DEMOGRAPHIC_DATA] Other Prefer Not To Say" at bounding box center [548, 133] width 179 height 16
select select "[DEMOGRAPHIC_DATA]"
click at [459, 125] on select "Select [DEMOGRAPHIC_DATA] [DEMOGRAPHIC_DATA] Other Prefer Not To Say" at bounding box center [548, 133] width 179 height 16
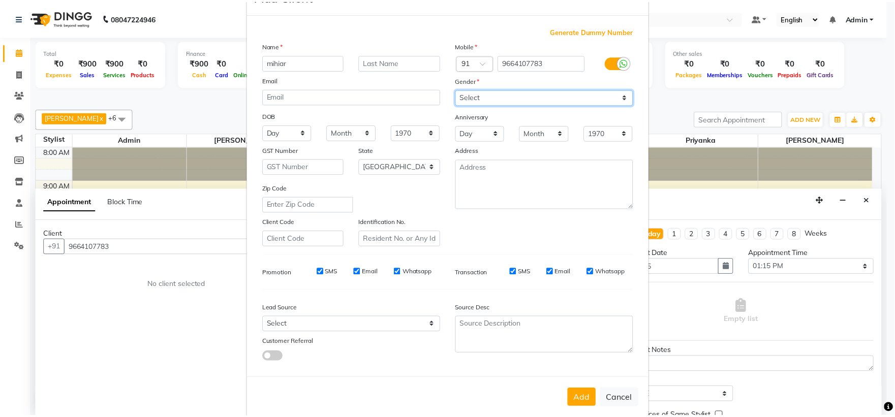
scroll to position [52, 0]
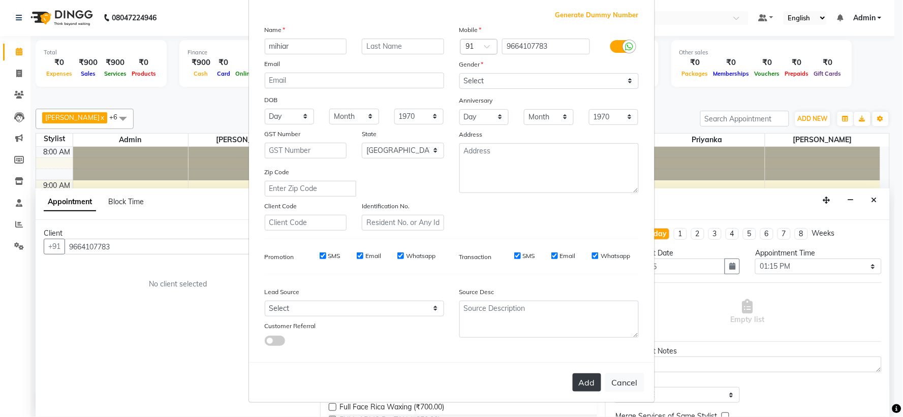
click at [585, 378] on button "Add" at bounding box center [587, 382] width 28 height 18
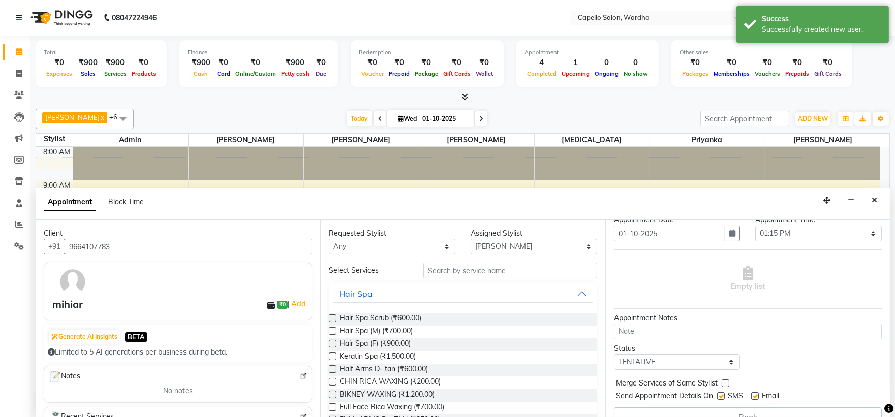
scroll to position [51, 0]
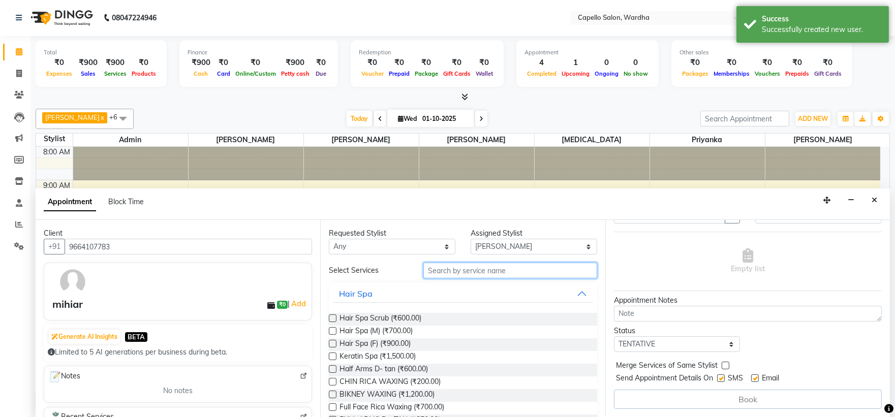
click at [526, 272] on input "text" at bounding box center [510, 271] width 174 height 16
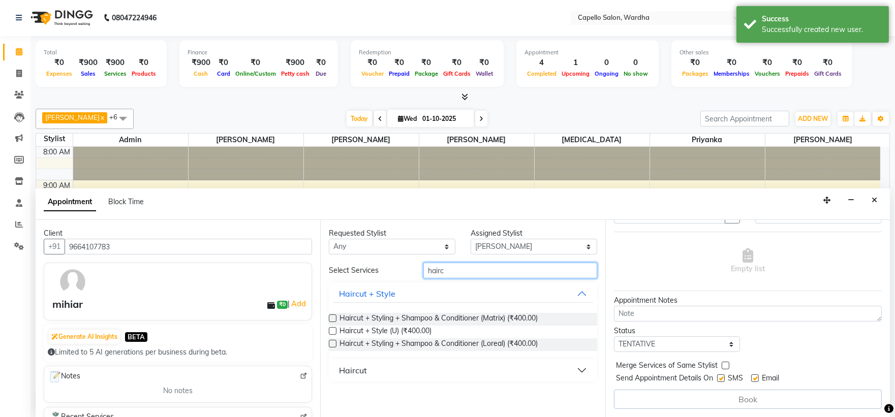
type input "hairc"
click at [389, 362] on button "Haircut" at bounding box center [463, 370] width 260 height 18
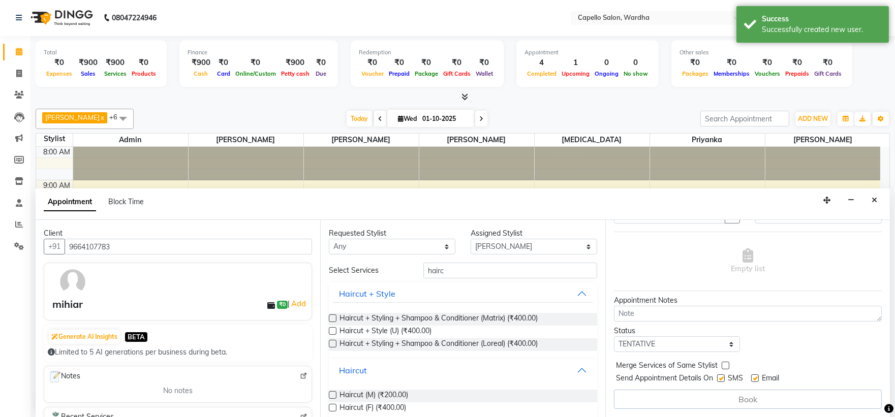
scroll to position [14, 0]
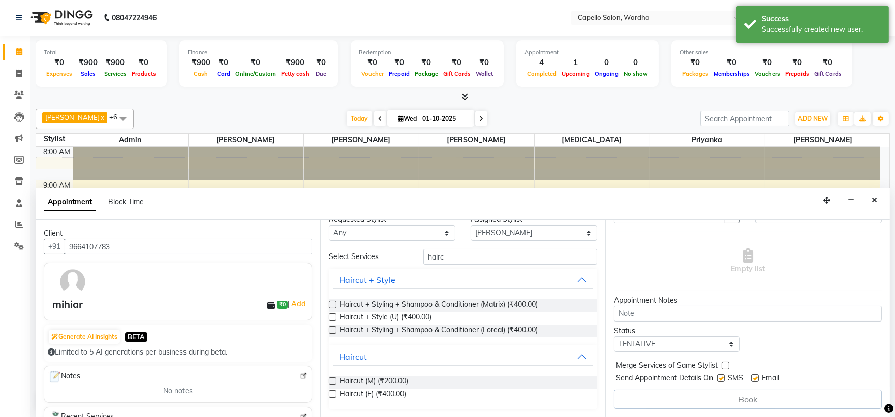
click at [332, 381] on label at bounding box center [333, 382] width 8 height 8
click at [332, 381] on input "checkbox" at bounding box center [332, 382] width 7 height 7
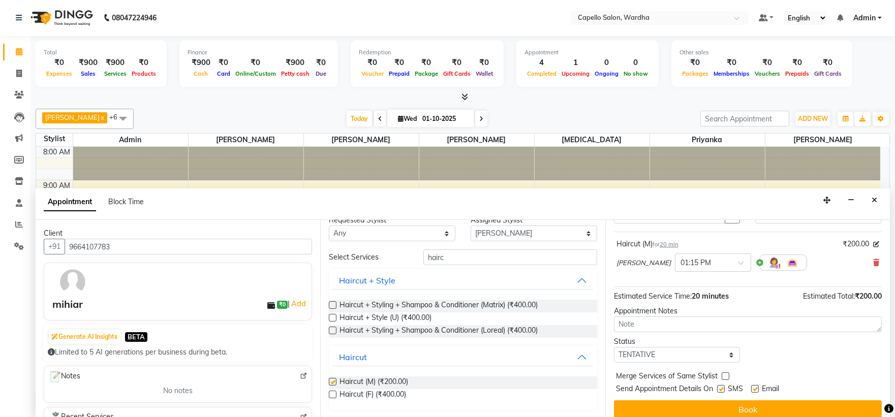
checkbox input "false"
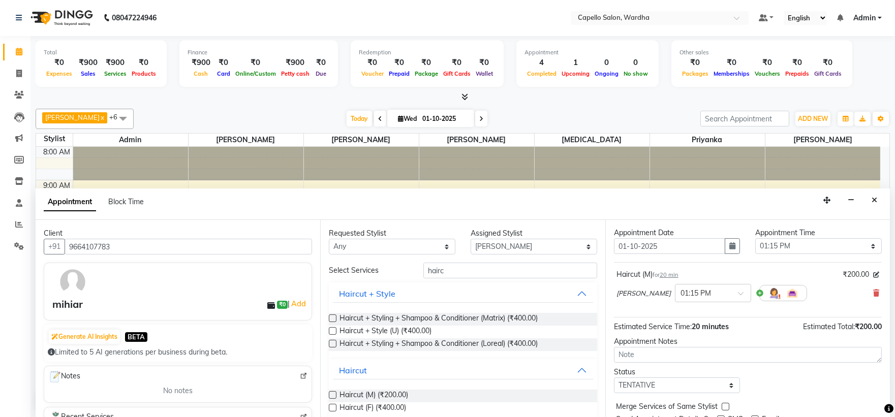
scroll to position [60, 0]
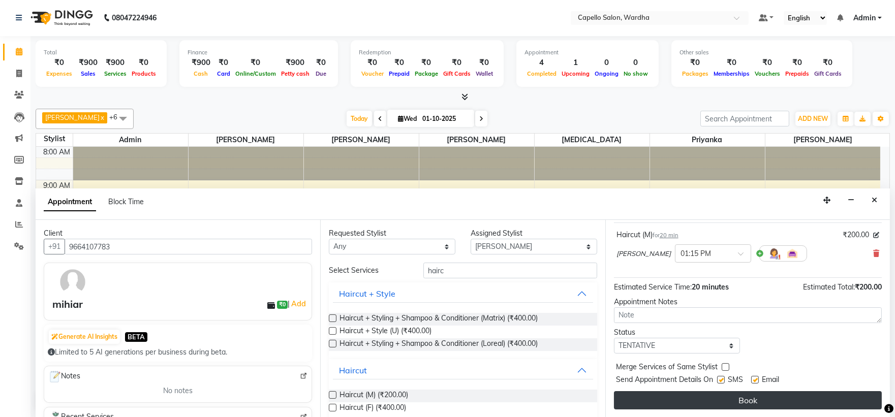
click at [763, 400] on button "Book" at bounding box center [748, 400] width 268 height 18
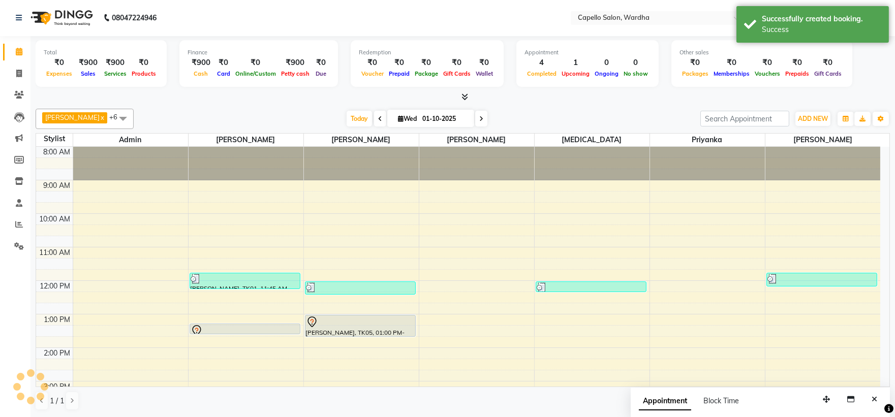
scroll to position [0, 0]
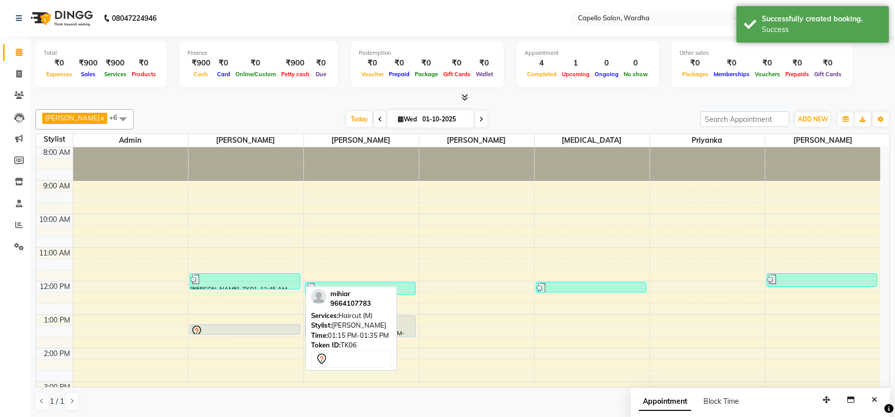
click at [241, 331] on div at bounding box center [245, 331] width 109 height 12
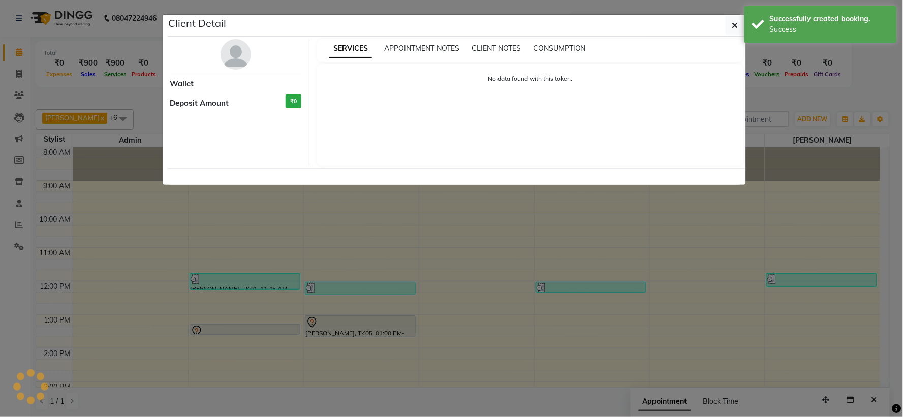
select select "7"
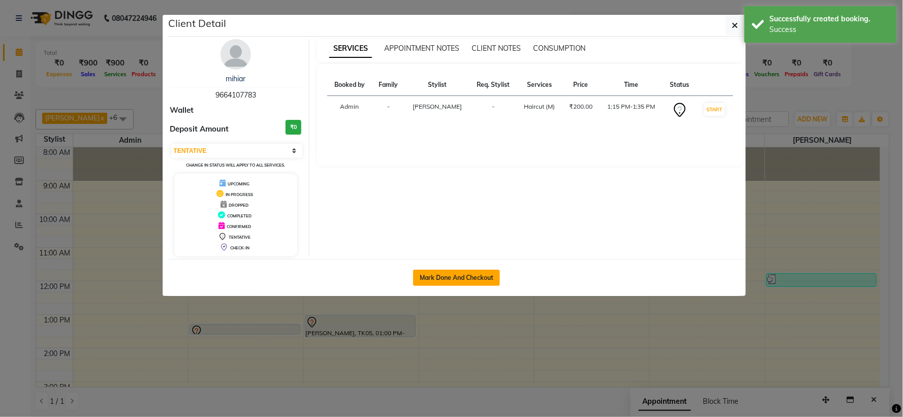
click at [447, 284] on button "Mark Done And Checkout" at bounding box center [456, 278] width 87 height 16
select select "4620"
select select "service"
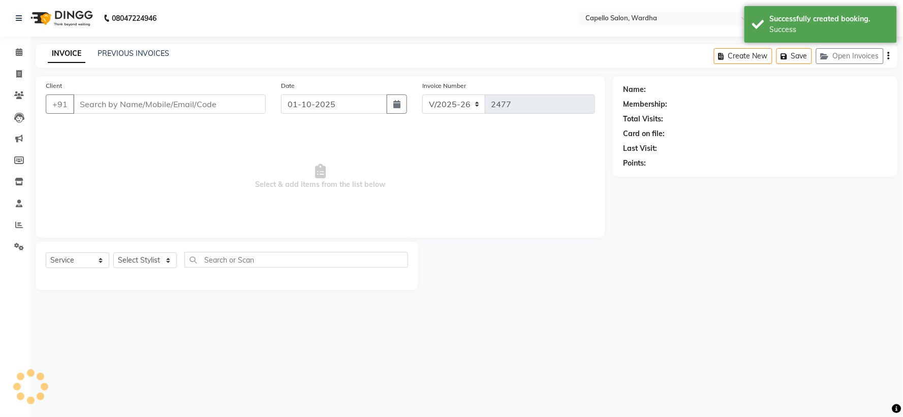
type input "9664107783"
select select "80545"
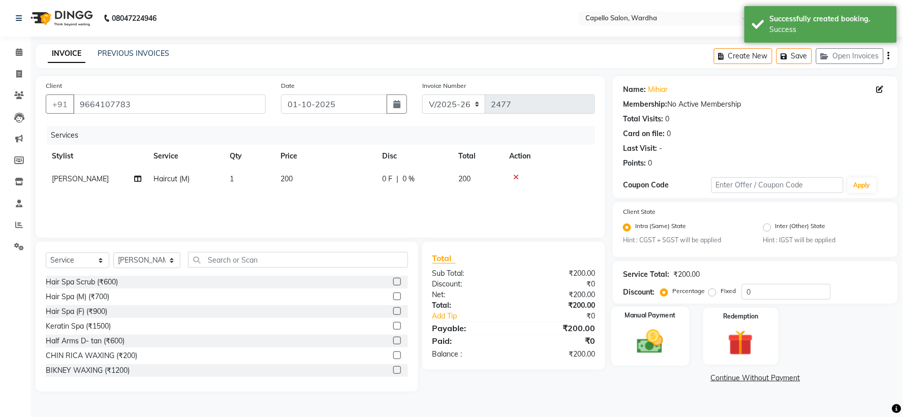
click at [680, 347] on div "Manual Payment" at bounding box center [650, 336] width 78 height 59
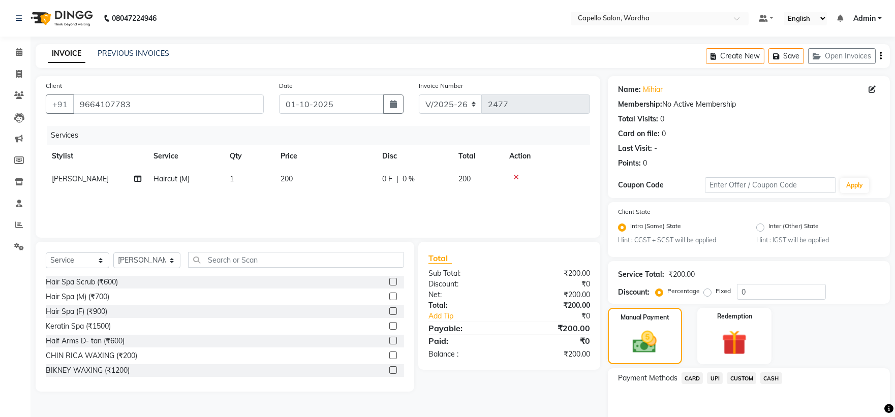
scroll to position [48, 0]
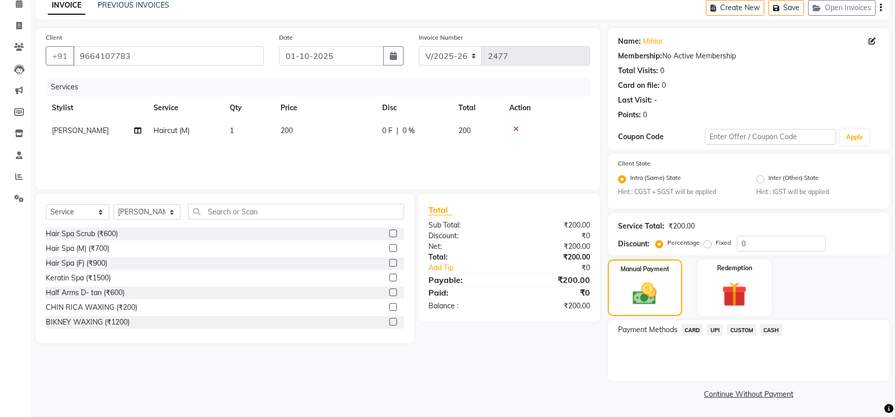
click at [713, 329] on span "UPI" at bounding box center [715, 330] width 16 height 12
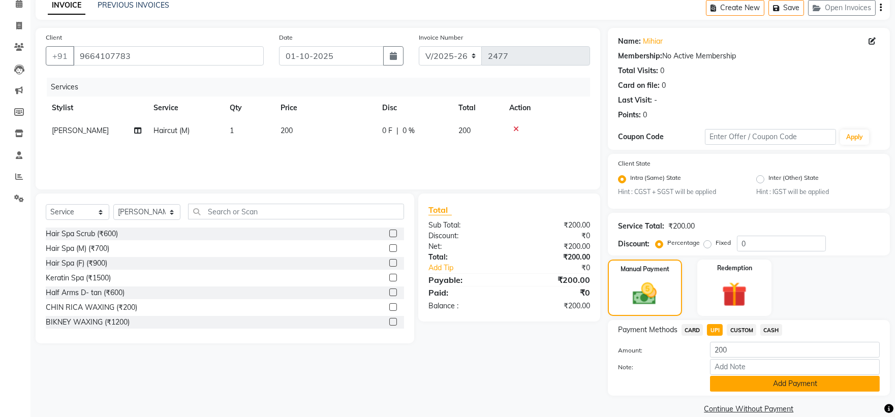
scroll to position [64, 0]
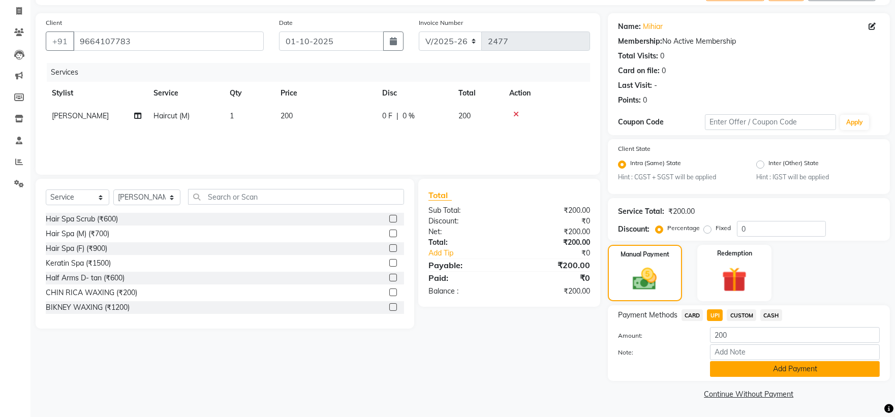
click at [822, 364] on button "Add Payment" at bounding box center [795, 369] width 170 height 16
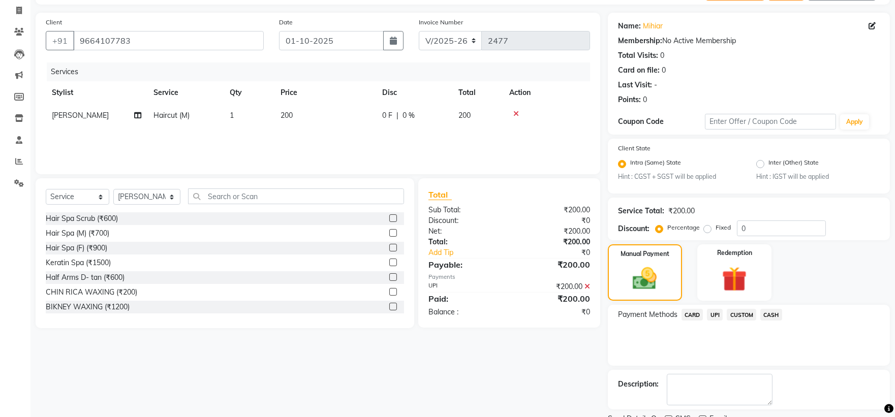
scroll to position [106, 0]
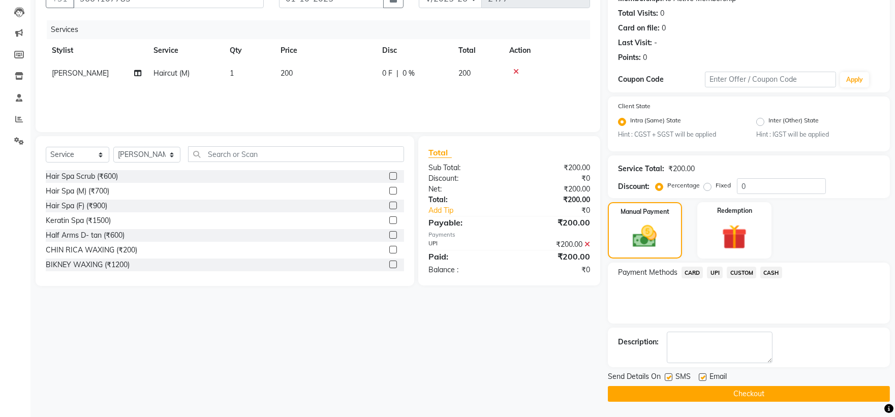
click at [666, 394] on button "Checkout" at bounding box center [749, 394] width 282 height 16
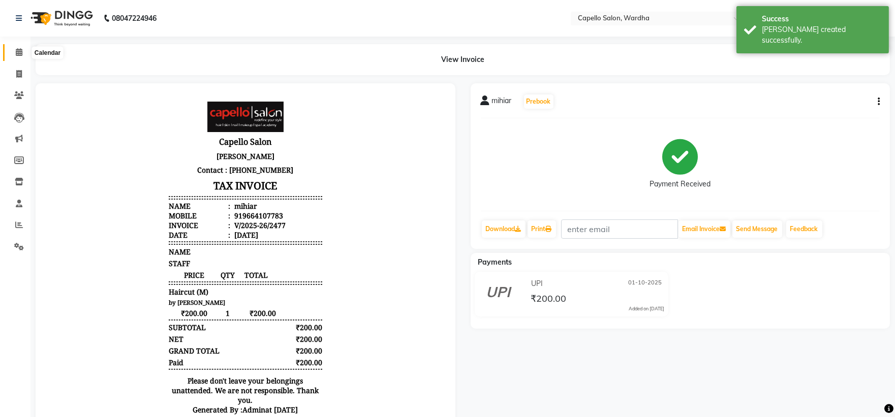
click at [17, 54] on icon at bounding box center [19, 52] width 7 height 8
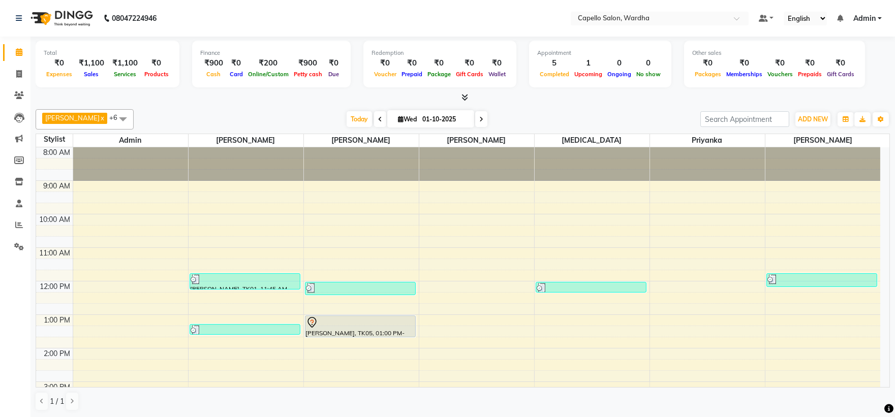
drag, startPoint x: 292, startPoint y: 39, endPoint x: 104, endPoint y: 439, distance: 441.9
click at [377, 359] on div "8:00 AM 9:00 AM 10:00 AM 11:00 AM 12:00 PM 1:00 PM 2:00 PM 3:00 PM 4:00 PM 5:00…" at bounding box center [458, 364] width 844 height 435
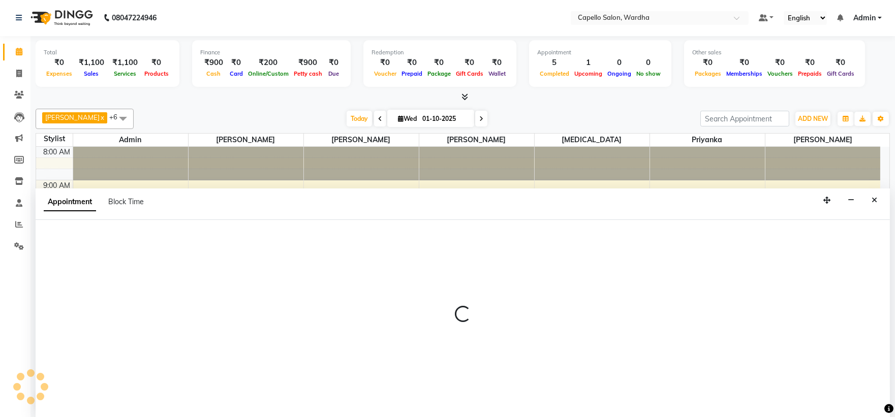
select select "35417"
select select "tentative"
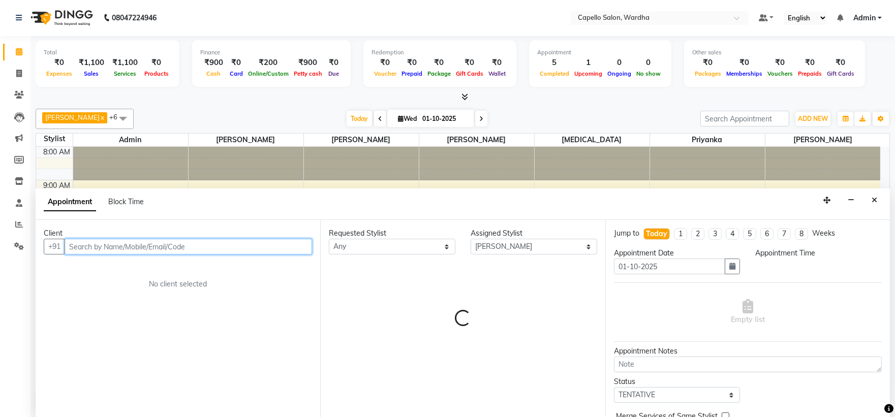
select select "840"
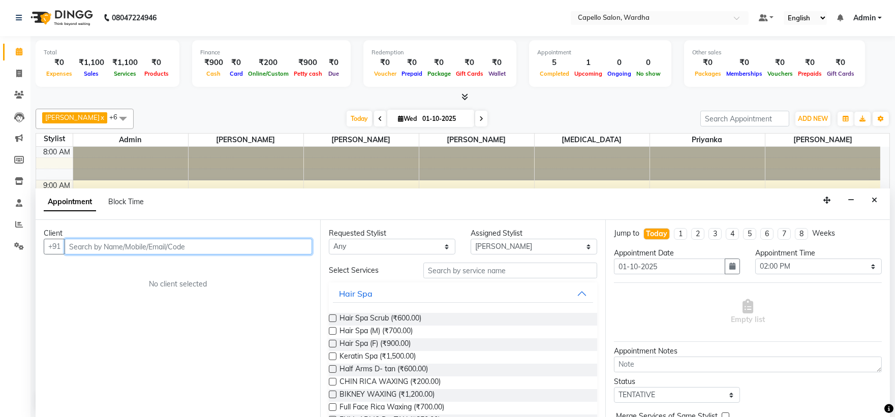
click at [143, 245] on input "text" at bounding box center [188, 247] width 247 height 16
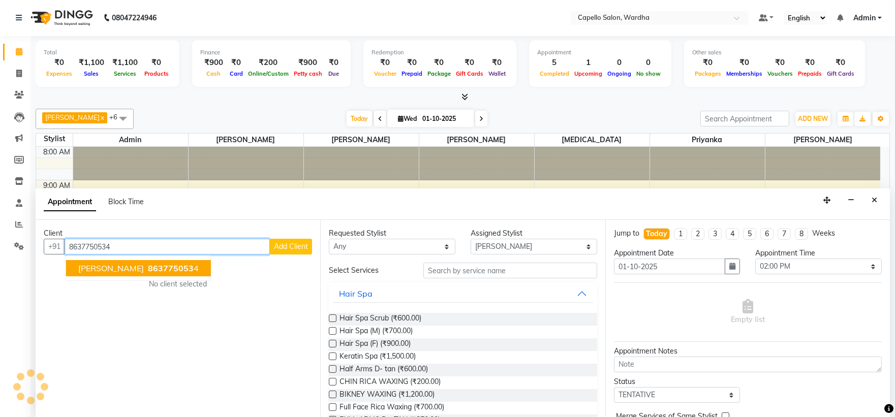
type input "8637750534"
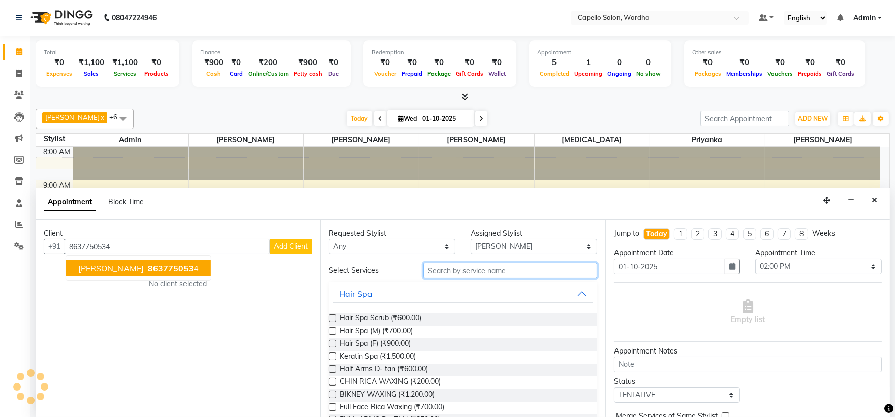
click at [490, 271] on input "text" at bounding box center [510, 271] width 174 height 16
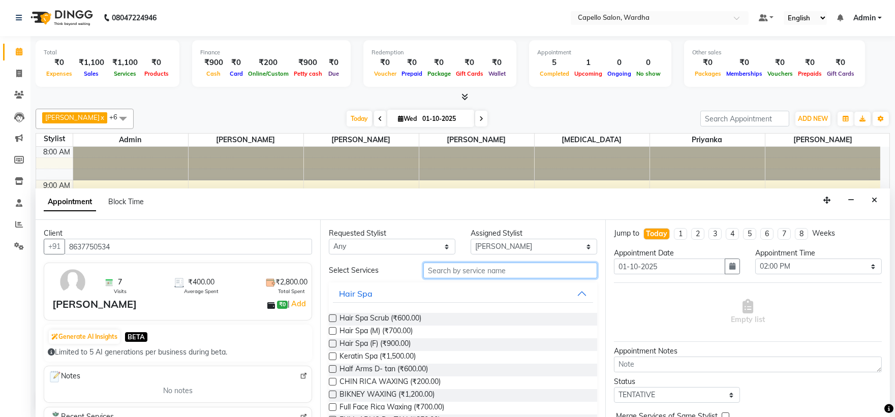
click at [476, 272] on input "text" at bounding box center [510, 271] width 174 height 16
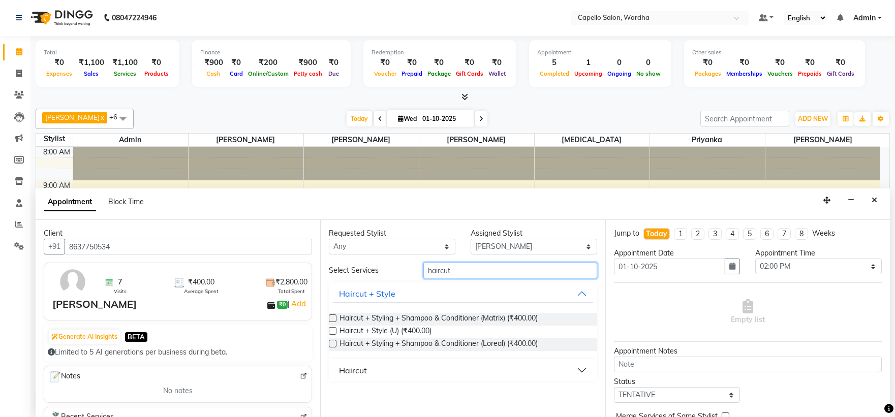
type input "haircut"
click at [364, 371] on div "Haircut" at bounding box center [353, 370] width 28 height 12
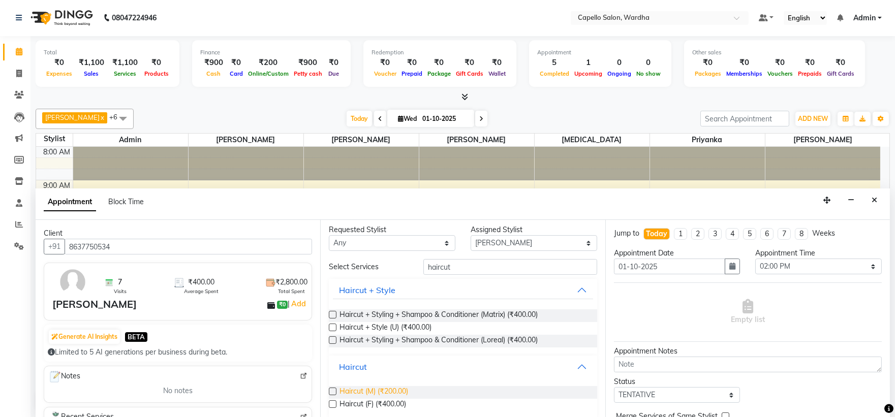
scroll to position [4, 0]
click at [337, 389] on div "Haircut (M) (₹200.00)" at bounding box center [463, 392] width 268 height 13
click at [333, 393] on label at bounding box center [333, 391] width 8 height 8
click at [333, 393] on input "checkbox" at bounding box center [332, 392] width 7 height 7
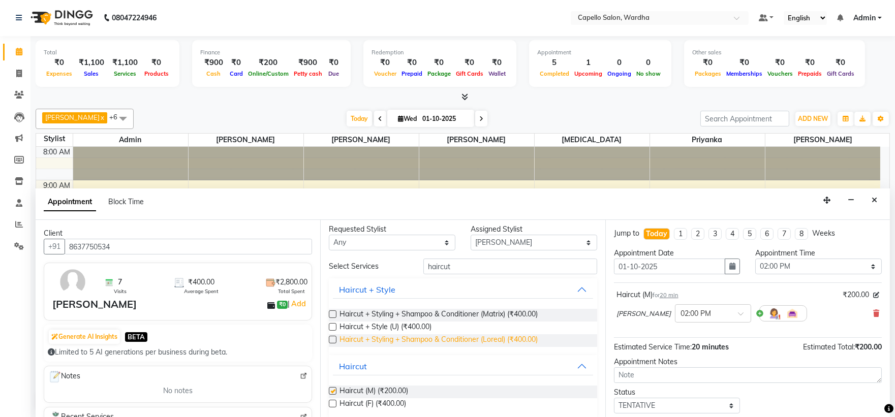
checkbox input "false"
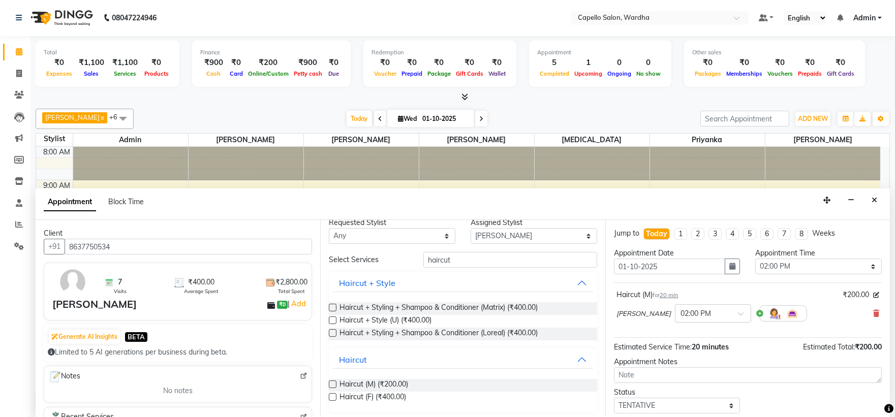
scroll to position [14, 0]
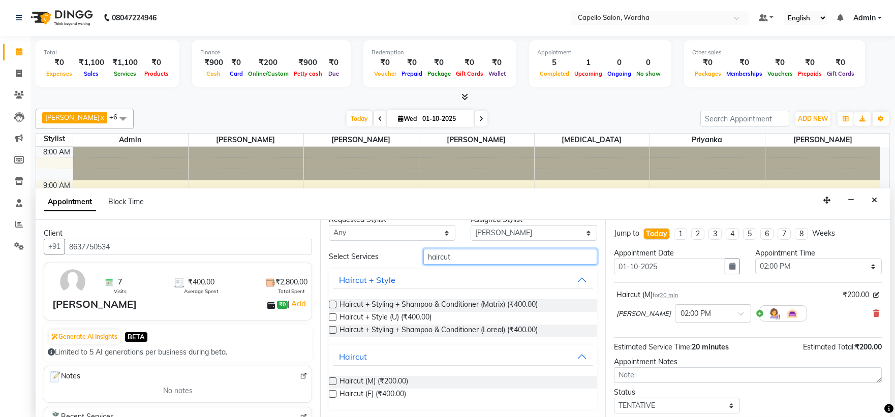
click at [458, 256] on input "haircut" at bounding box center [510, 257] width 174 height 16
type input "h"
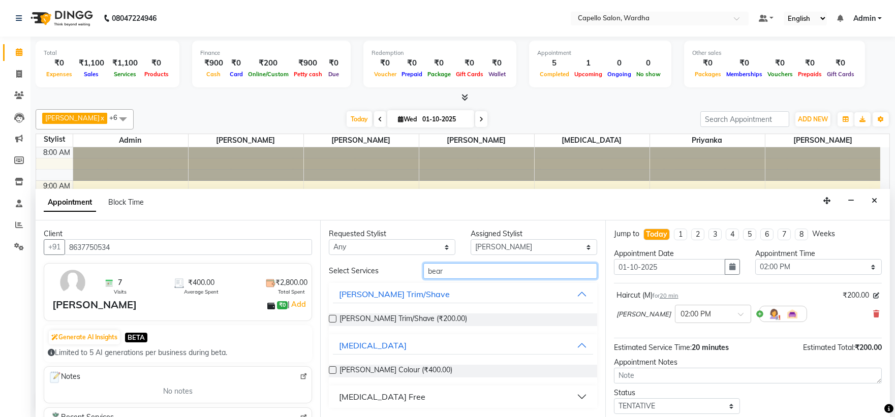
scroll to position [1, 0]
type input "bear"
click at [333, 318] on label at bounding box center [333, 319] width 8 height 8
click at [333, 318] on input "checkbox" at bounding box center [332, 319] width 7 height 7
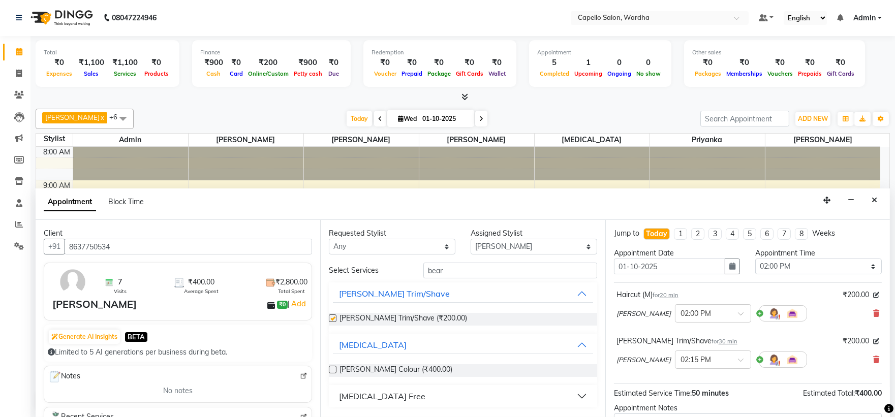
checkbox input "false"
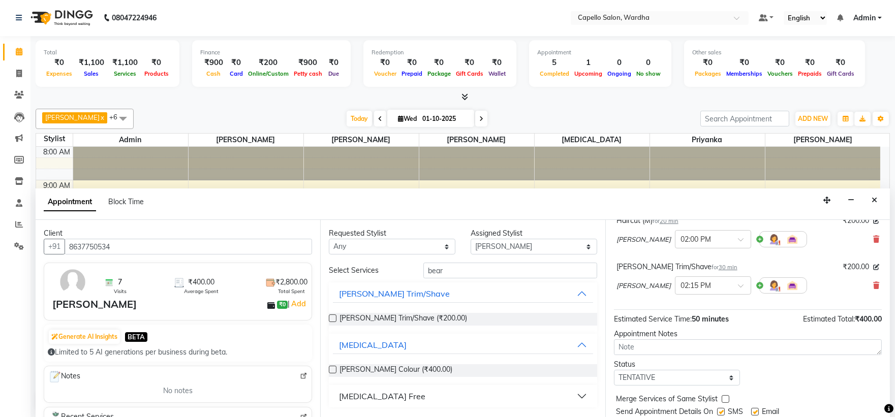
scroll to position [107, 0]
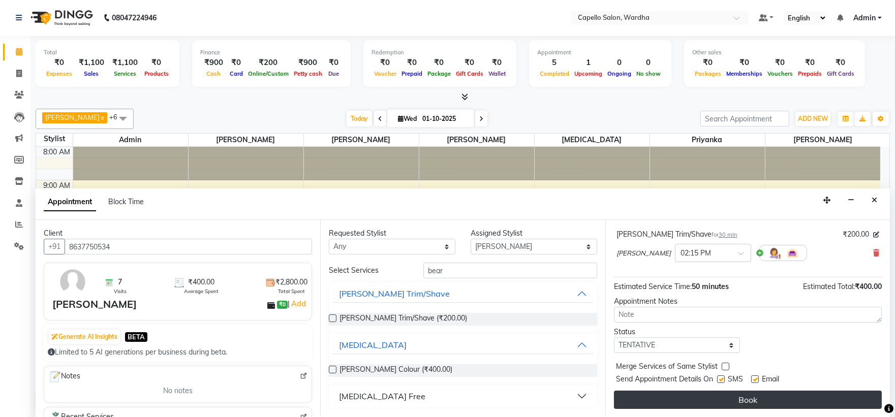
click at [684, 399] on button "Book" at bounding box center [748, 400] width 268 height 18
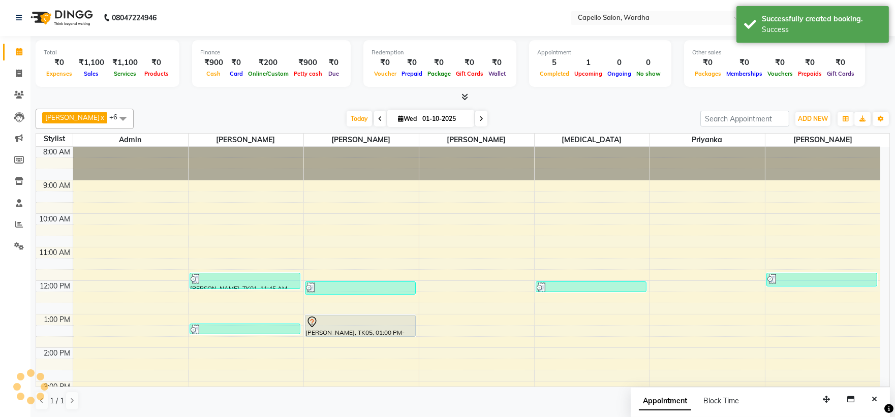
scroll to position [0, 0]
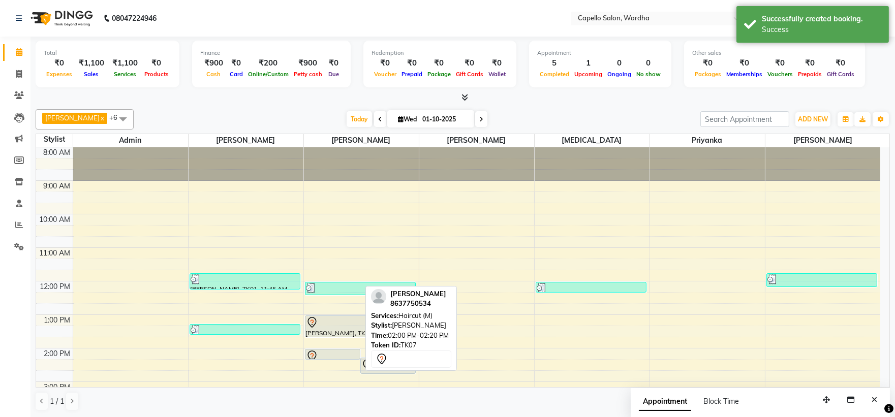
click at [356, 353] on div at bounding box center [332, 356] width 53 height 12
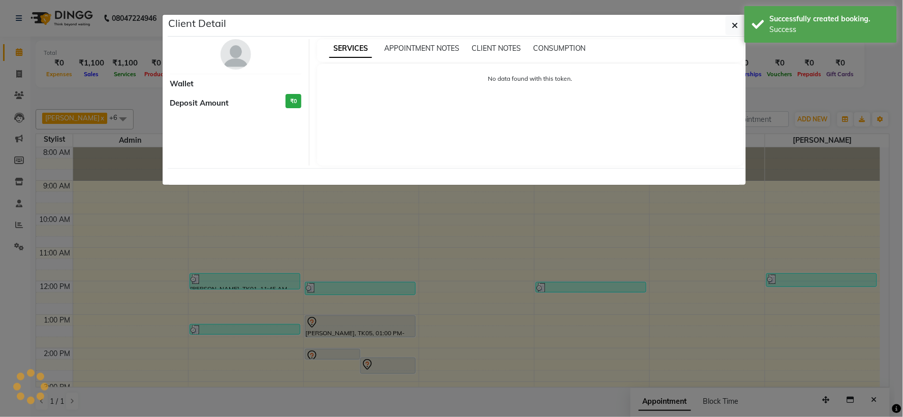
select select "7"
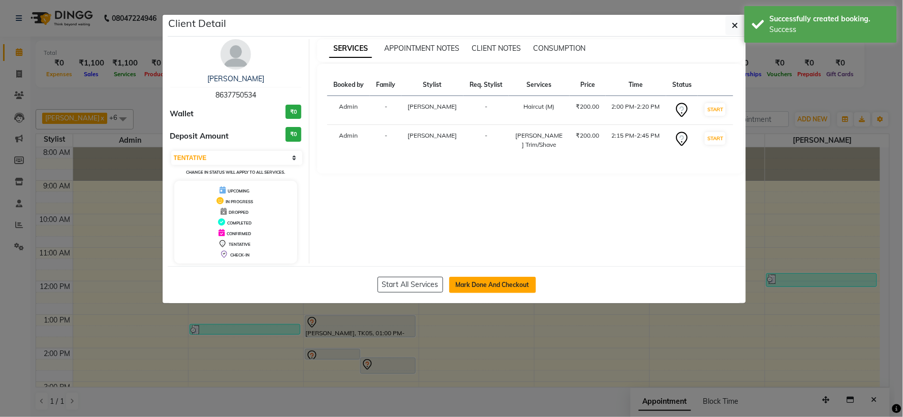
click at [471, 282] on button "Mark Done And Checkout" at bounding box center [492, 285] width 87 height 16
select select "service"
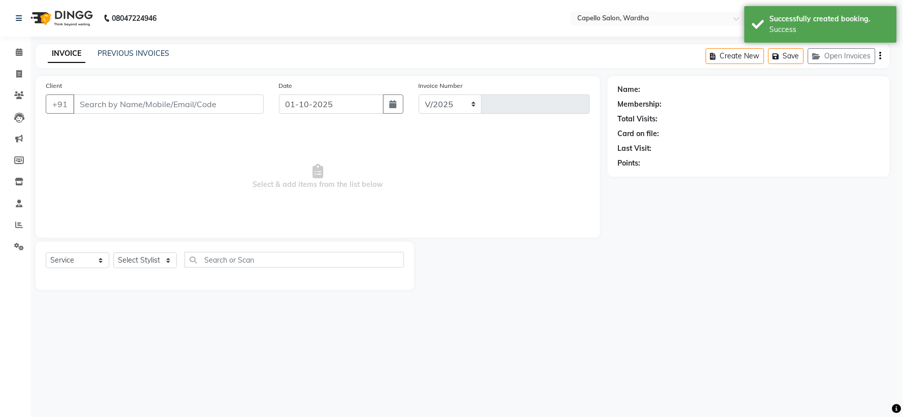
select select "4620"
type input "2478"
type input "8637750534"
select select "35417"
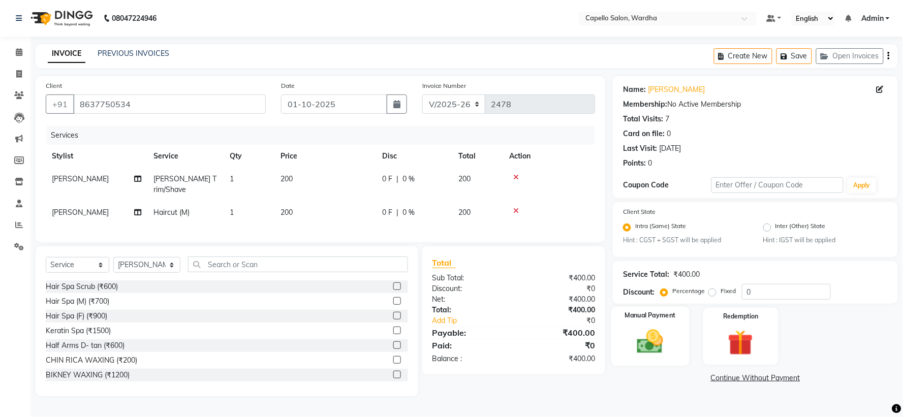
click at [669, 342] on img at bounding box center [650, 342] width 43 height 30
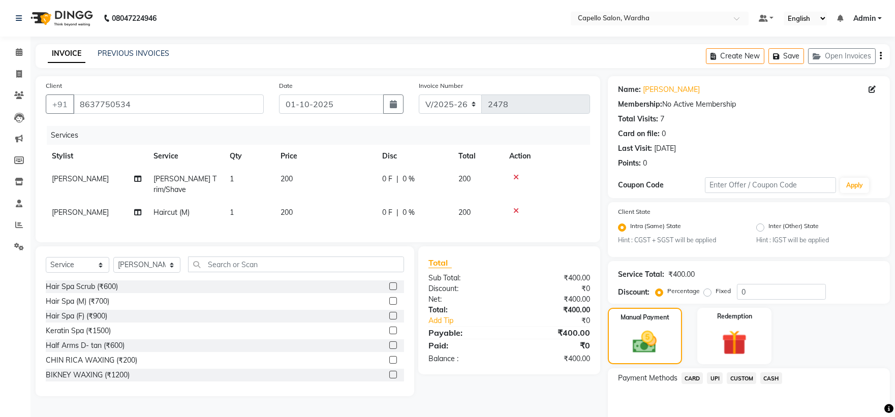
scroll to position [48, 0]
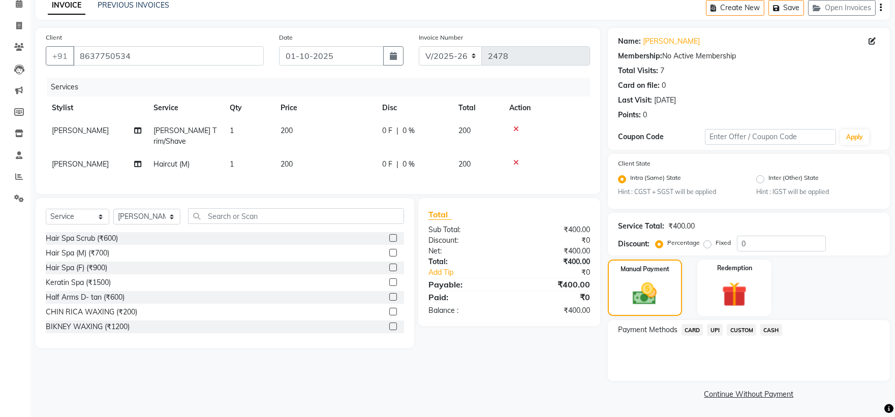
click at [717, 332] on span "UPI" at bounding box center [715, 330] width 16 height 12
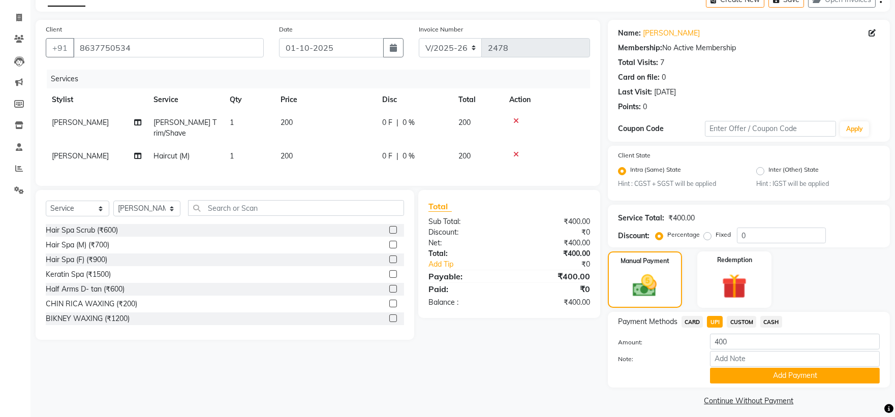
scroll to position [64, 0]
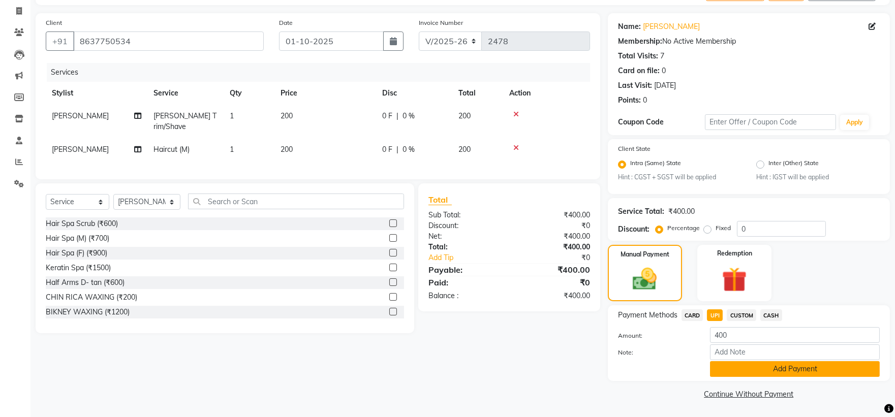
click at [774, 372] on button "Add Payment" at bounding box center [795, 369] width 170 height 16
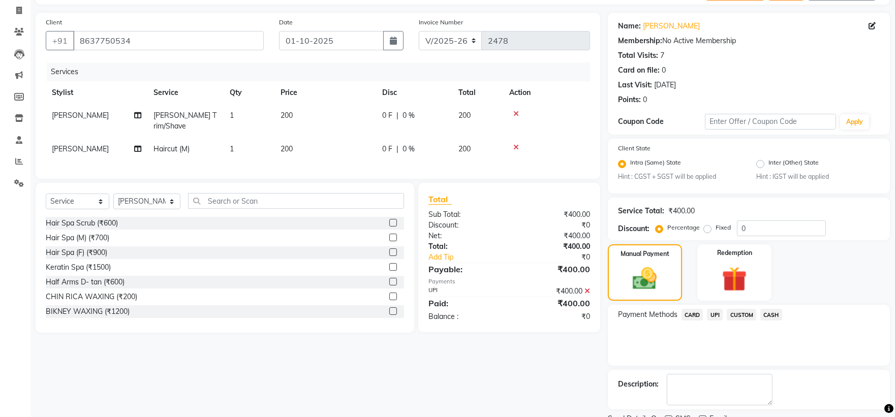
scroll to position [106, 0]
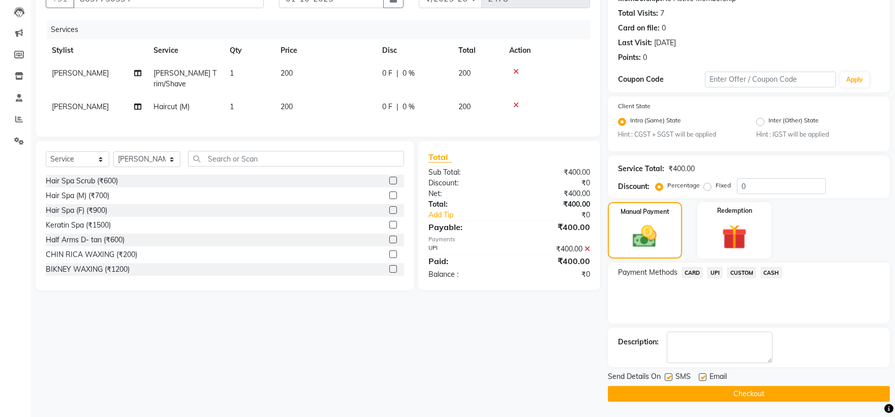
click at [725, 395] on button "Checkout" at bounding box center [749, 394] width 282 height 16
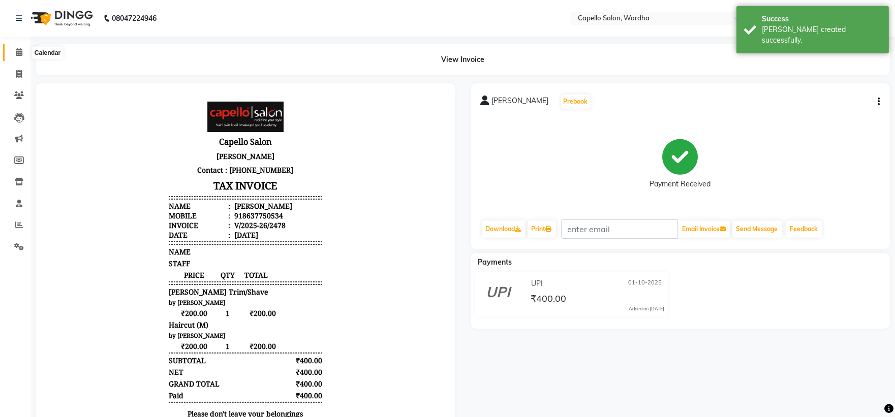
click at [17, 51] on icon at bounding box center [19, 52] width 7 height 8
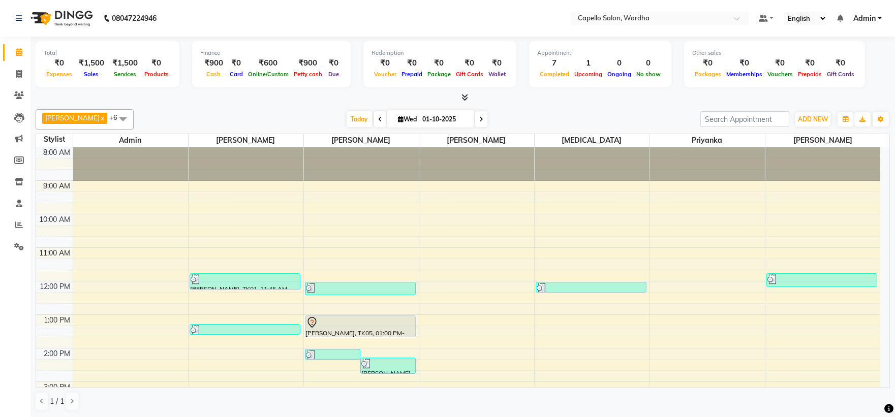
scroll to position [1, 0]
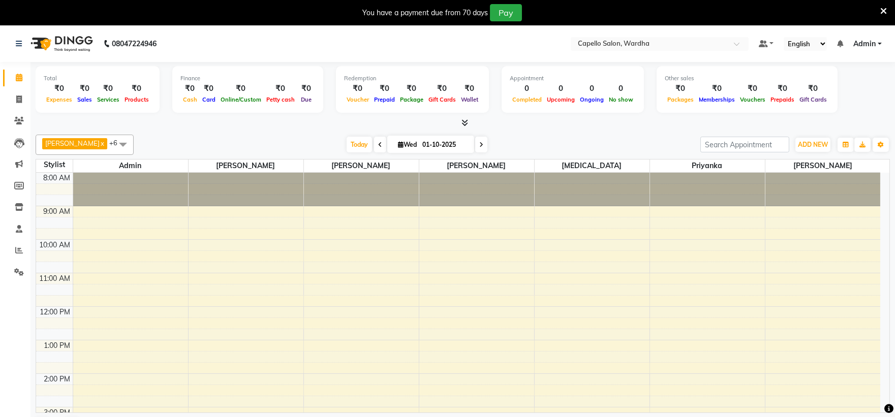
click at [362, 233] on div "8:00 AM 9:00 AM 10:00 AM 11:00 AM 12:00 PM 1:00 PM 2:00 PM 3:00 PM 4:00 PM 5:00…" at bounding box center [458, 390] width 844 height 435
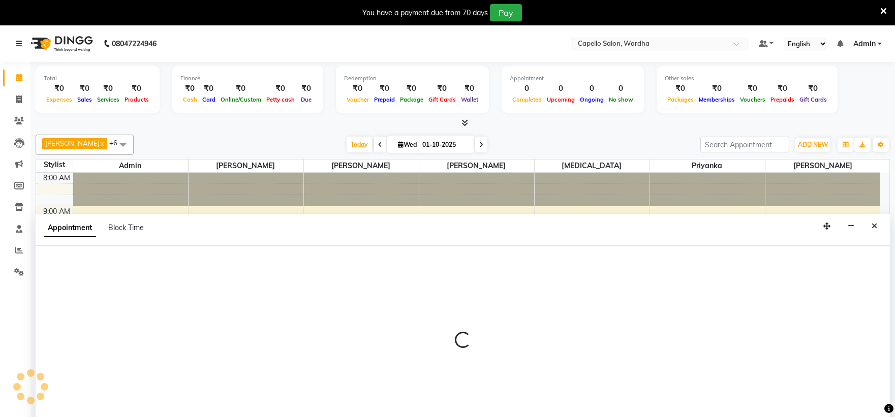
scroll to position [26, 0]
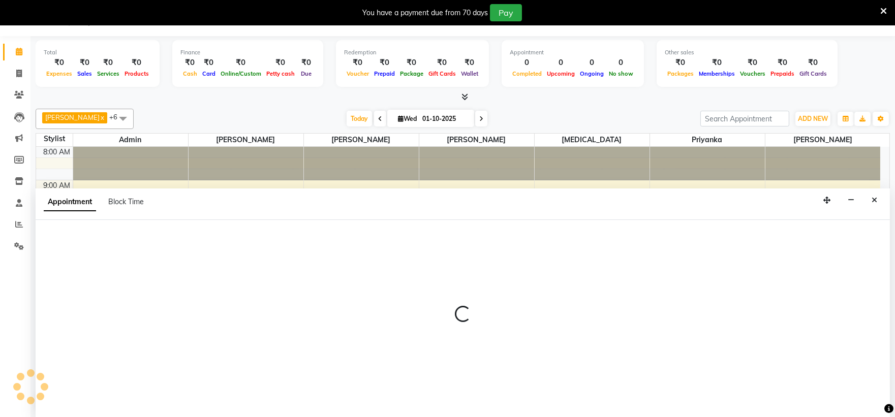
select select "35417"
select select "tentative"
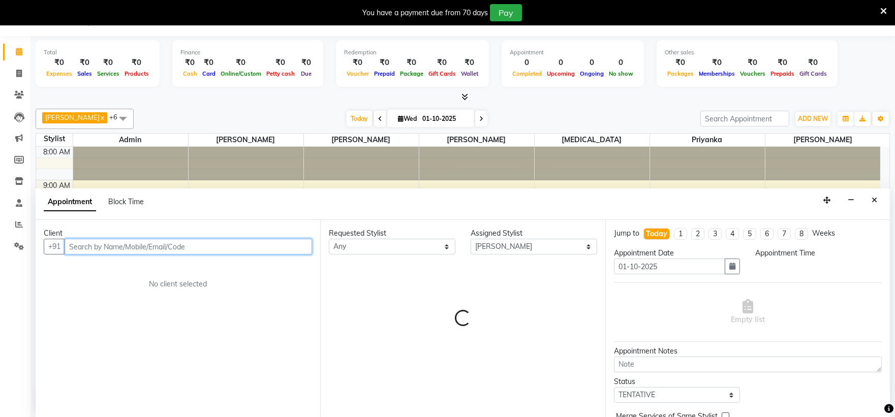
select select "585"
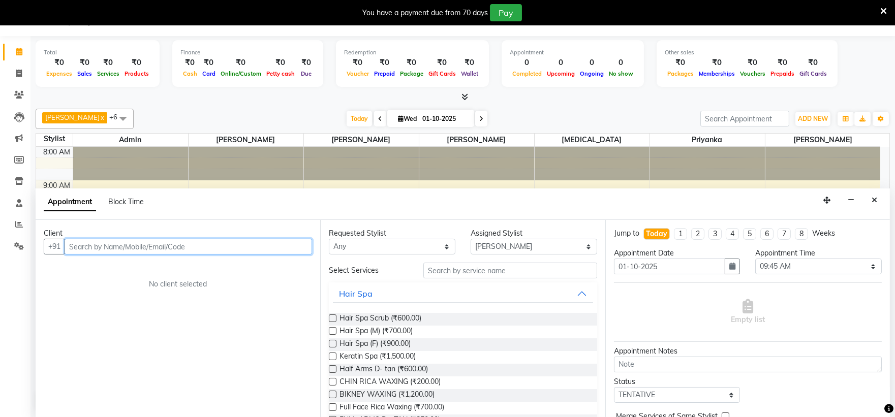
click at [204, 241] on input "text" at bounding box center [188, 247] width 247 height 16
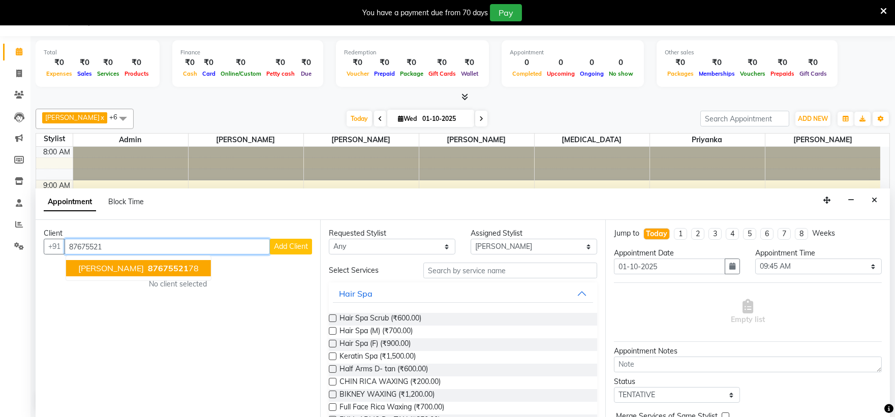
click at [148, 267] on span "87675521" at bounding box center [168, 268] width 41 height 10
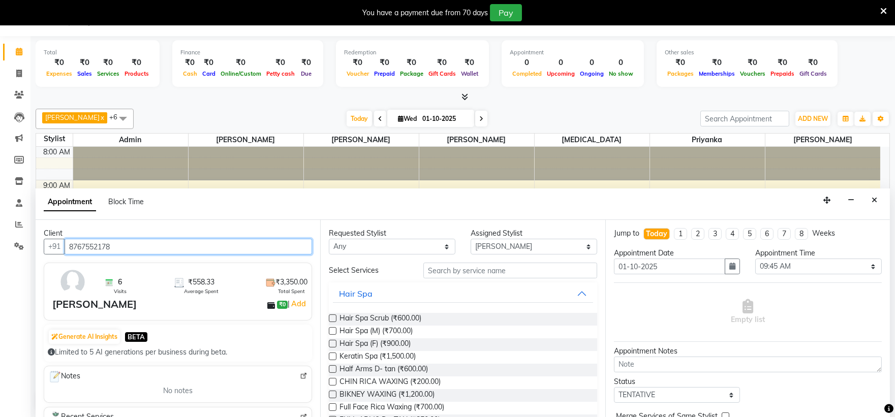
type input "8767552178"
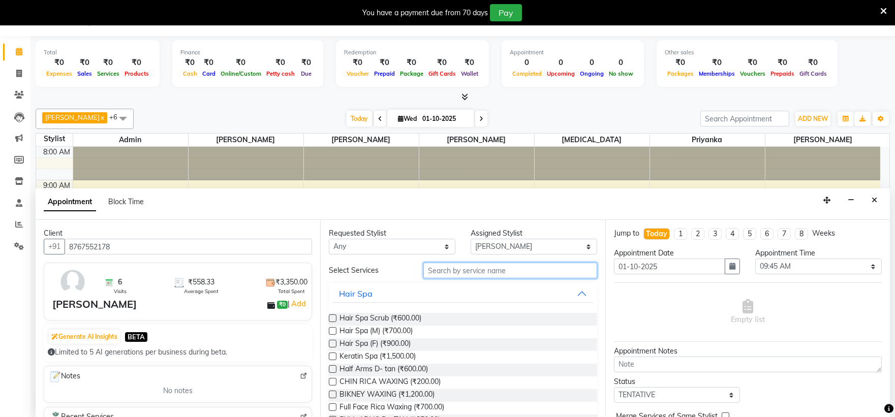
click at [503, 268] on input "text" at bounding box center [510, 271] width 174 height 16
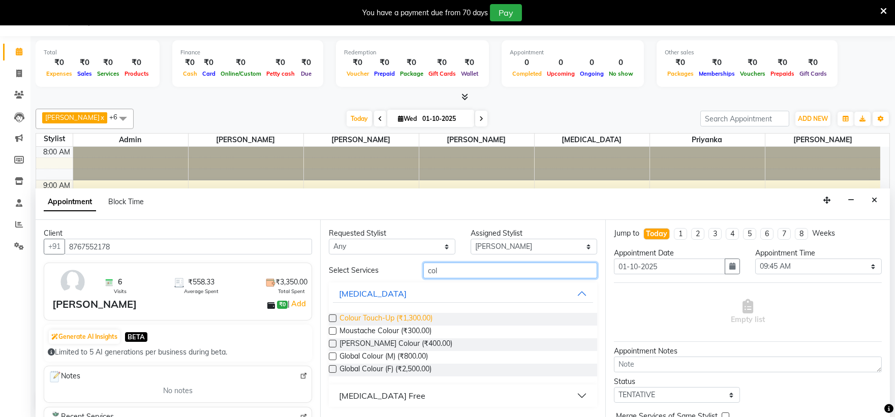
type input "col"
click at [362, 317] on span "Colour Touch-Up (₹1,300.00)" at bounding box center [385, 319] width 93 height 13
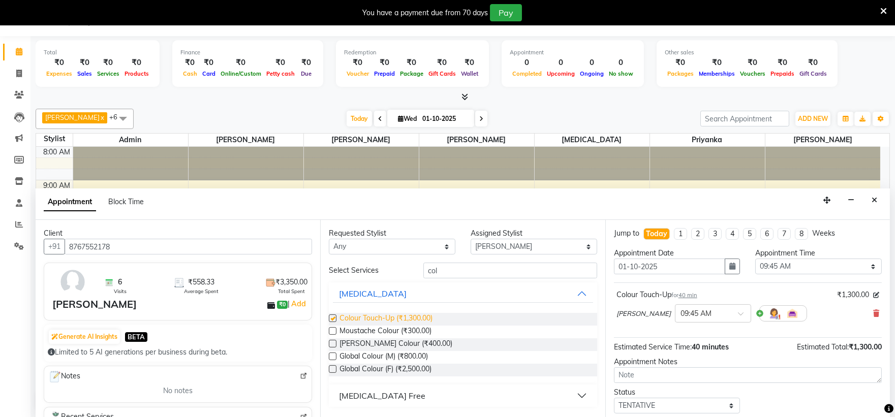
checkbox input "false"
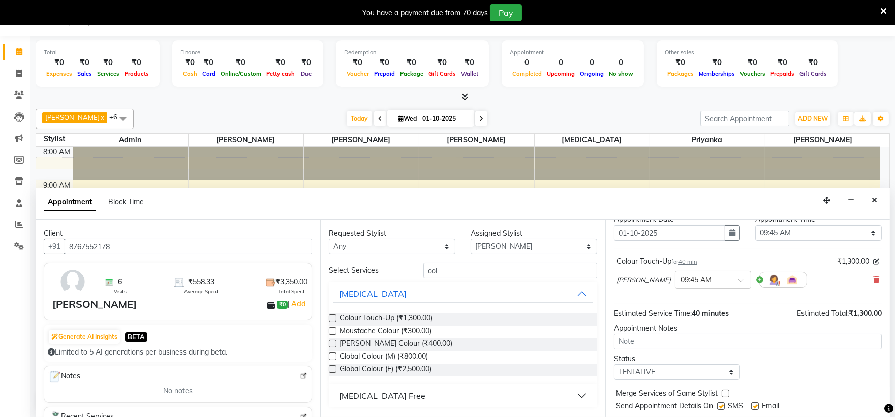
scroll to position [60, 0]
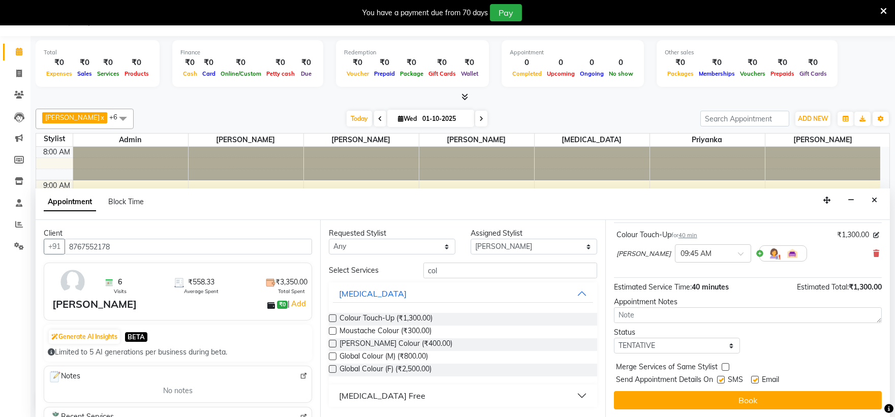
click at [684, 392] on button "Book" at bounding box center [748, 400] width 268 height 18
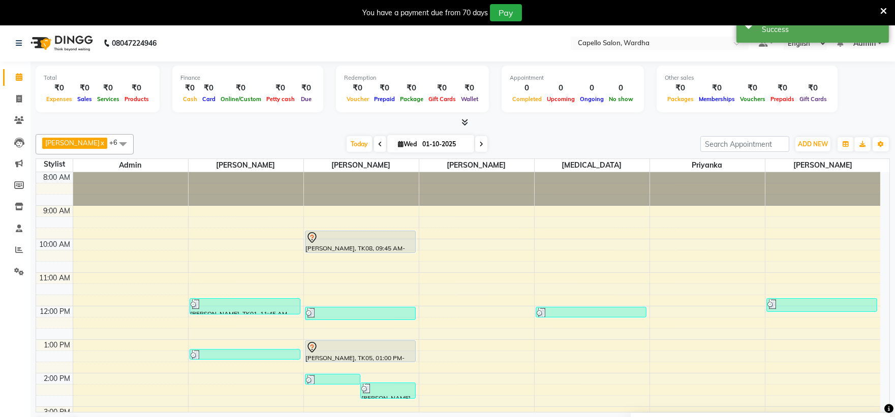
scroll to position [0, 0]
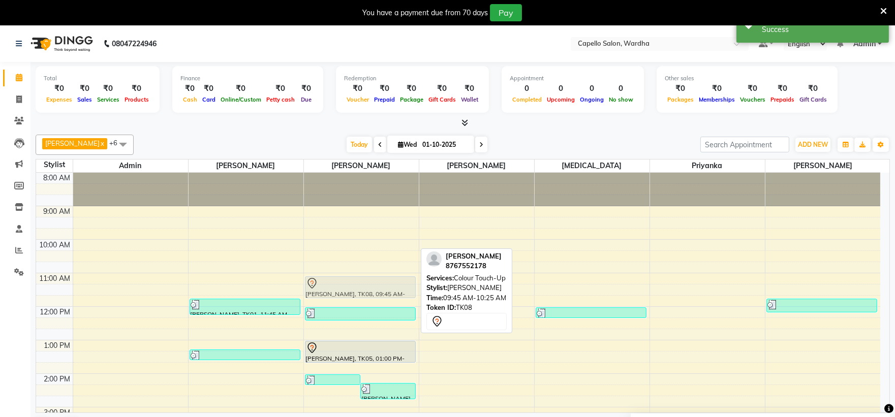
drag, startPoint x: 351, startPoint y: 240, endPoint x: 358, endPoint y: 287, distance: 47.3
click at [358, 287] on div "TANMAY, TK07, 02:00 PM-02:20 PM, Haircut (M) TANMAY, TK07, 02:15 PM-02:45 PM, B…" at bounding box center [361, 390] width 115 height 435
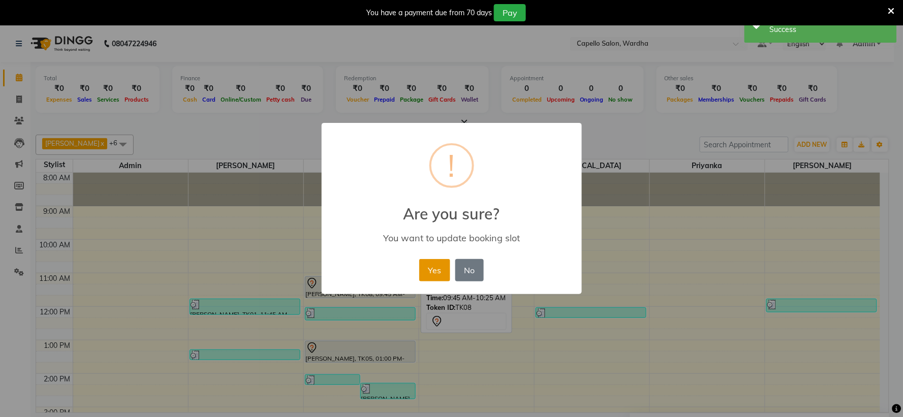
click at [439, 272] on button "Yes" at bounding box center [434, 270] width 31 height 22
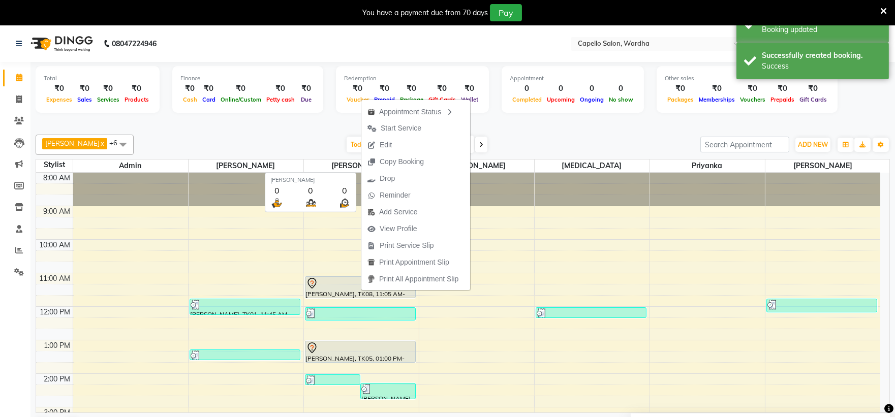
click at [340, 160] on span "[PERSON_NAME]" at bounding box center [361, 166] width 115 height 13
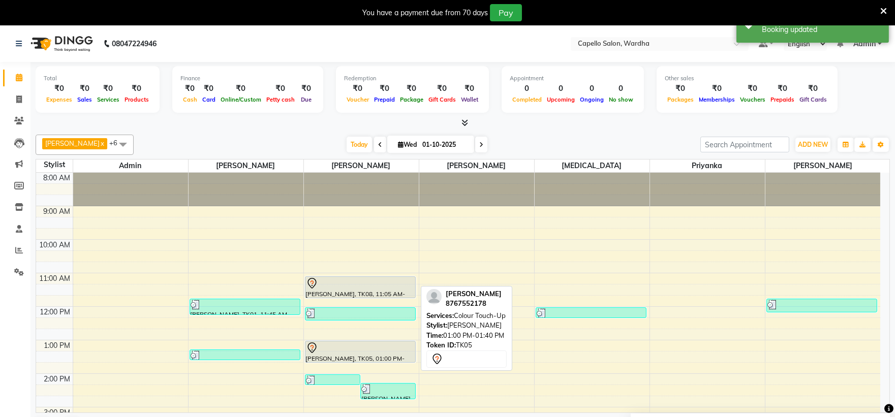
click at [356, 353] on div "[PERSON_NAME], TK05, 01:00 PM-01:40 PM, Colour Touch-Up" at bounding box center [360, 351] width 110 height 21
click at [356, 353] on div at bounding box center [360, 348] width 109 height 12
select select "7"
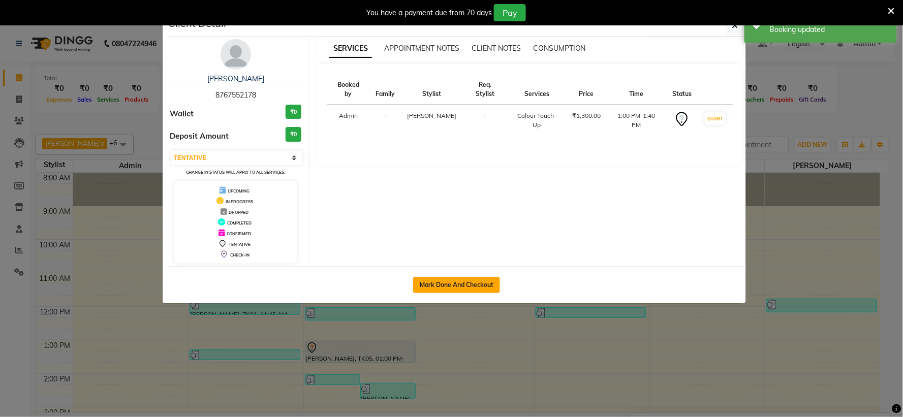
click at [436, 286] on button "Mark Done And Checkout" at bounding box center [456, 285] width 87 height 16
select select "service"
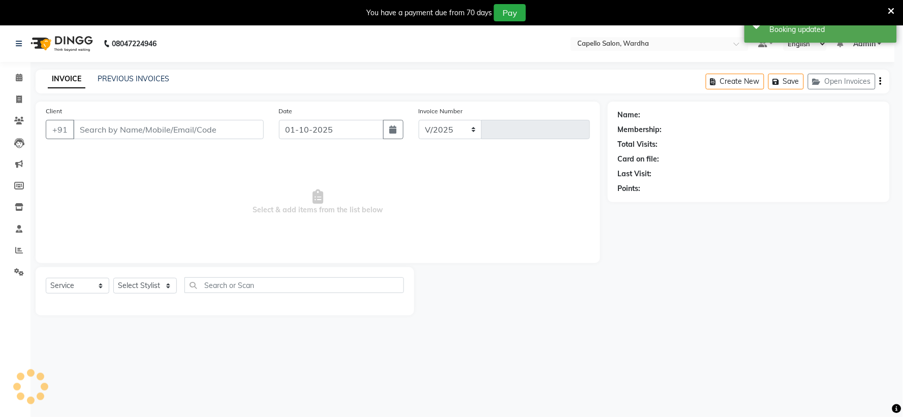
select select "4620"
type input "2479"
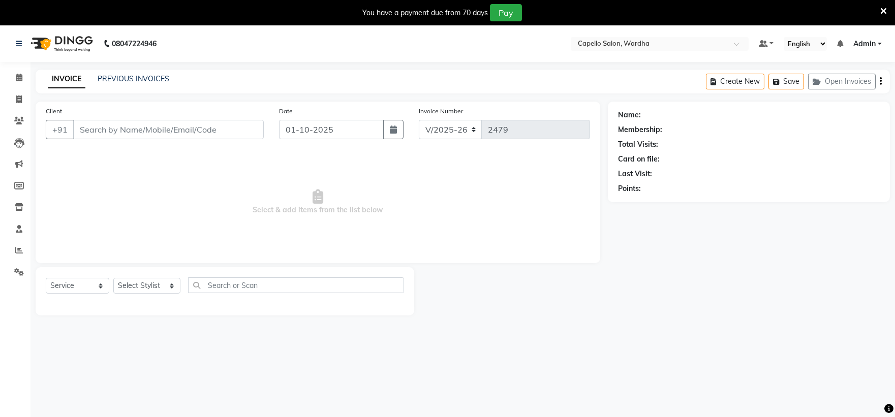
type input "8767552178"
select select "35417"
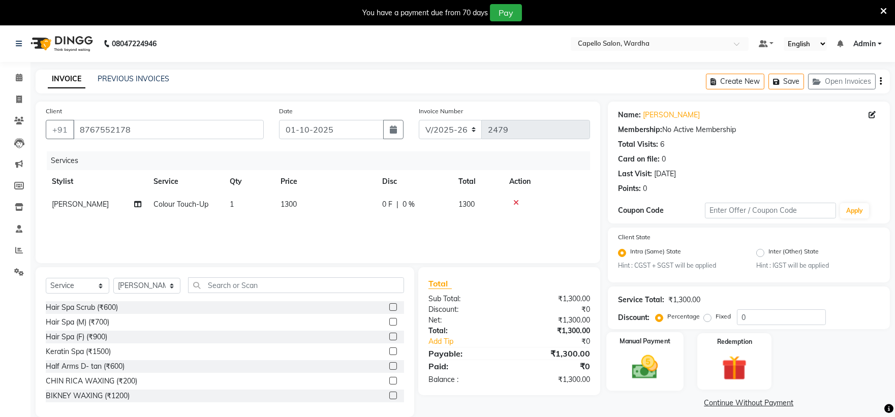
click at [661, 379] on img at bounding box center [644, 368] width 42 height 30
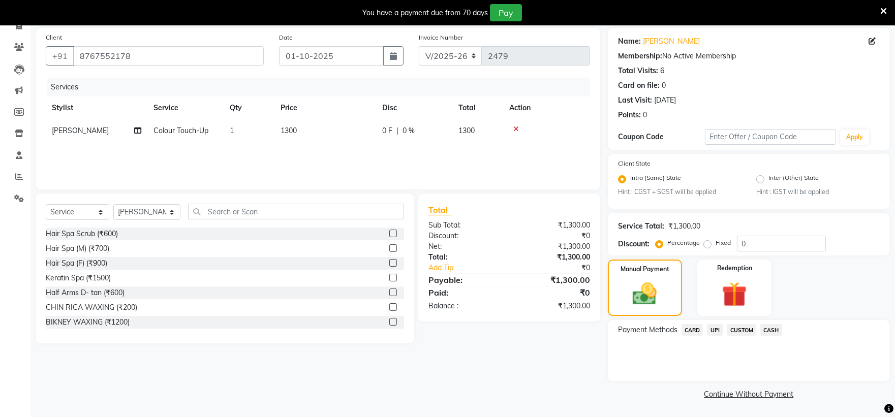
click at [715, 332] on span "UPI" at bounding box center [715, 330] width 16 height 12
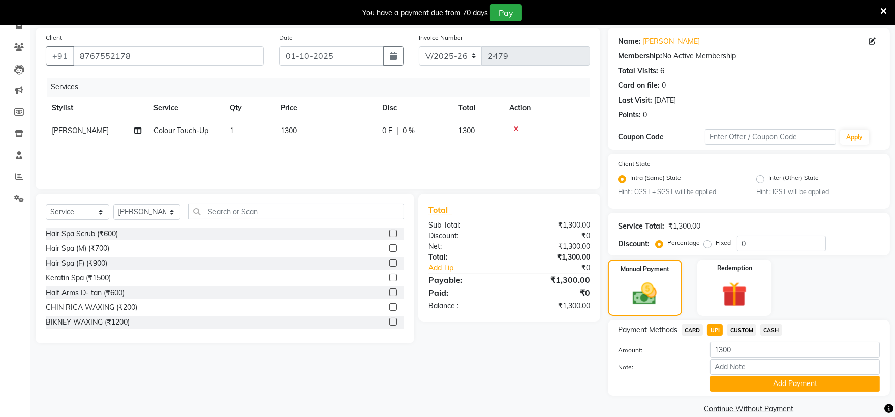
scroll to position [89, 0]
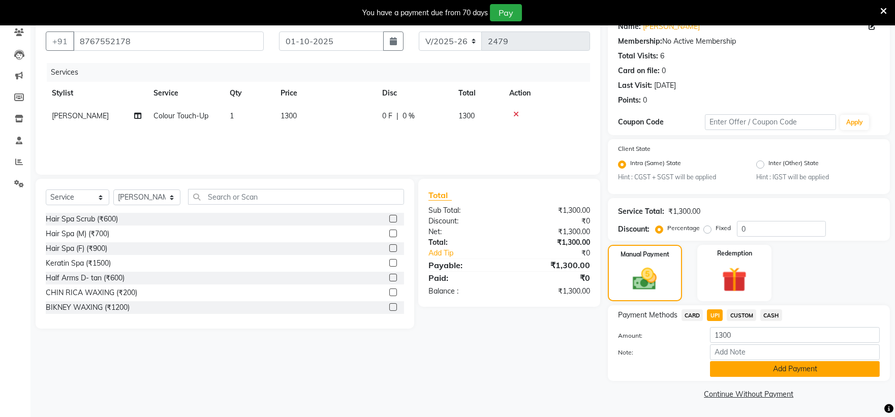
click at [785, 375] on button "Add Payment" at bounding box center [795, 369] width 170 height 16
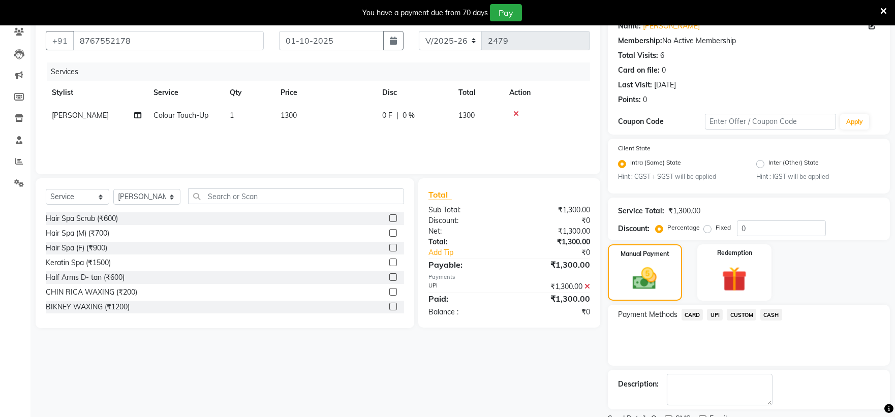
scroll to position [131, 0]
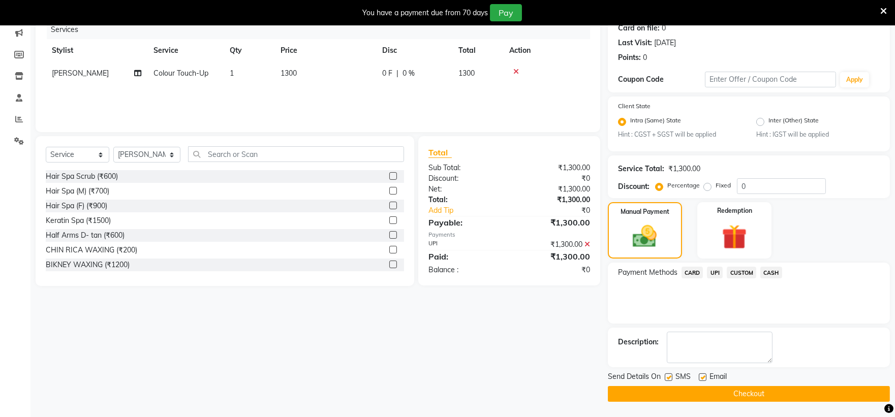
click at [709, 392] on button "Checkout" at bounding box center [749, 394] width 282 height 16
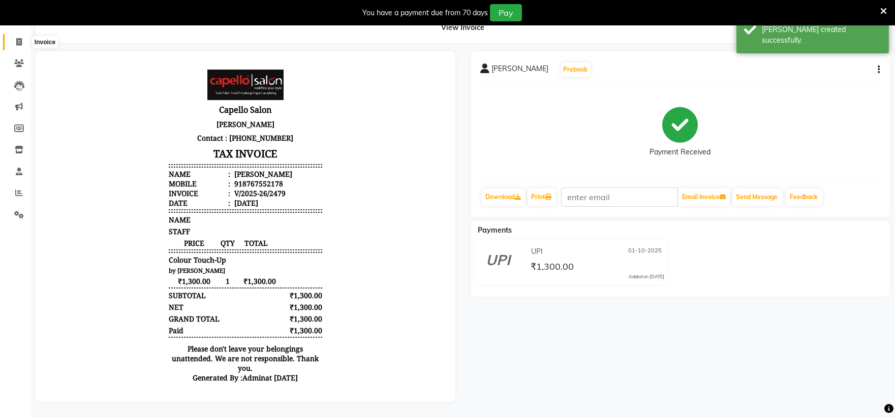
click at [19, 38] on icon at bounding box center [19, 42] width 6 height 8
select select "service"
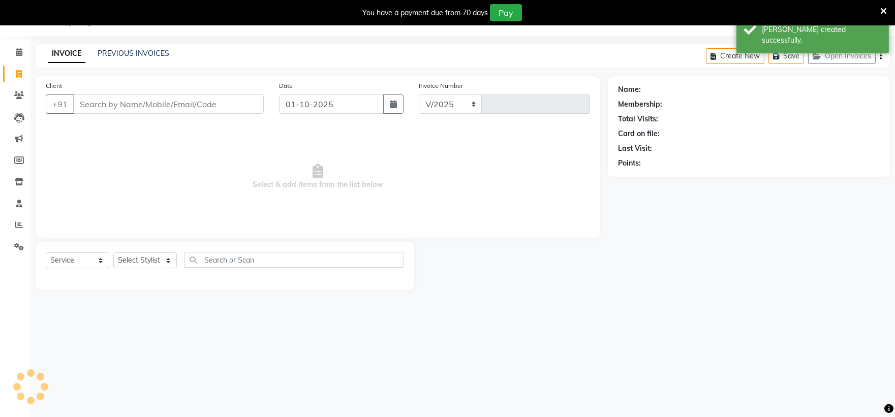
select select "4620"
type input "2480"
click at [18, 49] on icon at bounding box center [19, 52] width 7 height 8
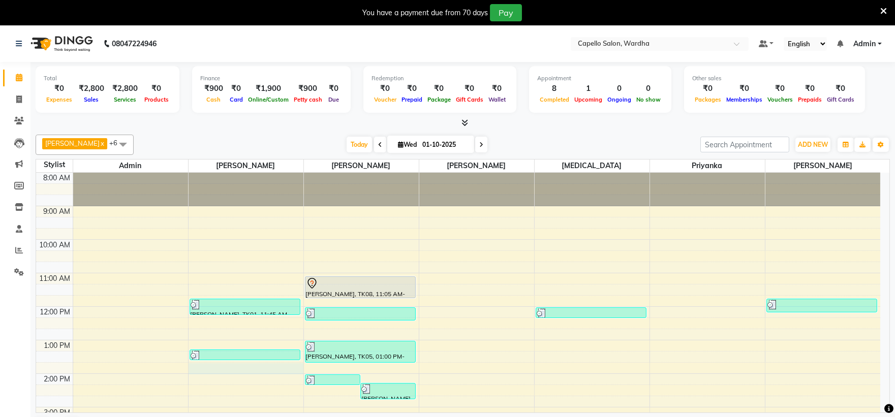
click at [229, 374] on div "8:00 AM 9:00 AM 10:00 AM 11:00 AM 12:00 PM 1:00 PM 2:00 PM 3:00 PM 4:00 PM 5:00…" at bounding box center [458, 390] width 844 height 435
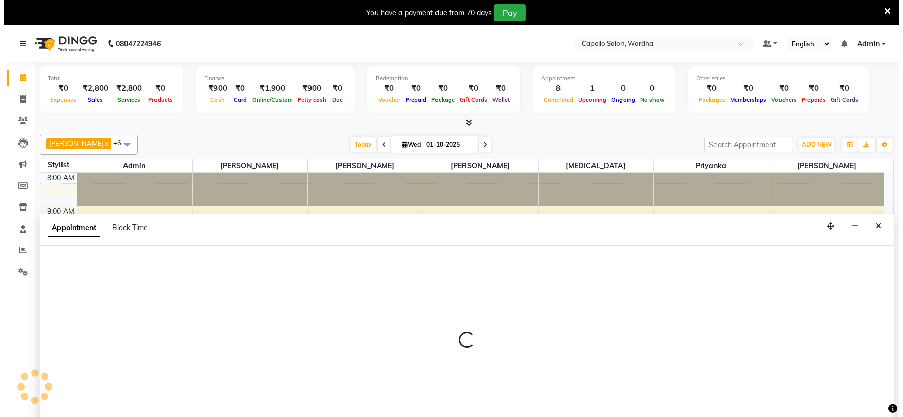
scroll to position [26, 0]
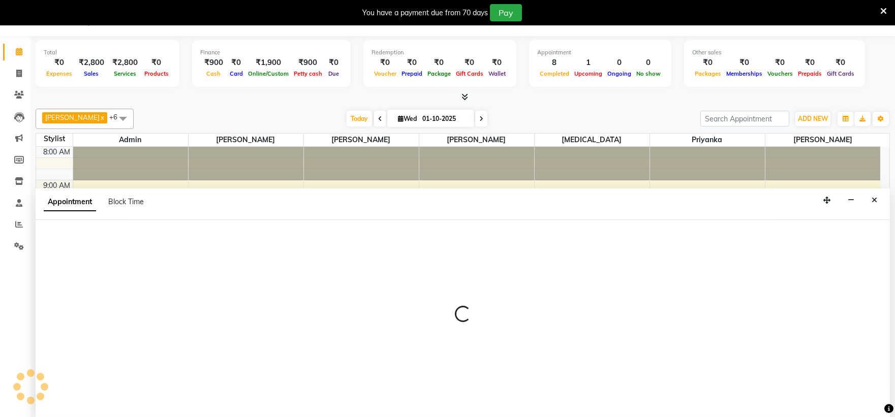
select select "80545"
select select "tentative"
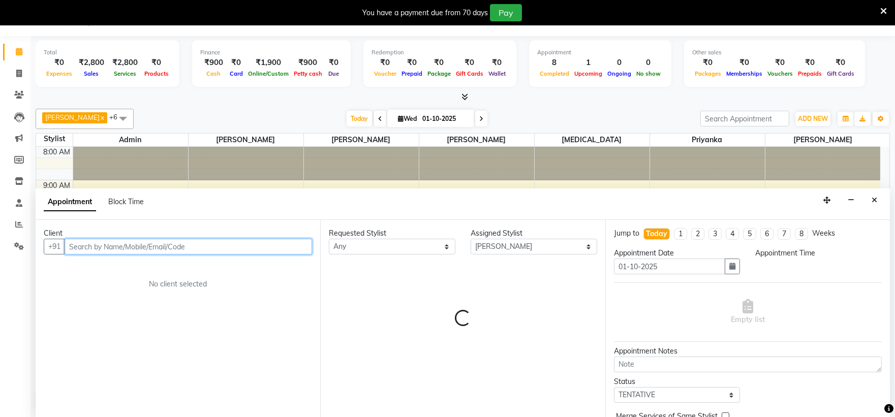
select select "825"
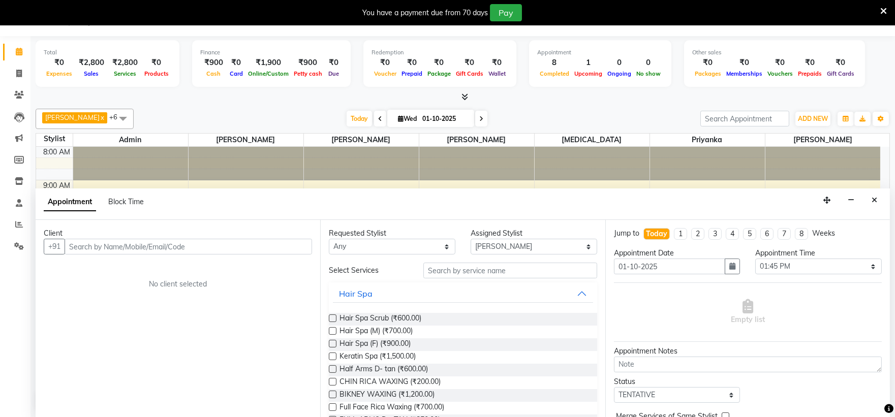
click at [160, 256] on div "Client +91 No client selected" at bounding box center [178, 318] width 285 height 197
click at [203, 253] on input "text" at bounding box center [188, 247] width 247 height 16
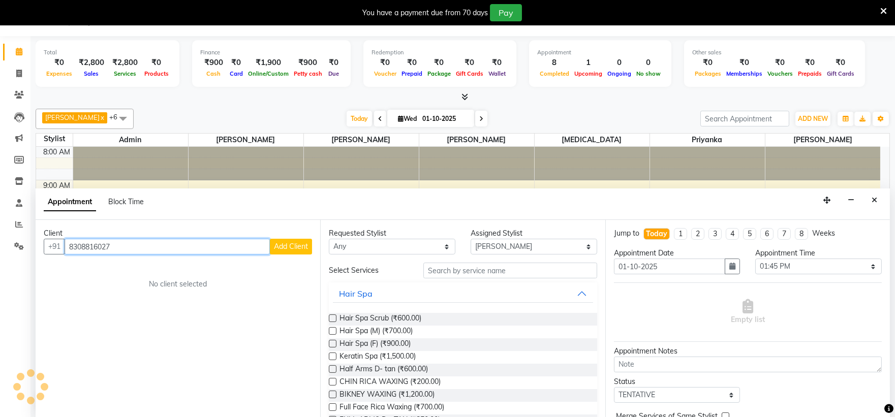
type input "8308816027"
click at [297, 249] on span "Add Client" at bounding box center [291, 246] width 34 height 9
select select "22"
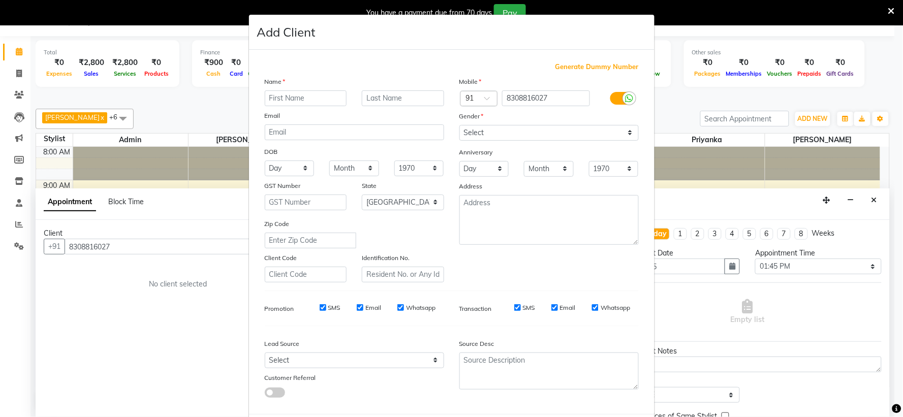
click at [271, 92] on input "text" at bounding box center [306, 98] width 82 height 16
type input "surbhi"
click at [478, 133] on select "Select [DEMOGRAPHIC_DATA] [DEMOGRAPHIC_DATA] Other Prefer Not To Say" at bounding box center [548, 133] width 179 height 16
select select "[DEMOGRAPHIC_DATA]"
click at [459, 125] on select "Select [DEMOGRAPHIC_DATA] [DEMOGRAPHIC_DATA] Other Prefer Not To Say" at bounding box center [548, 133] width 179 height 16
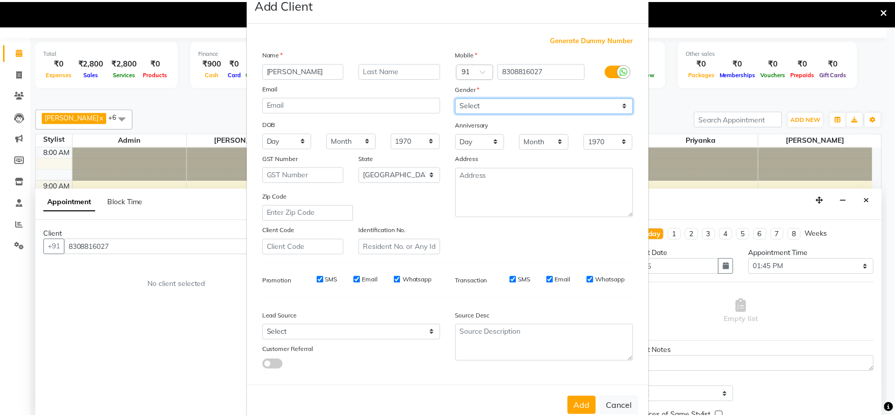
scroll to position [52, 0]
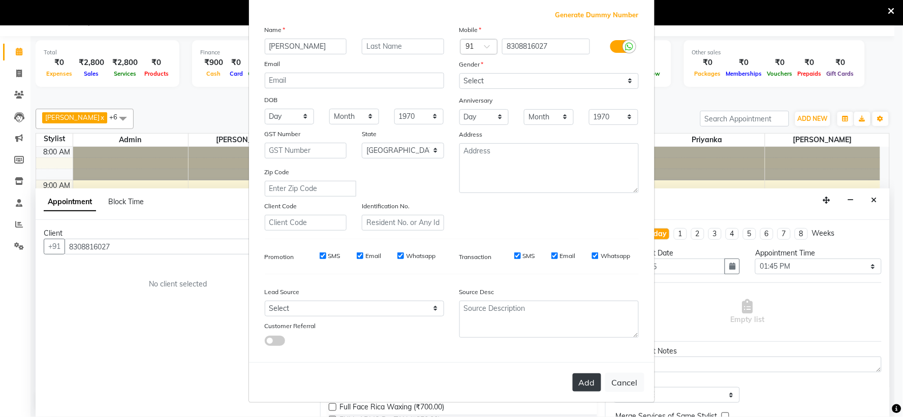
click at [577, 385] on button "Add" at bounding box center [587, 382] width 28 height 18
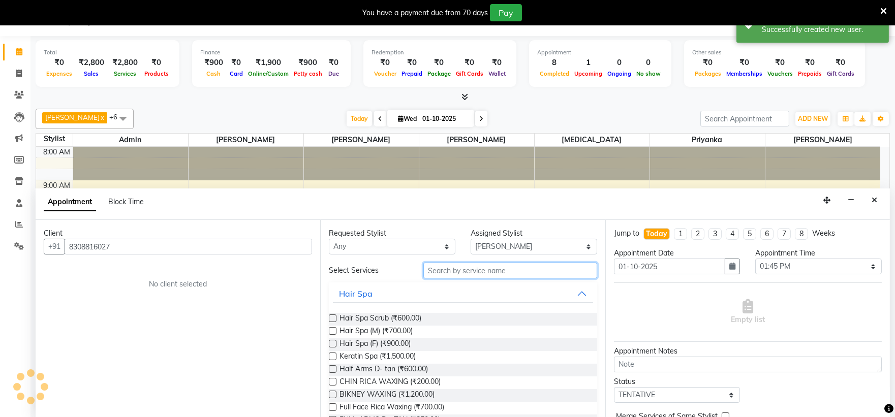
click at [487, 272] on input "text" at bounding box center [510, 271] width 174 height 16
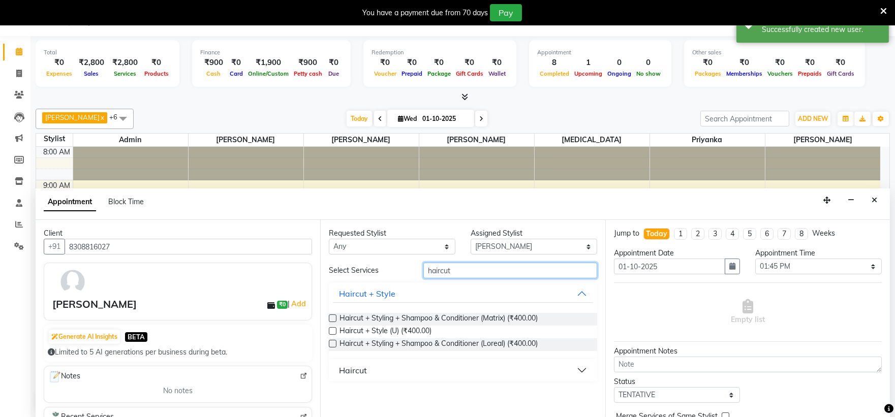
type input "haircut"
click at [360, 365] on div "Haircut" at bounding box center [353, 370] width 28 height 12
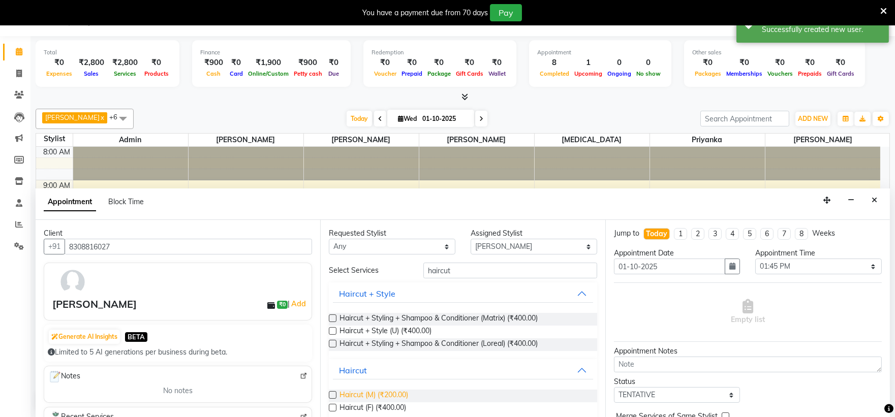
click at [379, 394] on span "Haircut (M) (₹200.00)" at bounding box center [373, 396] width 69 height 13
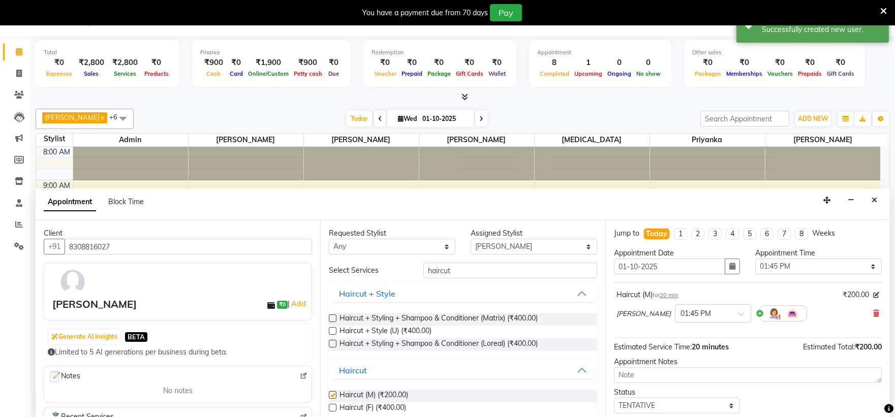
checkbox input "false"
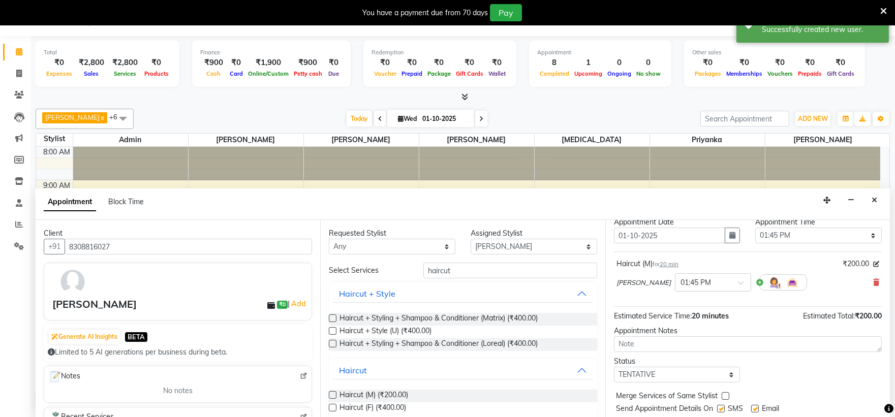
scroll to position [60, 0]
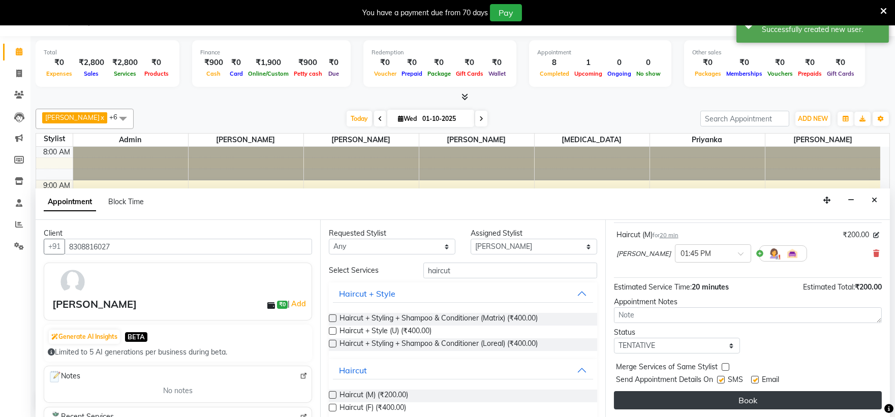
click at [675, 402] on button "Book" at bounding box center [748, 400] width 268 height 18
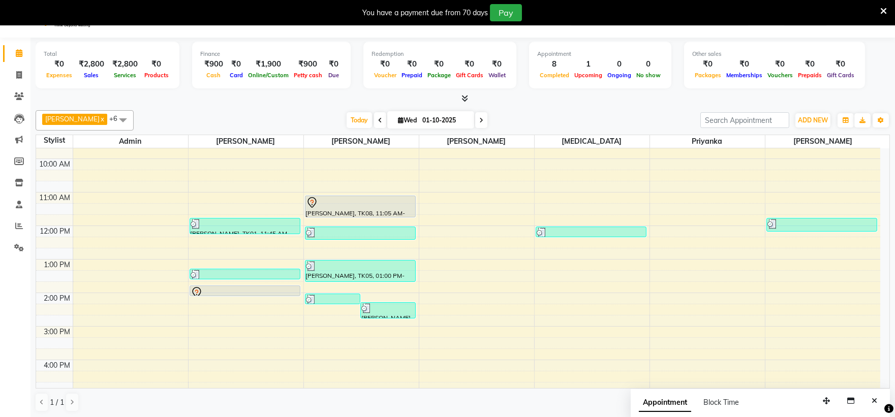
scroll to position [26, 0]
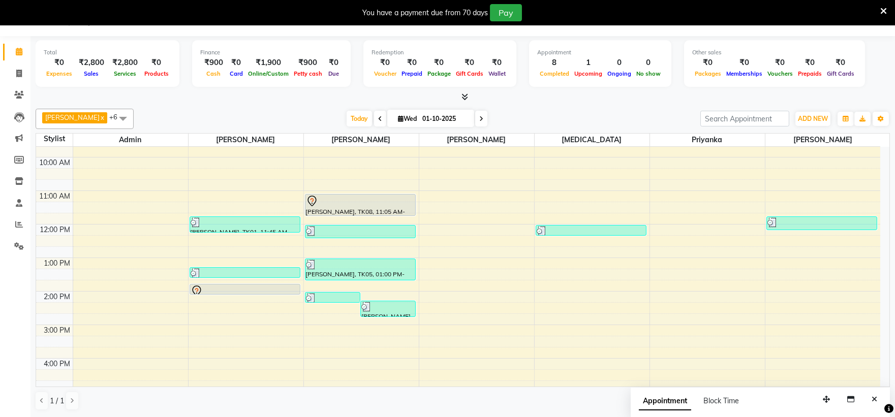
click at [565, 267] on div "8:00 AM 9:00 AM 10:00 AM 11:00 AM 12:00 PM 1:00 PM 2:00 PM 3:00 PM 4:00 PM 5:00…" at bounding box center [458, 307] width 844 height 435
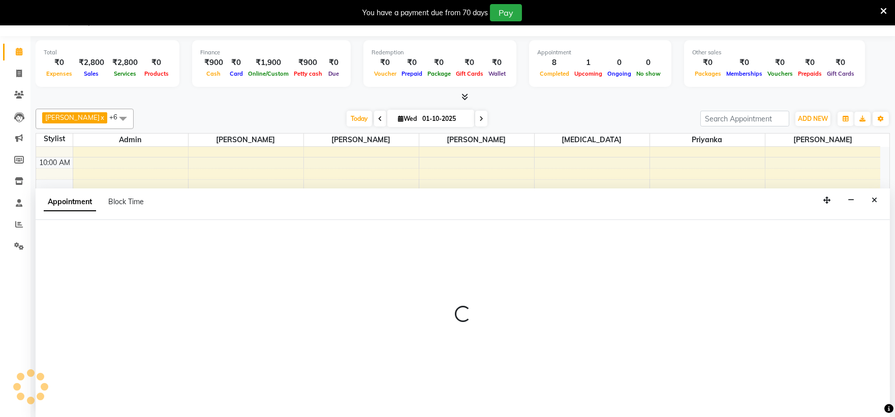
select select "48634"
select select "780"
select select "tentative"
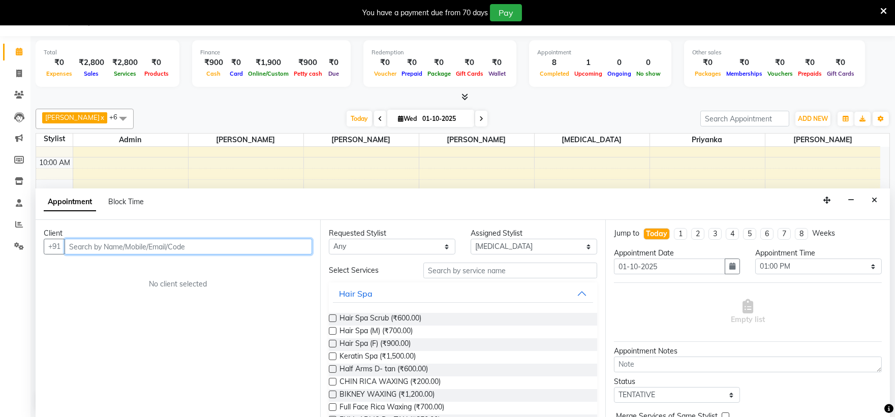
click at [75, 246] on input "text" at bounding box center [188, 247] width 247 height 16
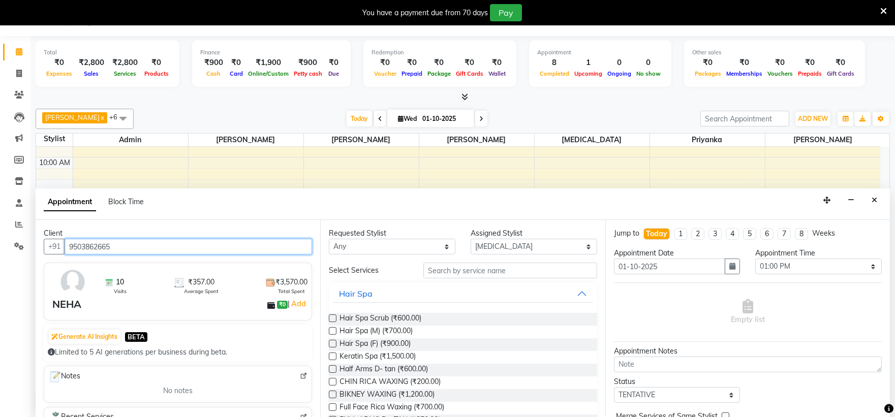
type input "9503862665"
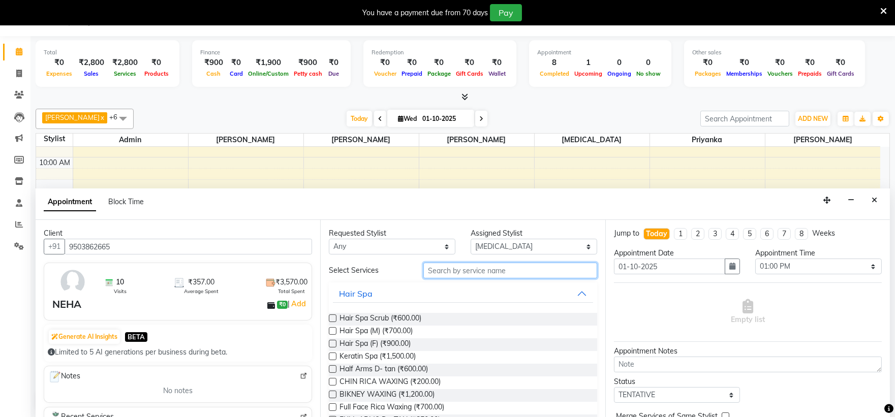
click at [461, 267] on input "text" at bounding box center [510, 271] width 174 height 16
click at [504, 263] on input "text" at bounding box center [510, 271] width 174 height 16
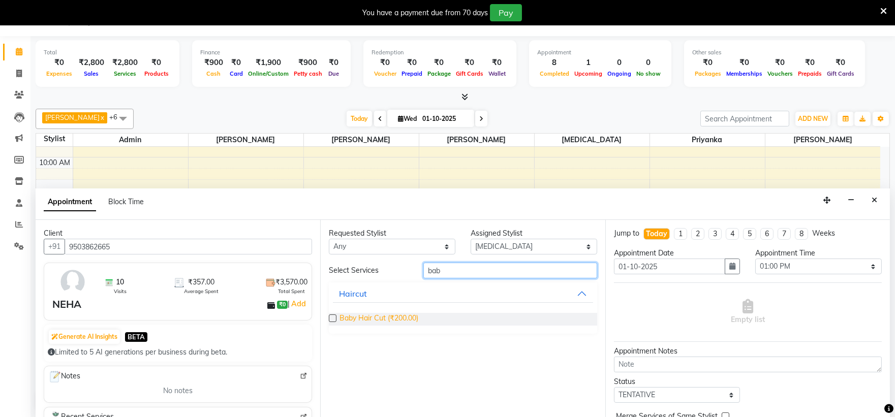
type input "bab"
click at [373, 316] on span "Baby Hair Cut (₹200.00)" at bounding box center [378, 319] width 79 height 13
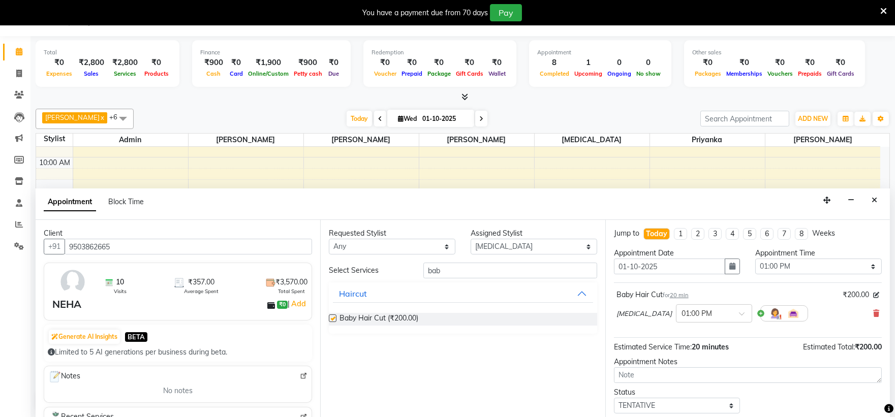
checkbox input "false"
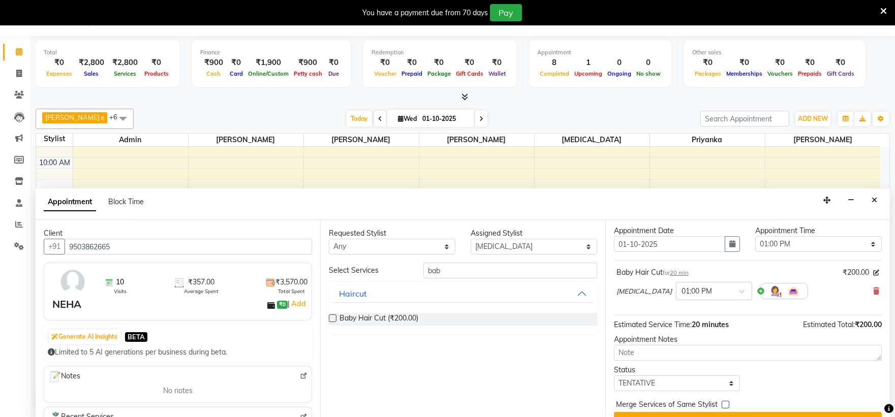
scroll to position [44, 0]
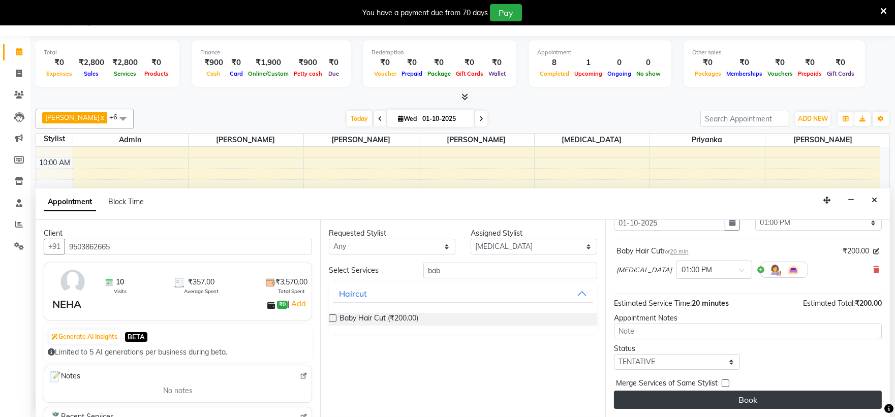
click at [675, 400] on button "Book" at bounding box center [748, 400] width 268 height 18
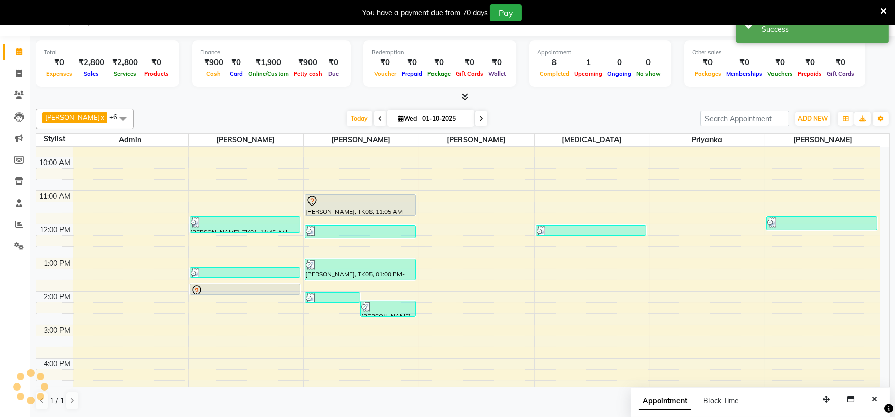
scroll to position [0, 0]
